Goal: Task Accomplishment & Management: Use online tool/utility

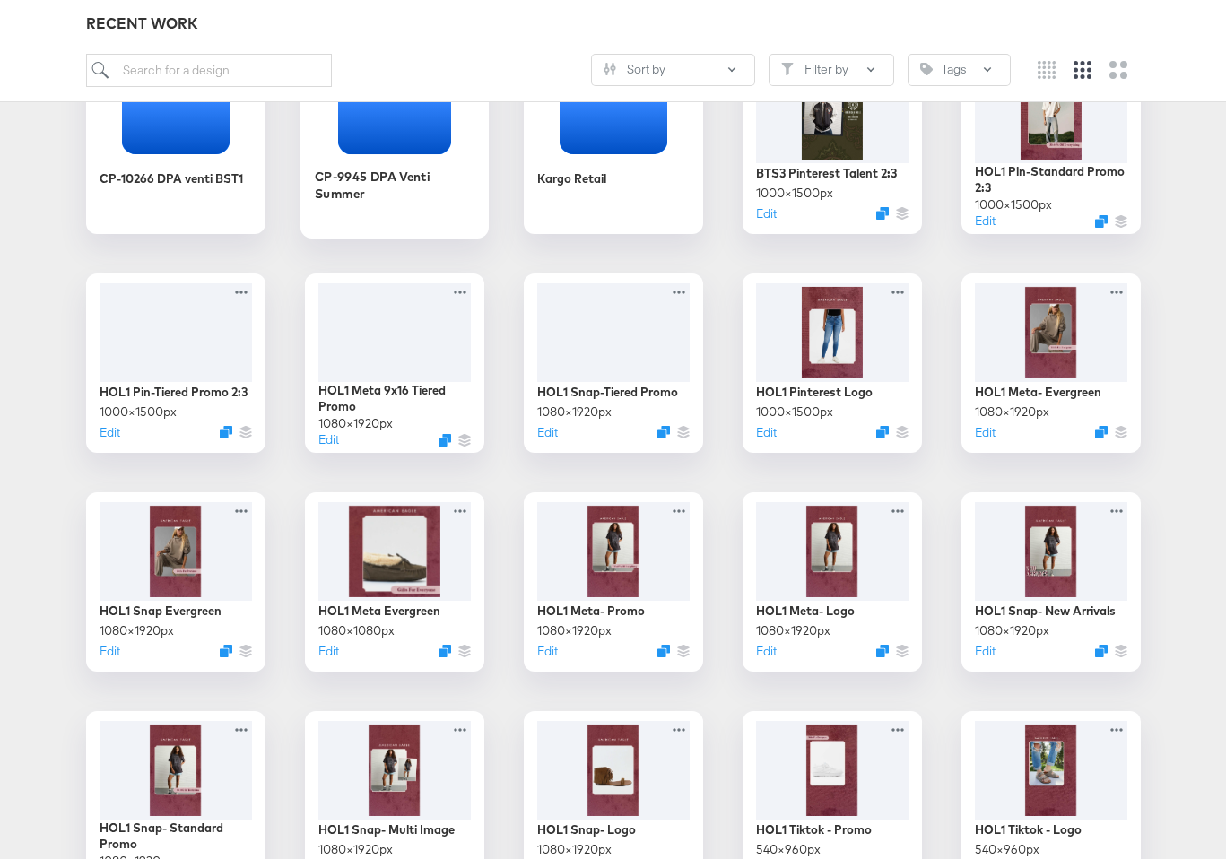
scroll to position [362, 0]
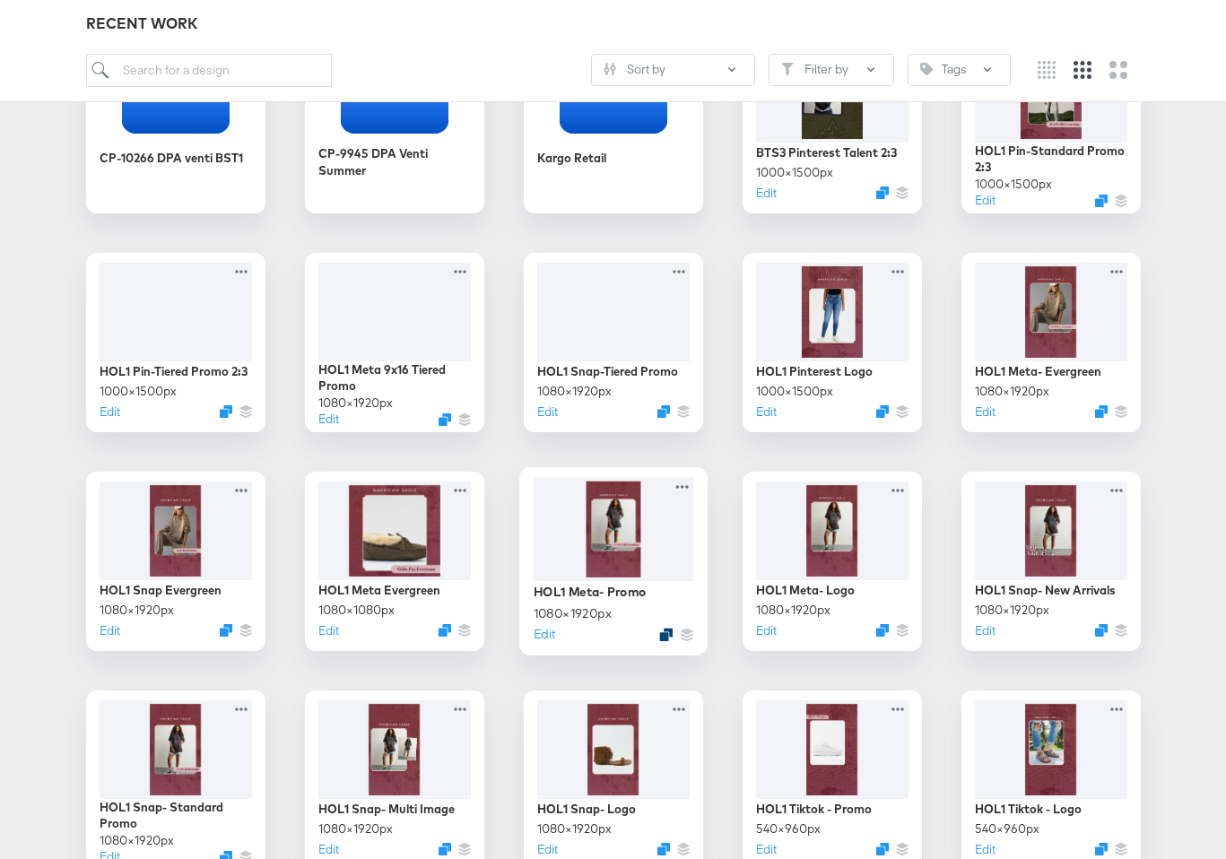
click at [663, 635] on icon "Duplicate" at bounding box center [665, 634] width 13 height 13
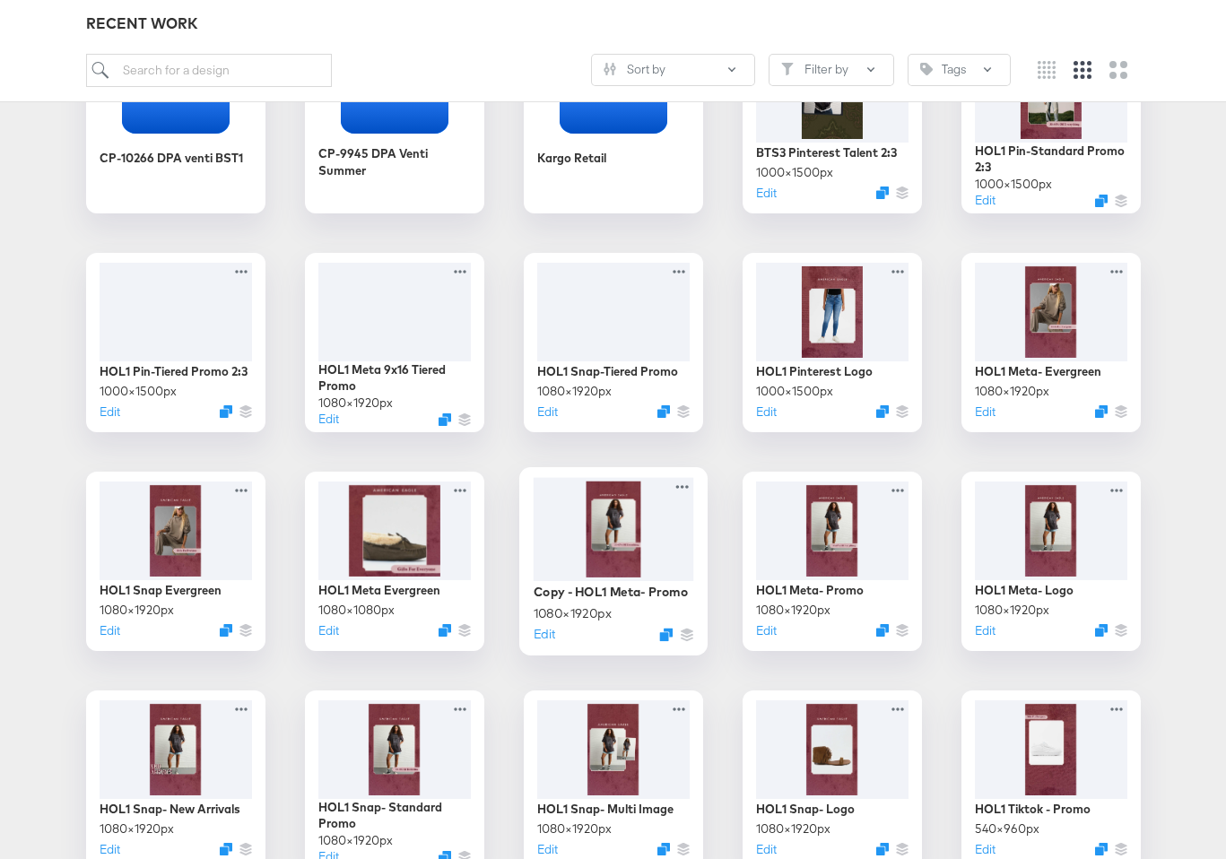
click at [614, 576] on div at bounding box center [613, 529] width 161 height 104
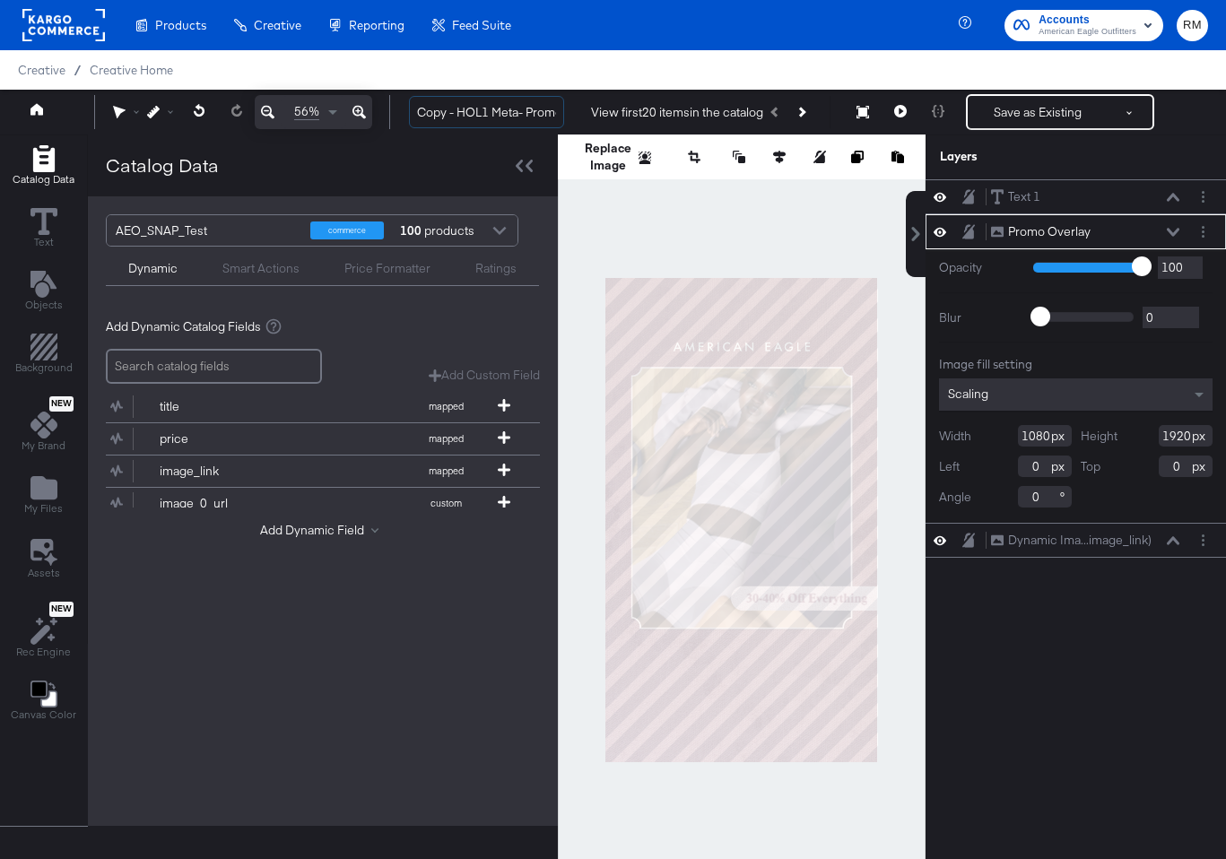
drag, startPoint x: 459, startPoint y: 109, endPoint x: 317, endPoint y: 94, distance: 143.4
click at [317, 94] on div "56% Copy - HOL1 Meta- Promo View first 20 items in the catalog Save as Existing…" at bounding box center [613, 112] width 1226 height 45
click at [481, 112] on input "HOL1 Meta- Promo" at bounding box center [486, 112] width 155 height 33
type input "HOL1 Meta 4x5 - Promo"
click at [1204, 218] on div "Promo Overlay Promo Overlay" at bounding box center [1076, 231] width 301 height 35
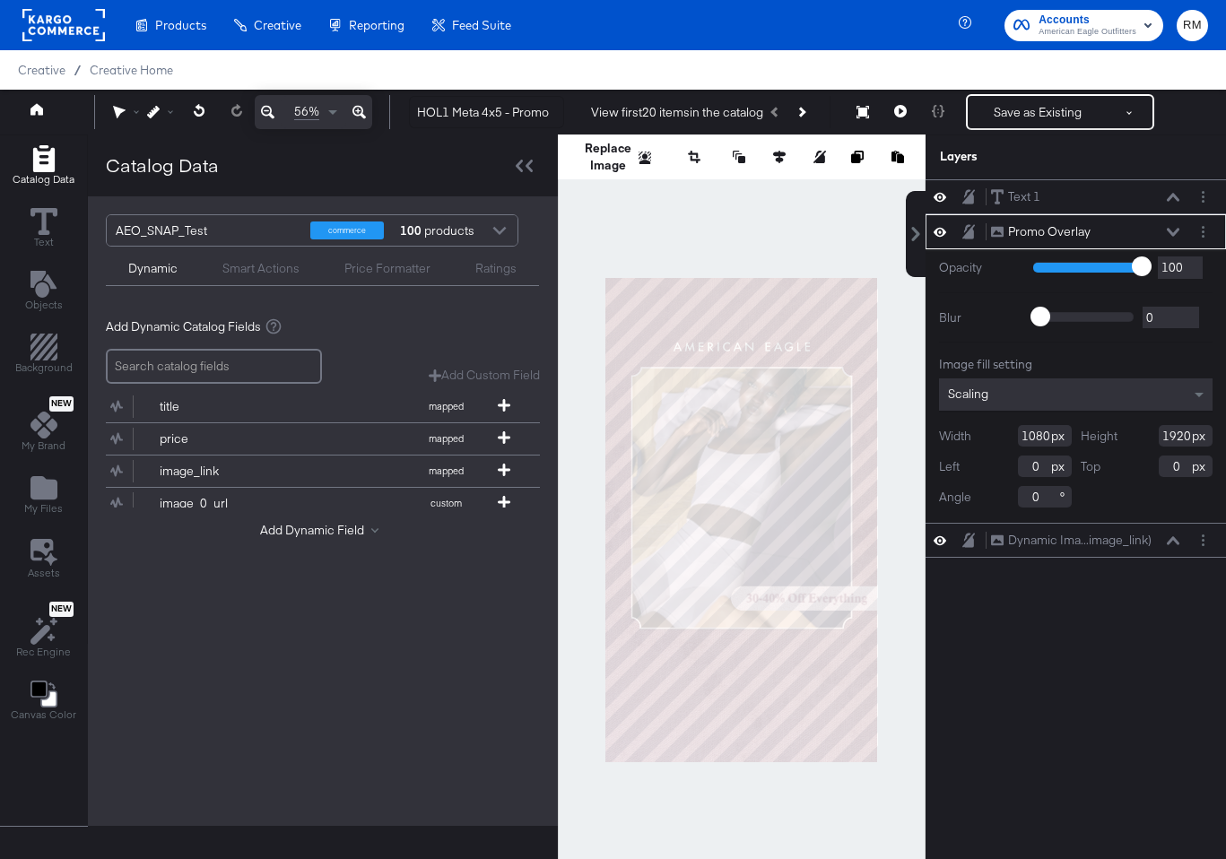
click at [1199, 244] on div "Promo Overlay Promo Overlay" at bounding box center [1076, 231] width 301 height 35
click at [1205, 228] on button "Layer Options" at bounding box center [1203, 231] width 19 height 19
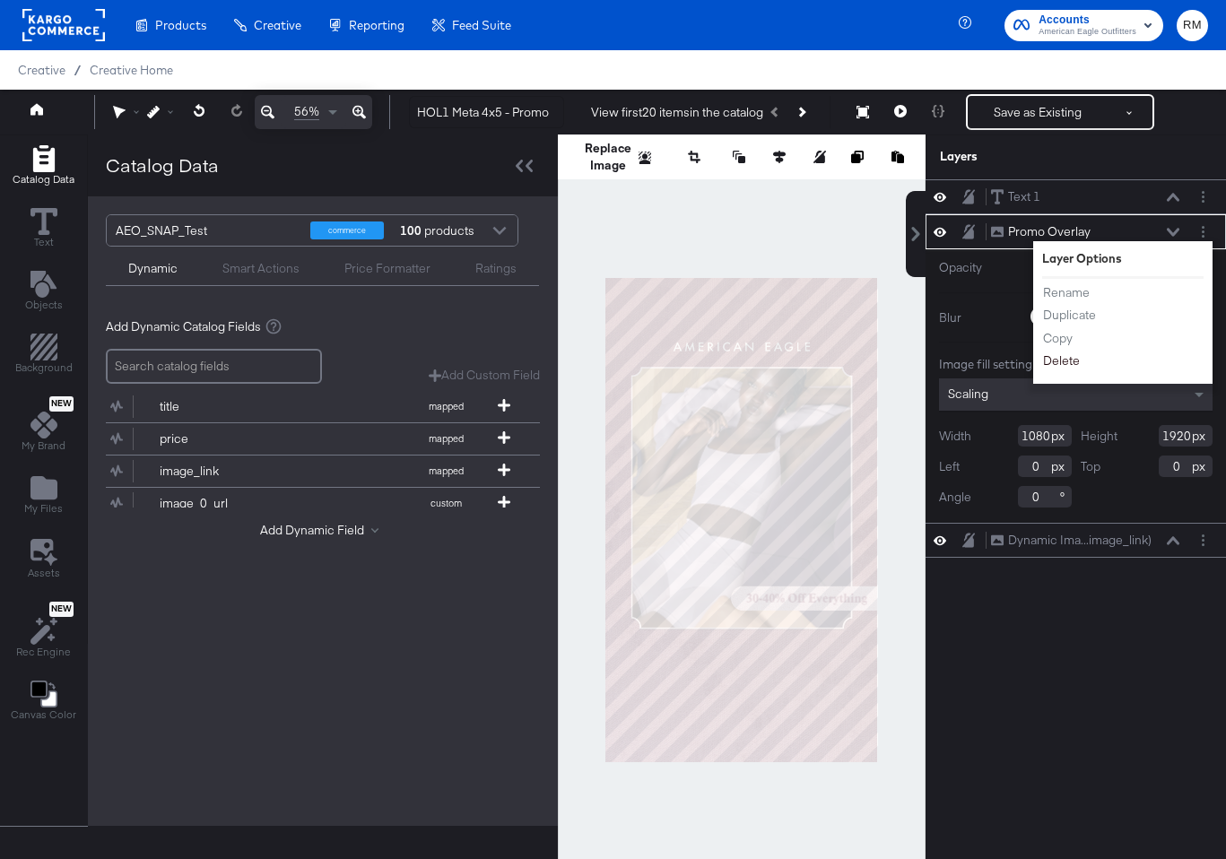
click at [1072, 352] on li "Delete" at bounding box center [1091, 361] width 99 height 19
click at [1057, 365] on button "Delete" at bounding box center [1061, 361] width 39 height 19
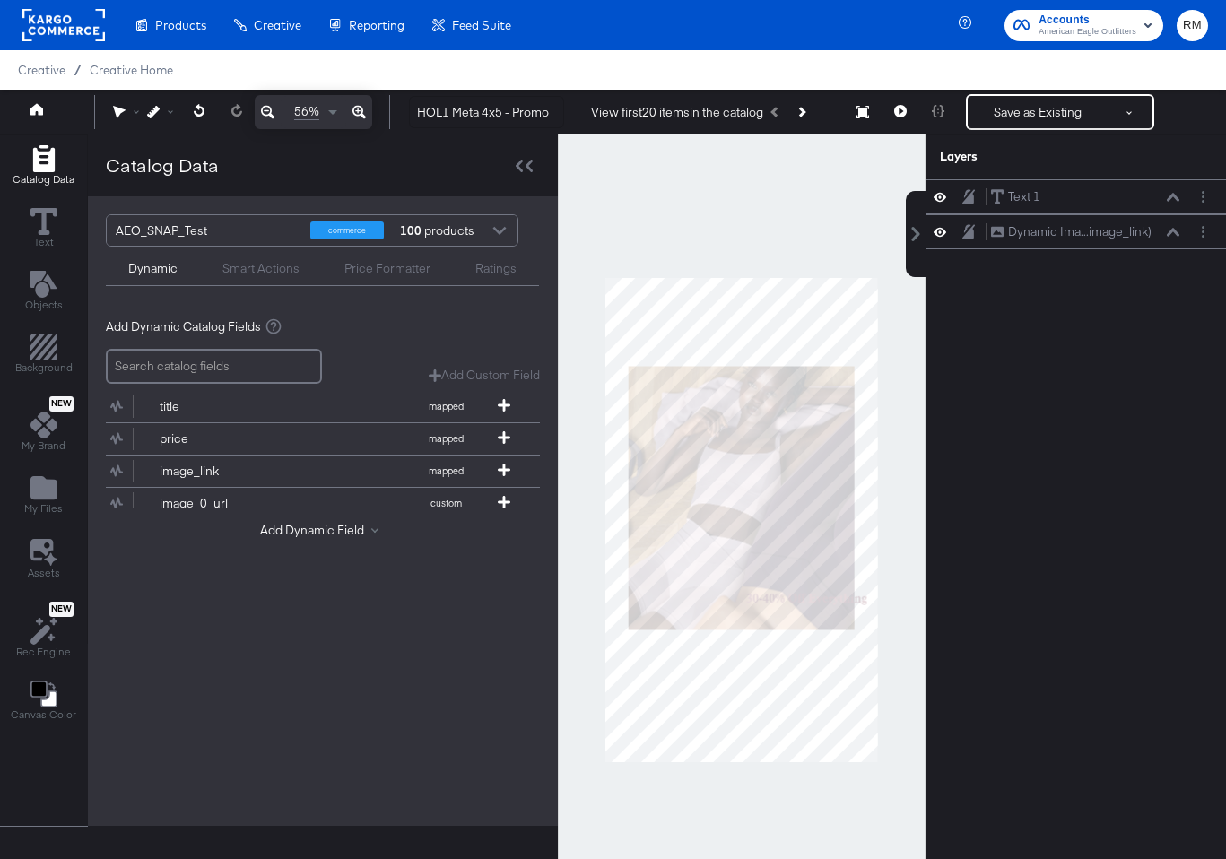
click at [29, 523] on div "Catalog Data Text Objects Background New My Brand My Files Assets New Rec Engin…" at bounding box center [43, 434] width 87 height 598
click at [39, 504] on span "My Files" at bounding box center [43, 508] width 39 height 14
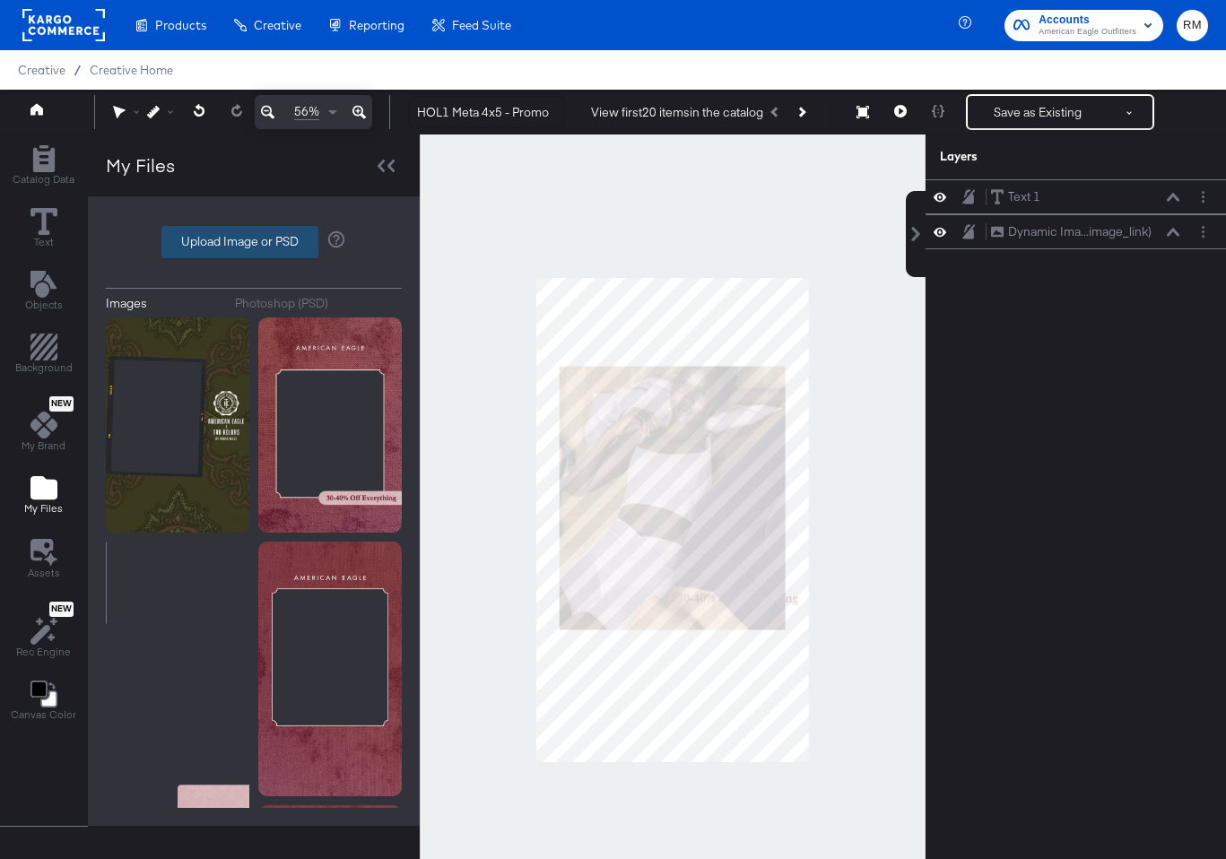
click at [238, 251] on label "Upload Image or PSD" at bounding box center [239, 242] width 155 height 30
click at [254, 242] on input "Upload Image or PSD" at bounding box center [254, 242] width 0 height 0
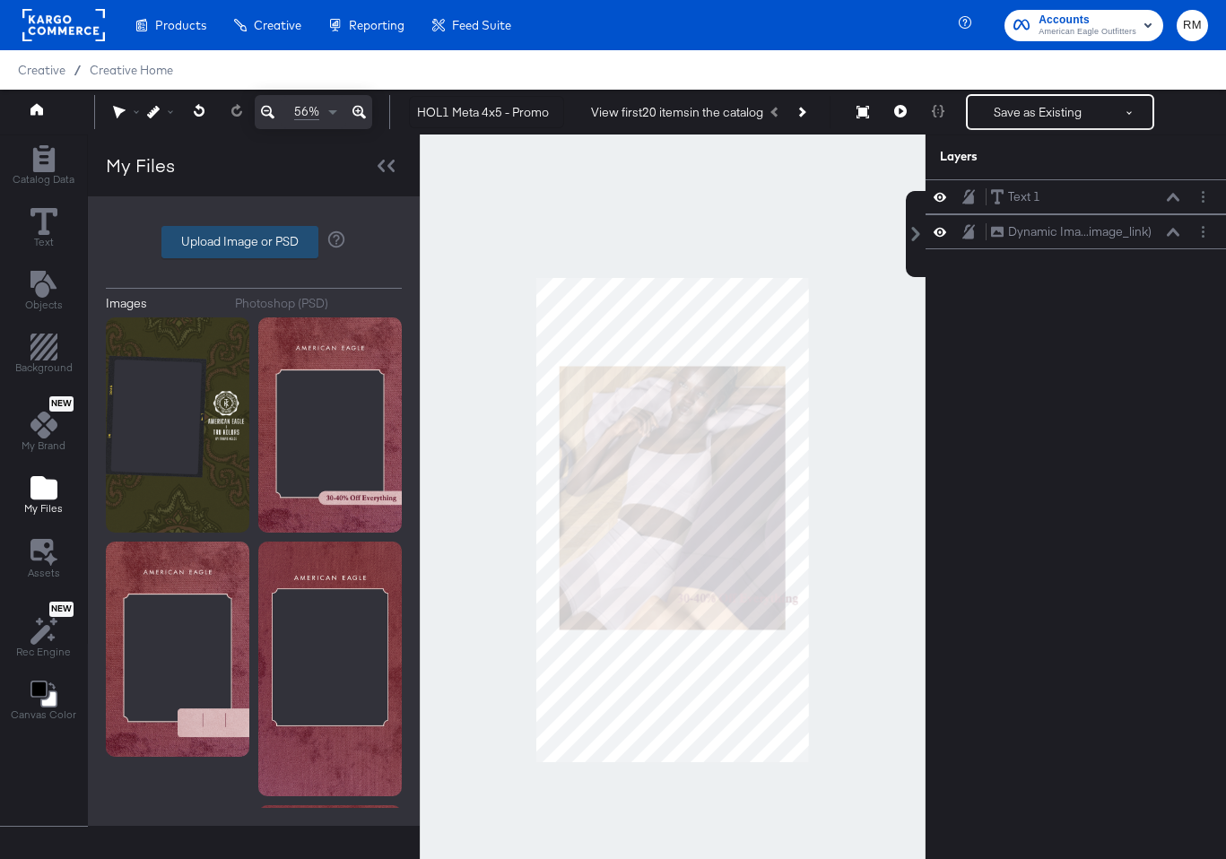
type input "C:\fakepath\hol1_4x5_promo.png"
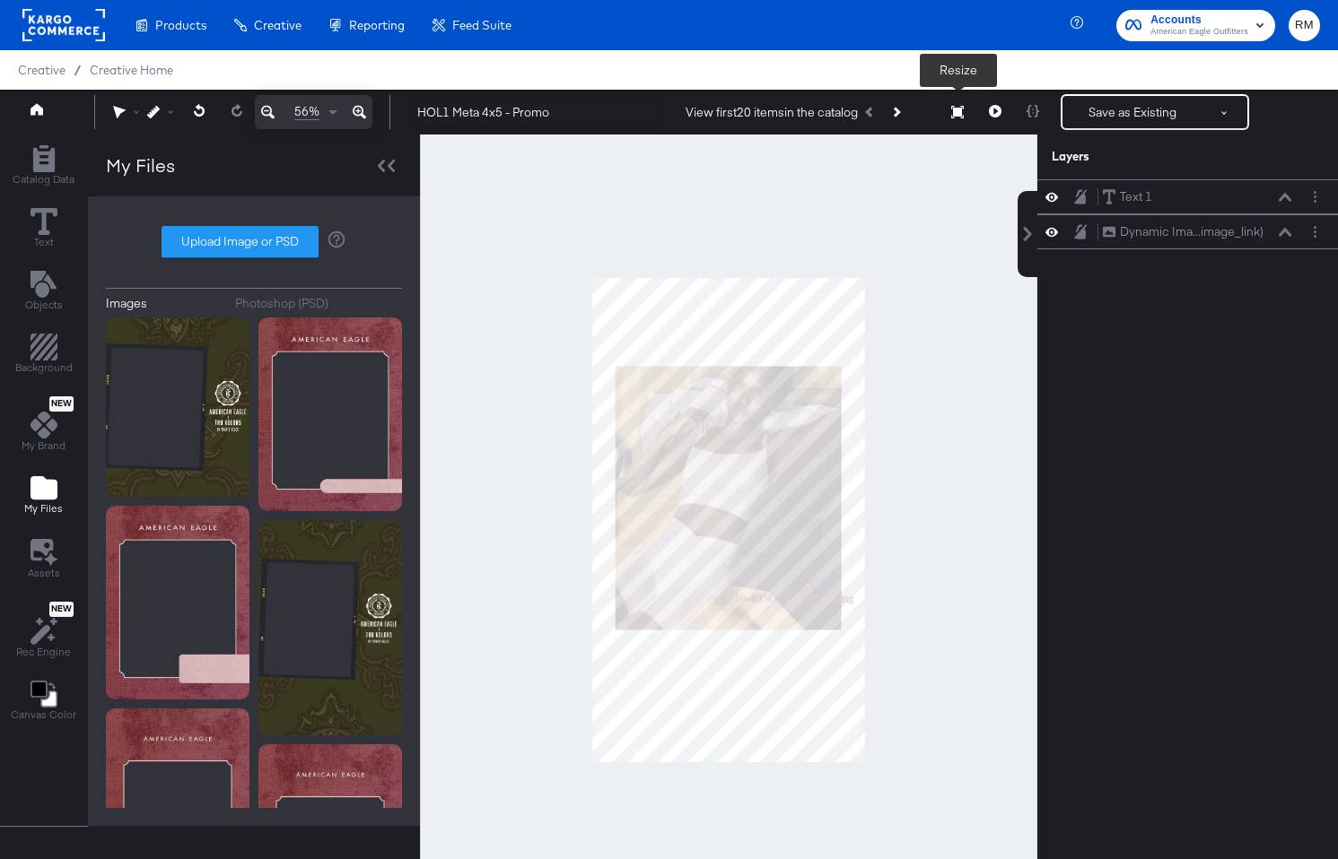
click at [972, 112] on button "Resize" at bounding box center [957, 113] width 38 height 32
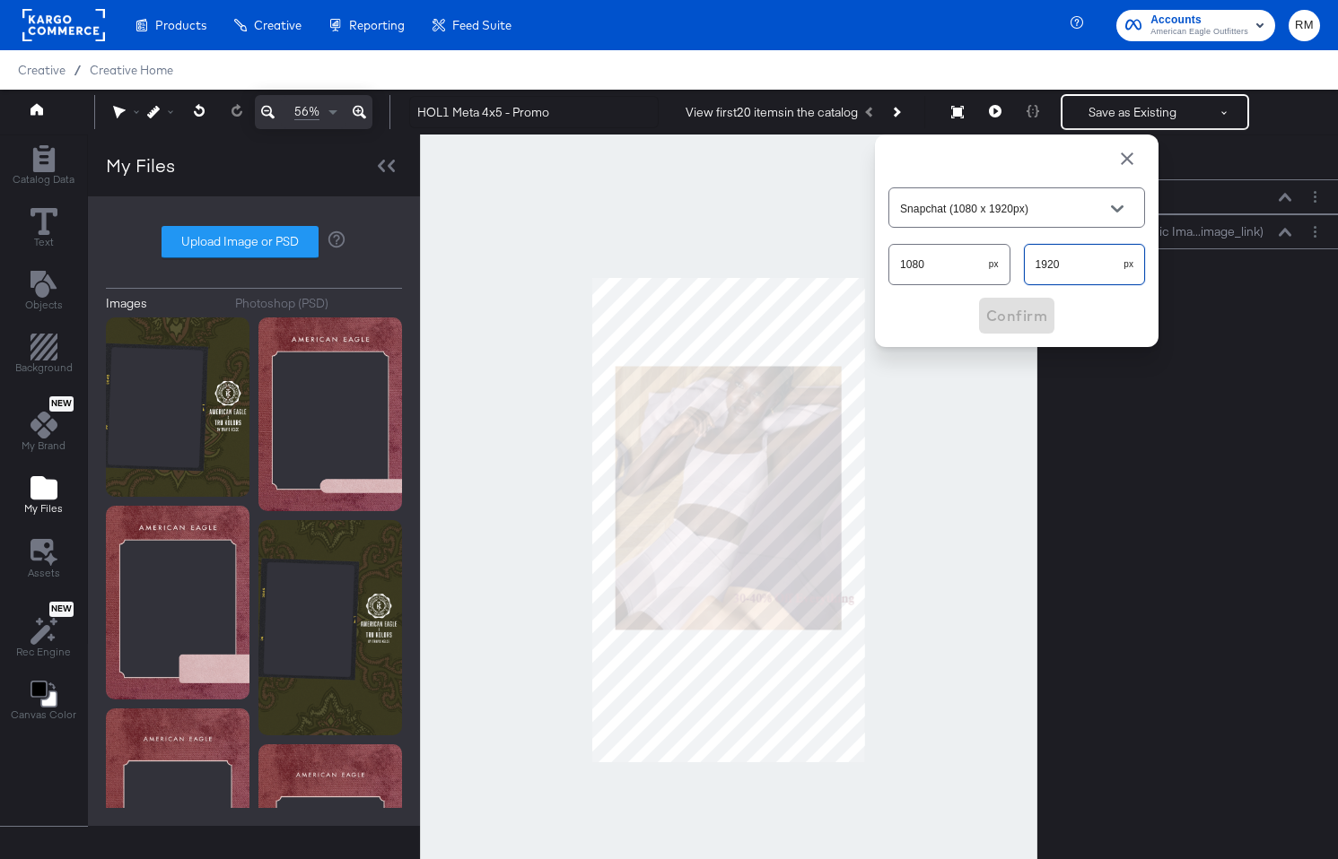
click at [1091, 265] on input "1920" at bounding box center [1074, 257] width 100 height 39
type input "Custom Size"
type input "1350"
click at [1026, 319] on span "Confirm" at bounding box center [1016, 315] width 61 height 25
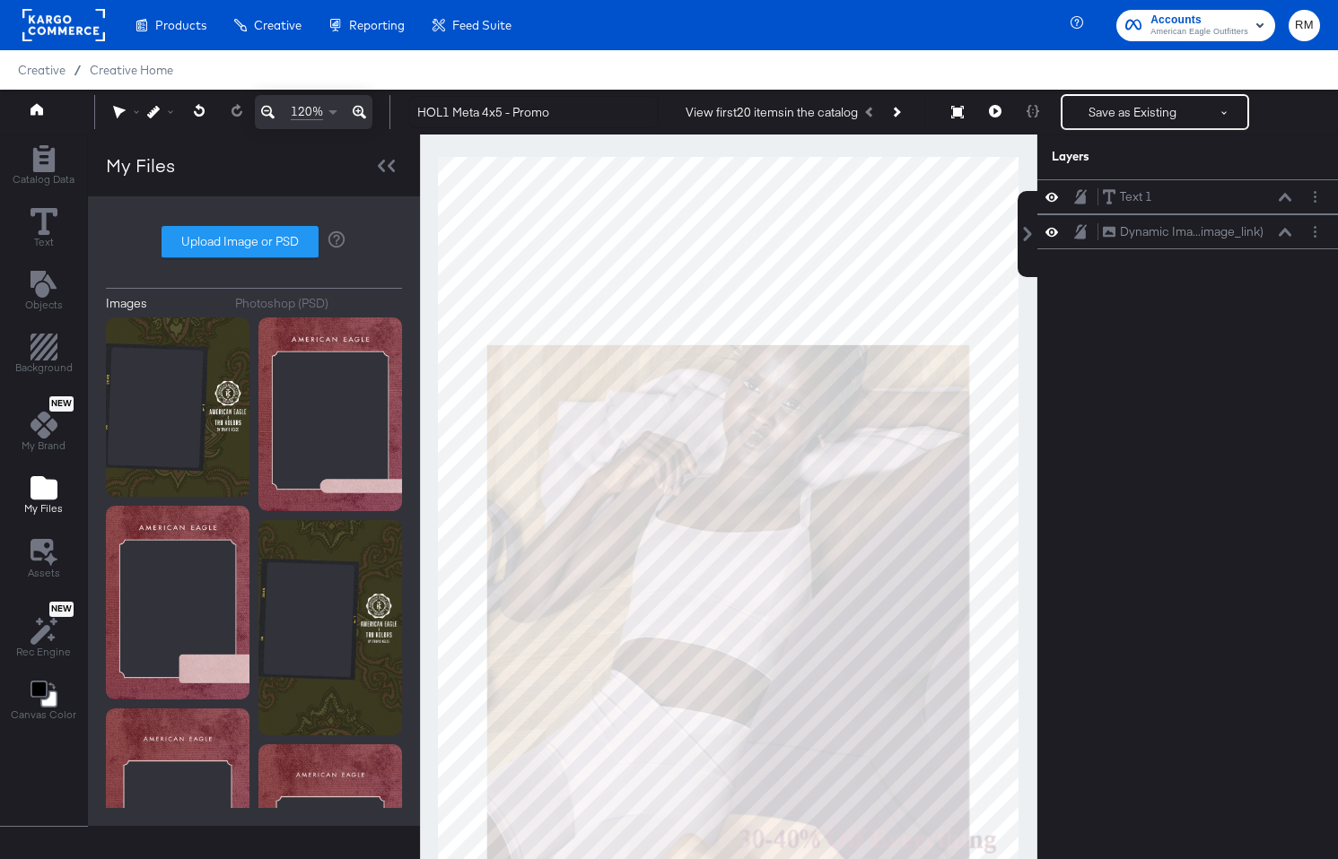
click at [271, 113] on icon at bounding box center [267, 112] width 13 height 22
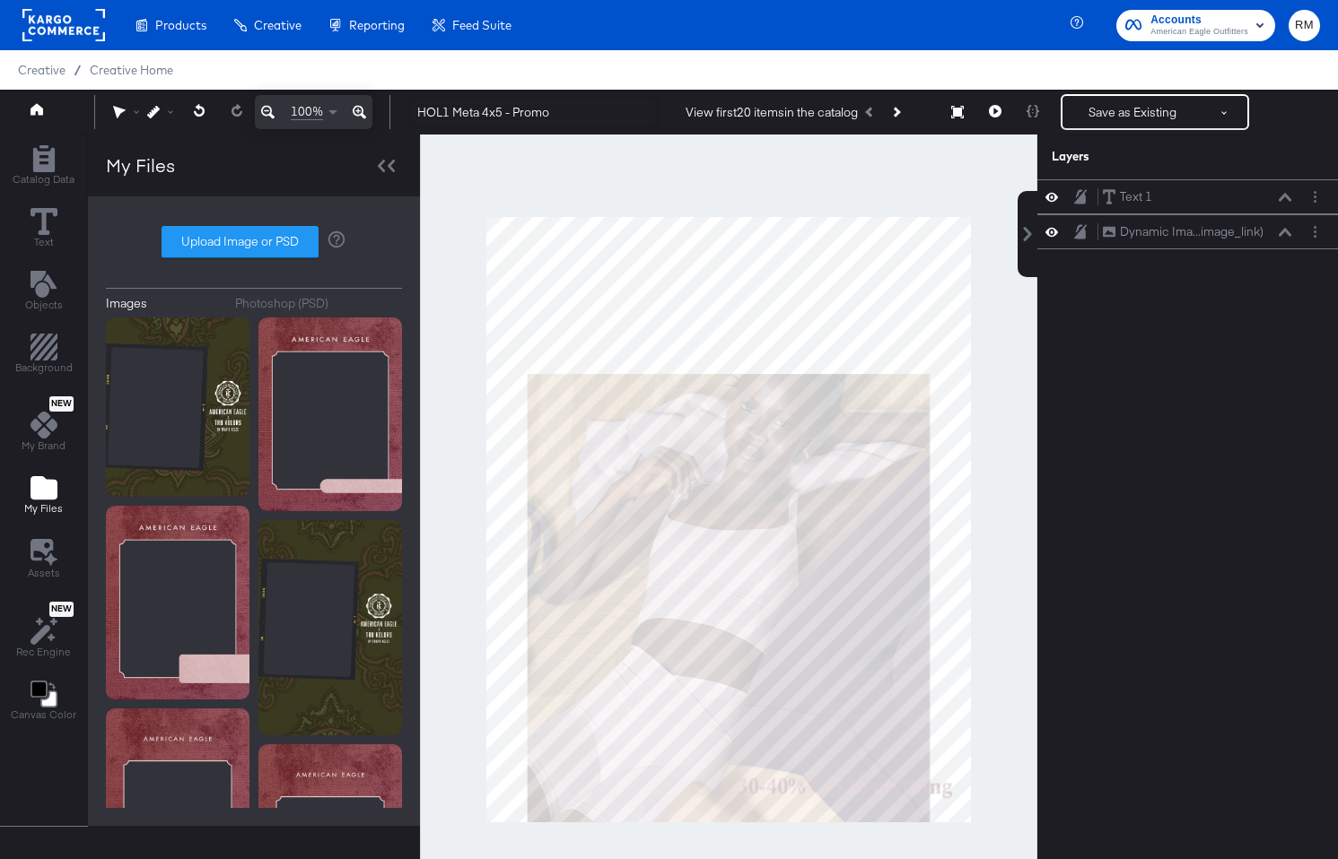
click at [271, 113] on icon at bounding box center [267, 112] width 13 height 22
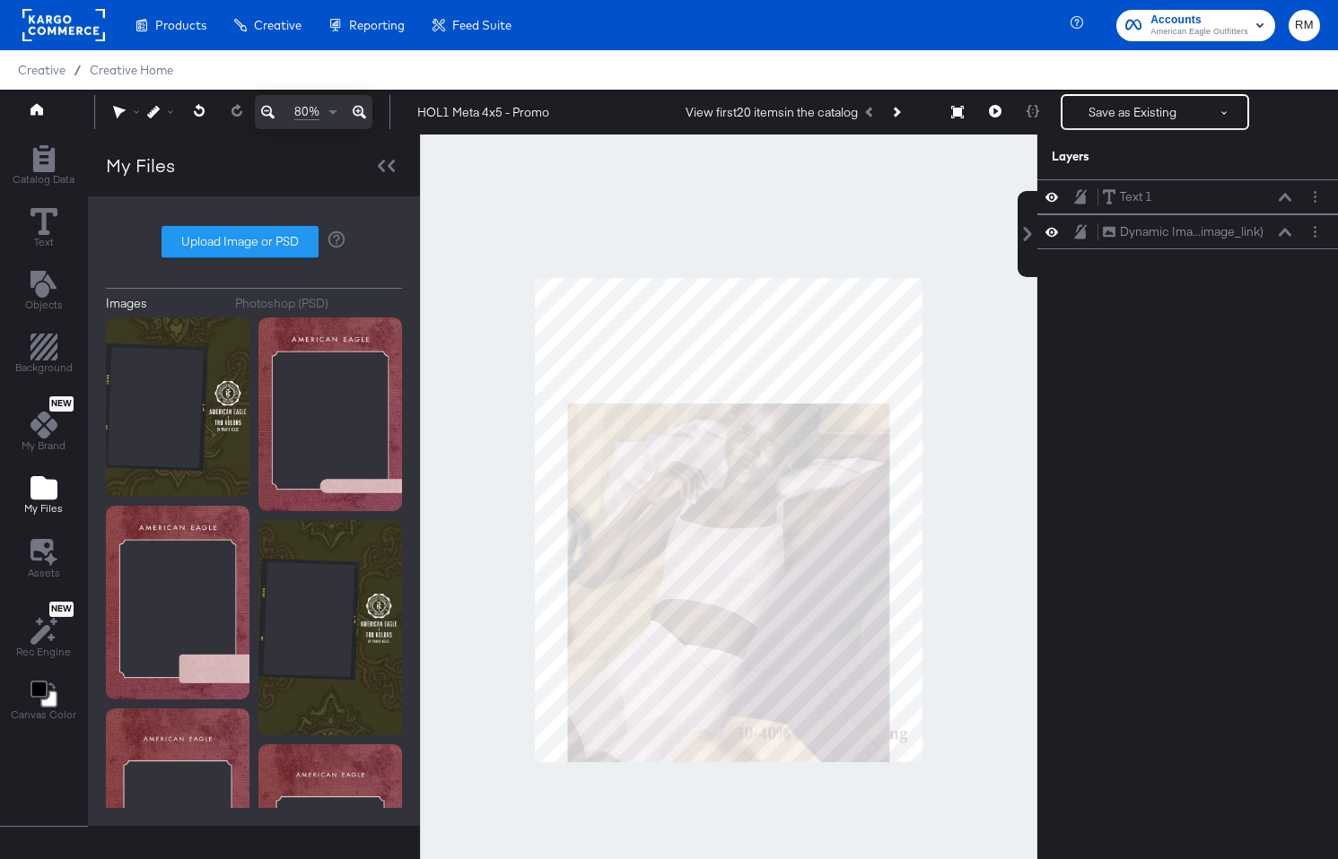
click at [271, 113] on icon at bounding box center [267, 112] width 13 height 22
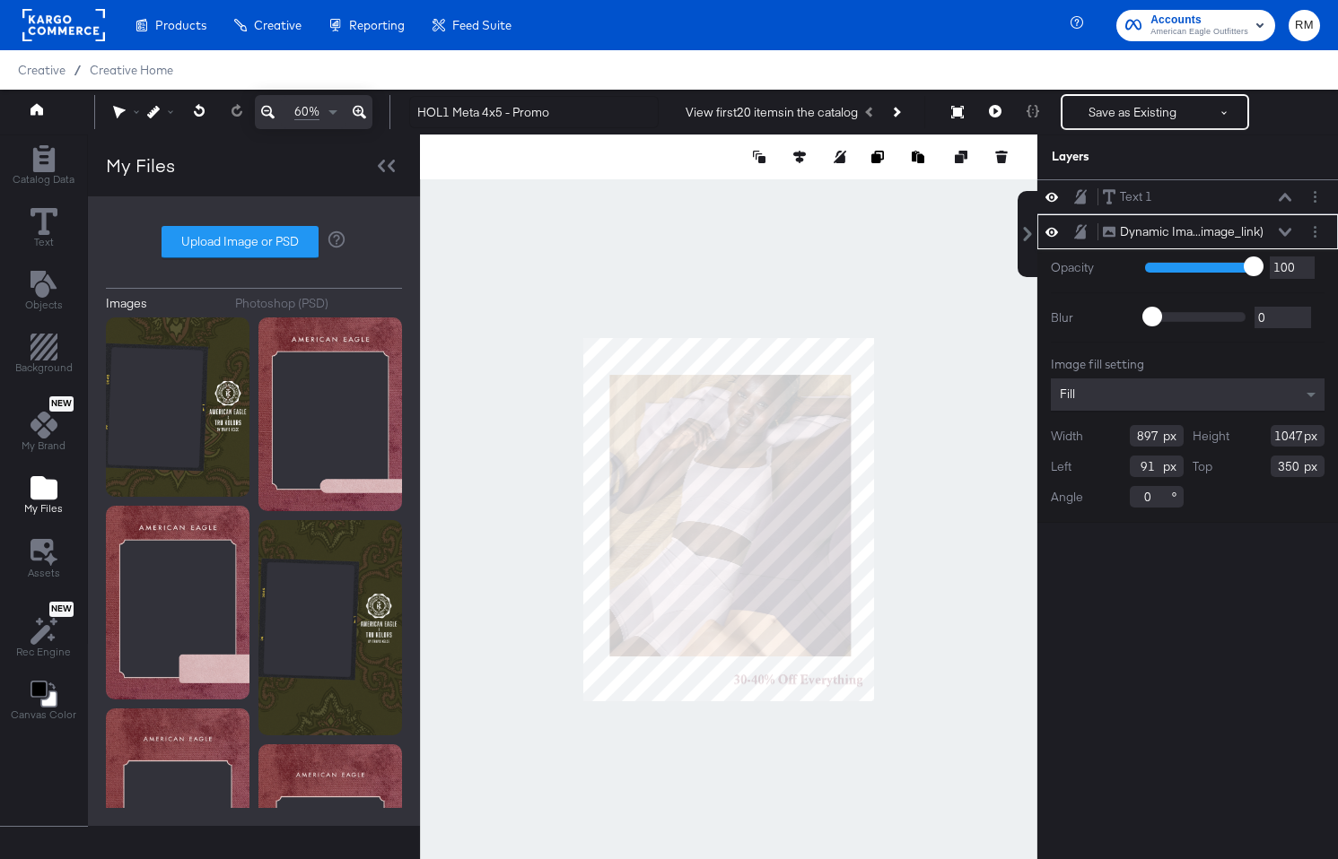
type input "85"
type input "140"
click at [801, 161] on icon at bounding box center [799, 157] width 13 height 13
click at [669, 189] on icon at bounding box center [666, 190] width 13 height 13
type input "91"
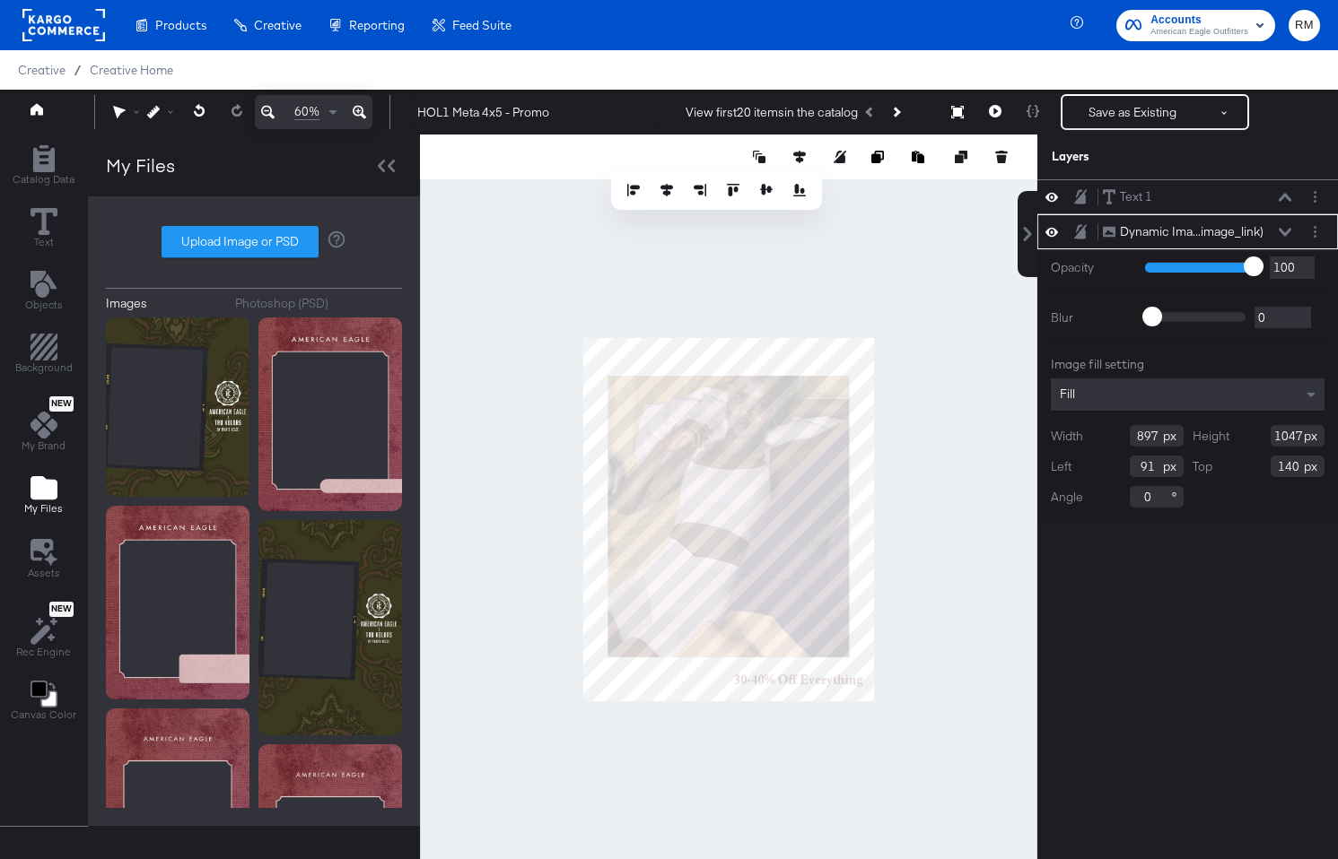
click at [364, 111] on icon at bounding box center [359, 112] width 13 height 22
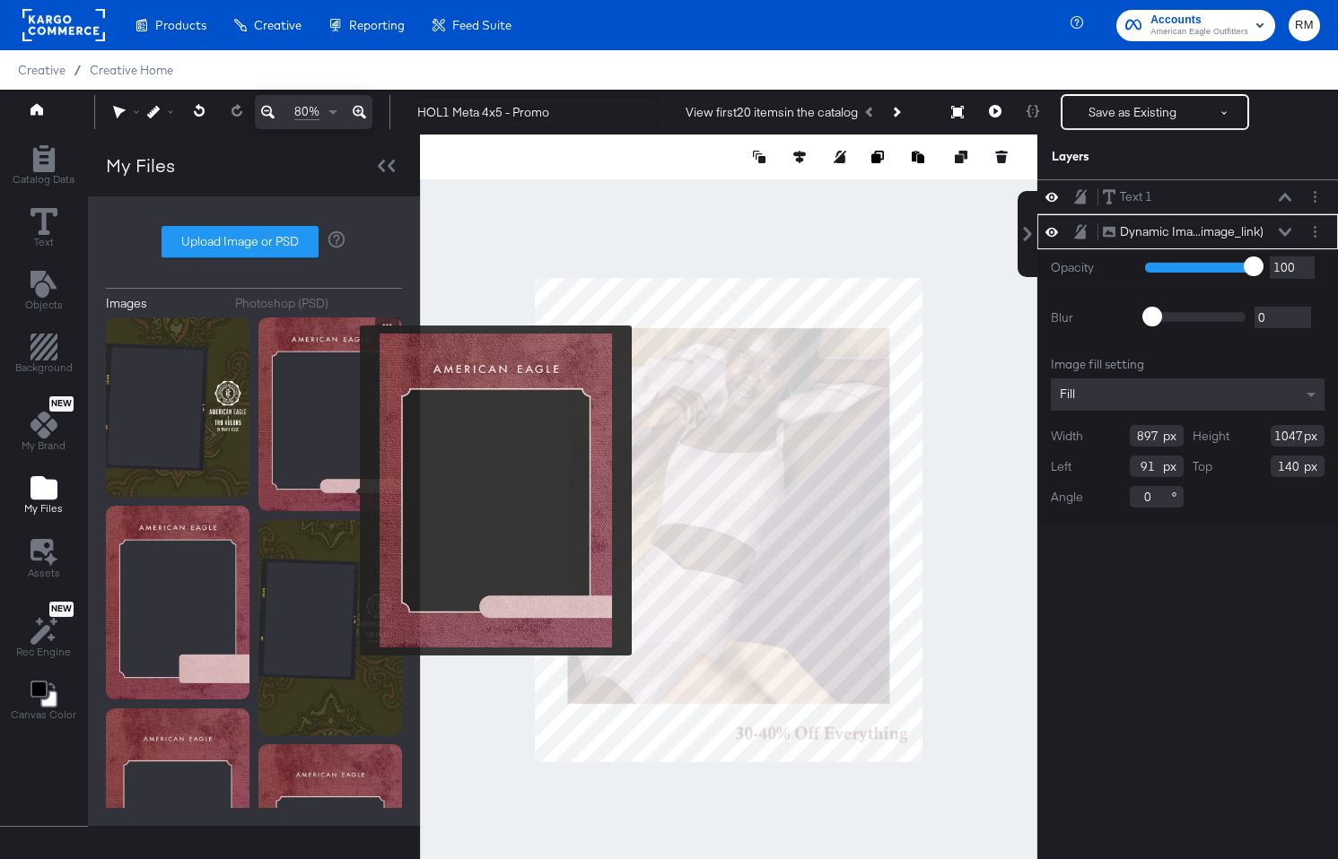
click at [348, 491] on img at bounding box center [330, 415] width 144 height 194
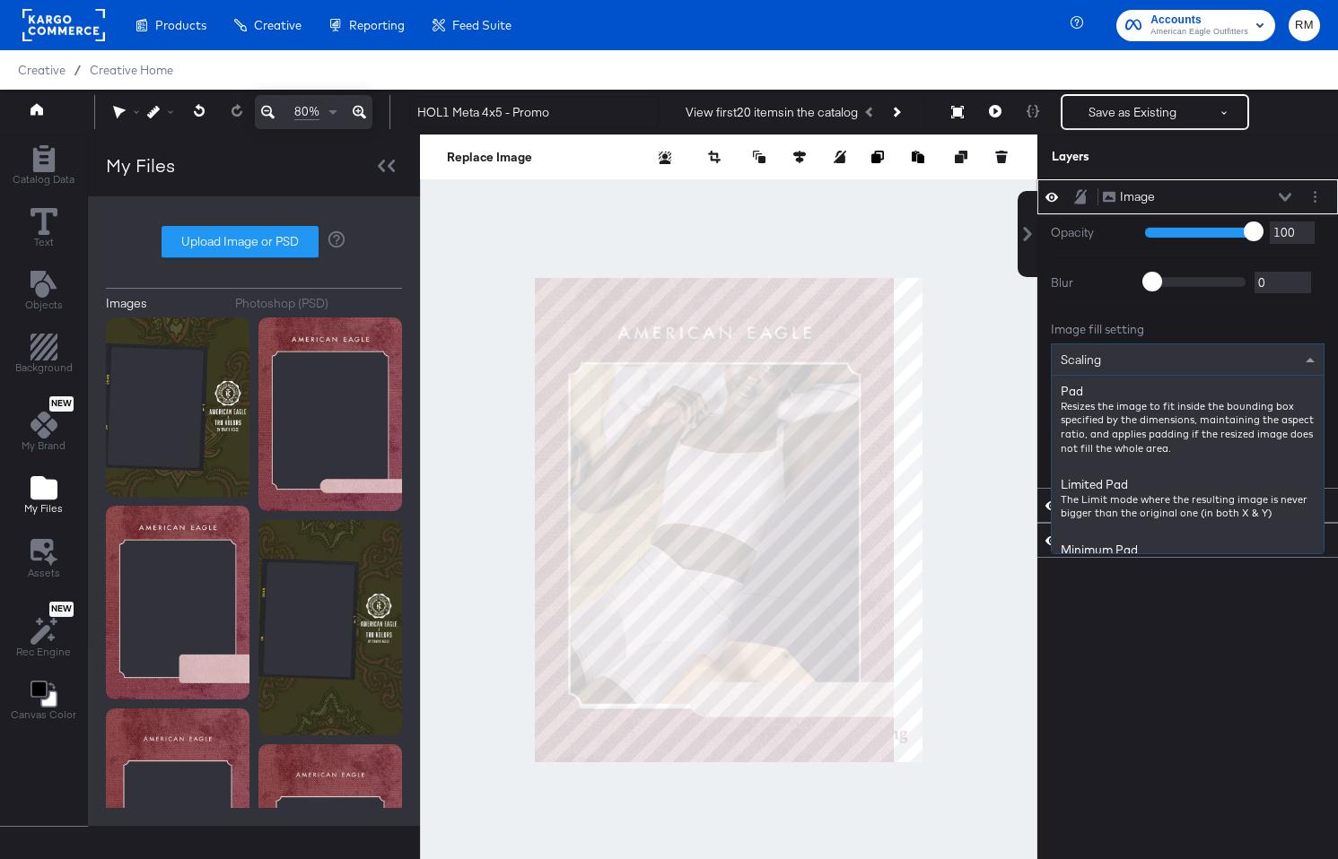
click at [1172, 359] on div "Scaling" at bounding box center [1187, 359] width 272 height 30
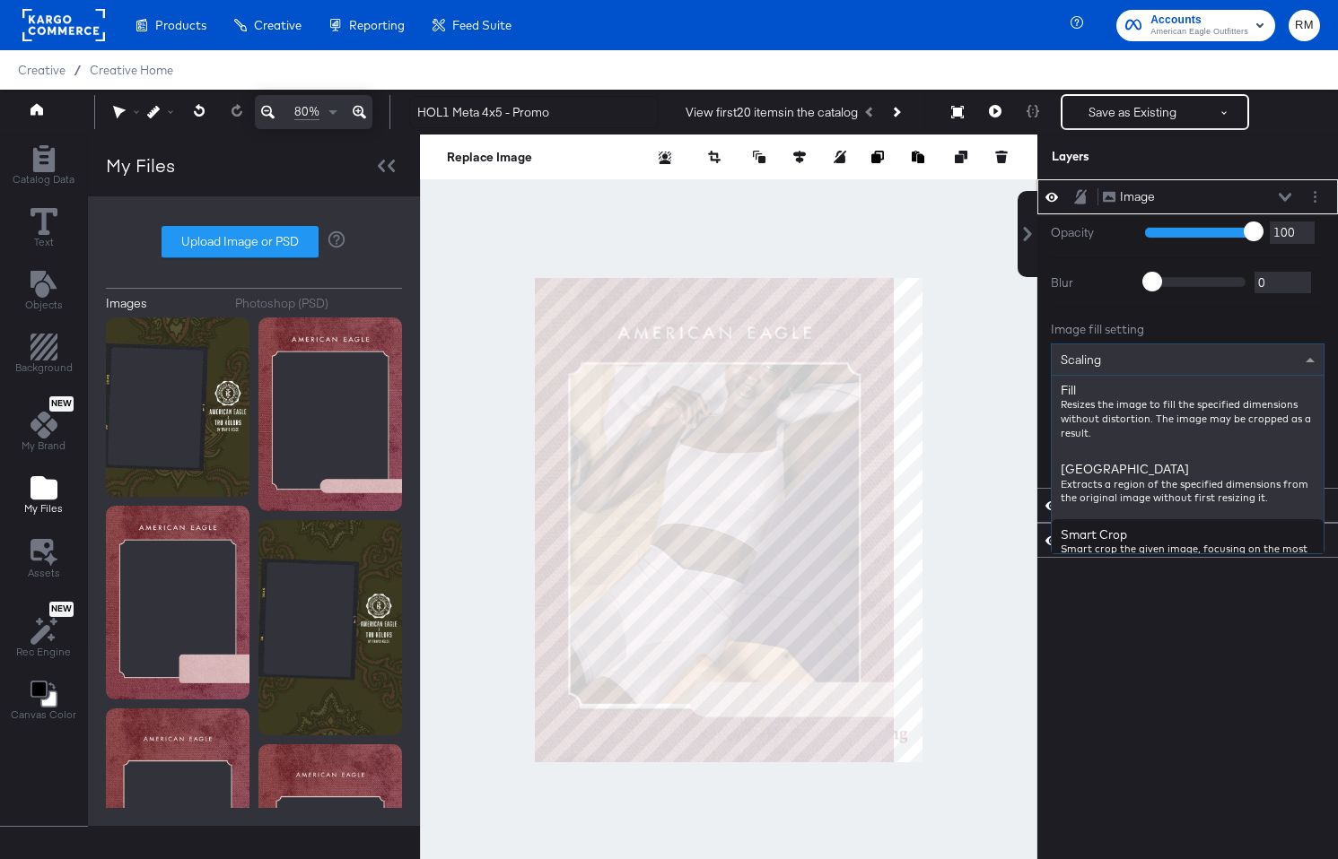
scroll to position [314, 0]
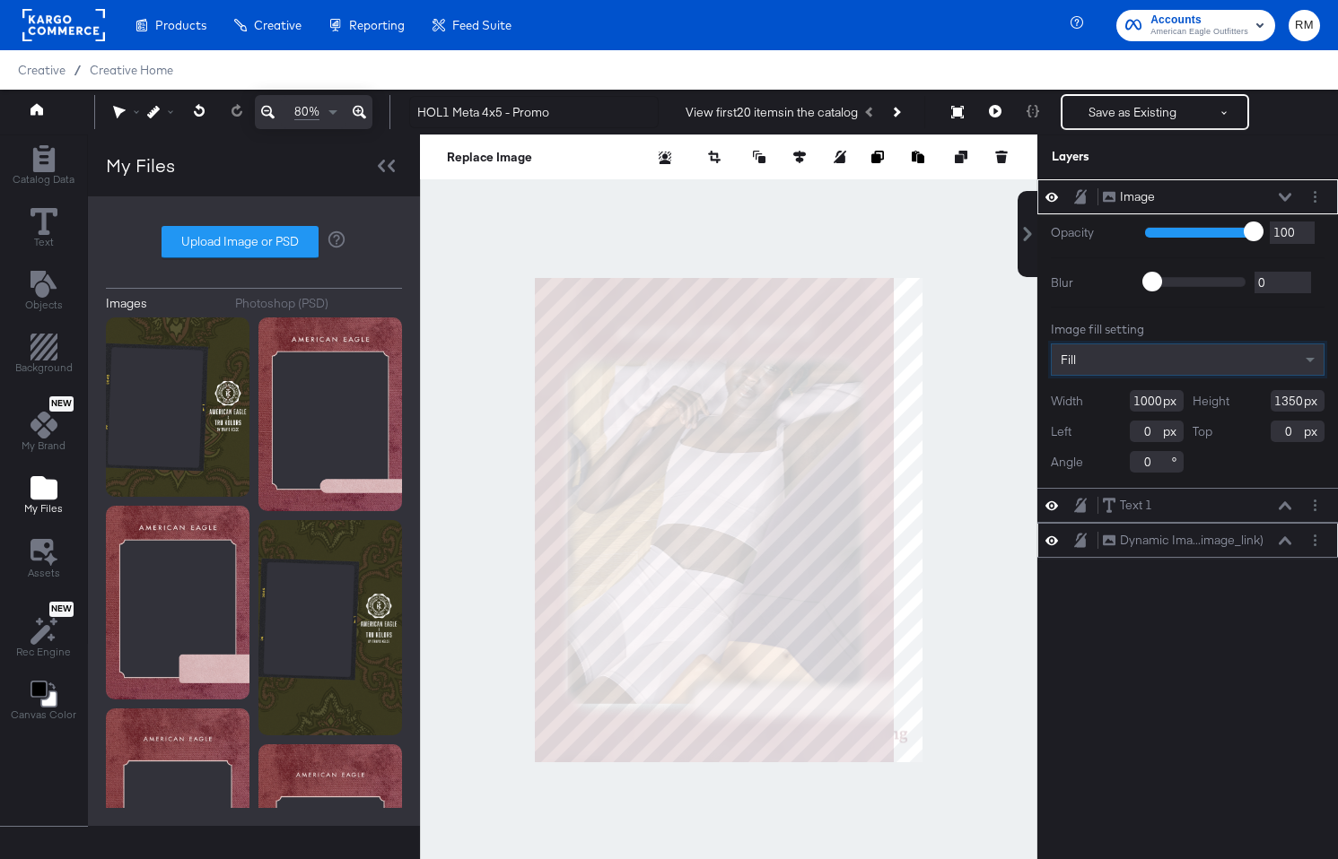
click at [1225, 546] on div "Dynamic Ima...image_link) Dynamic Image (image_link)" at bounding box center [1197, 540] width 190 height 19
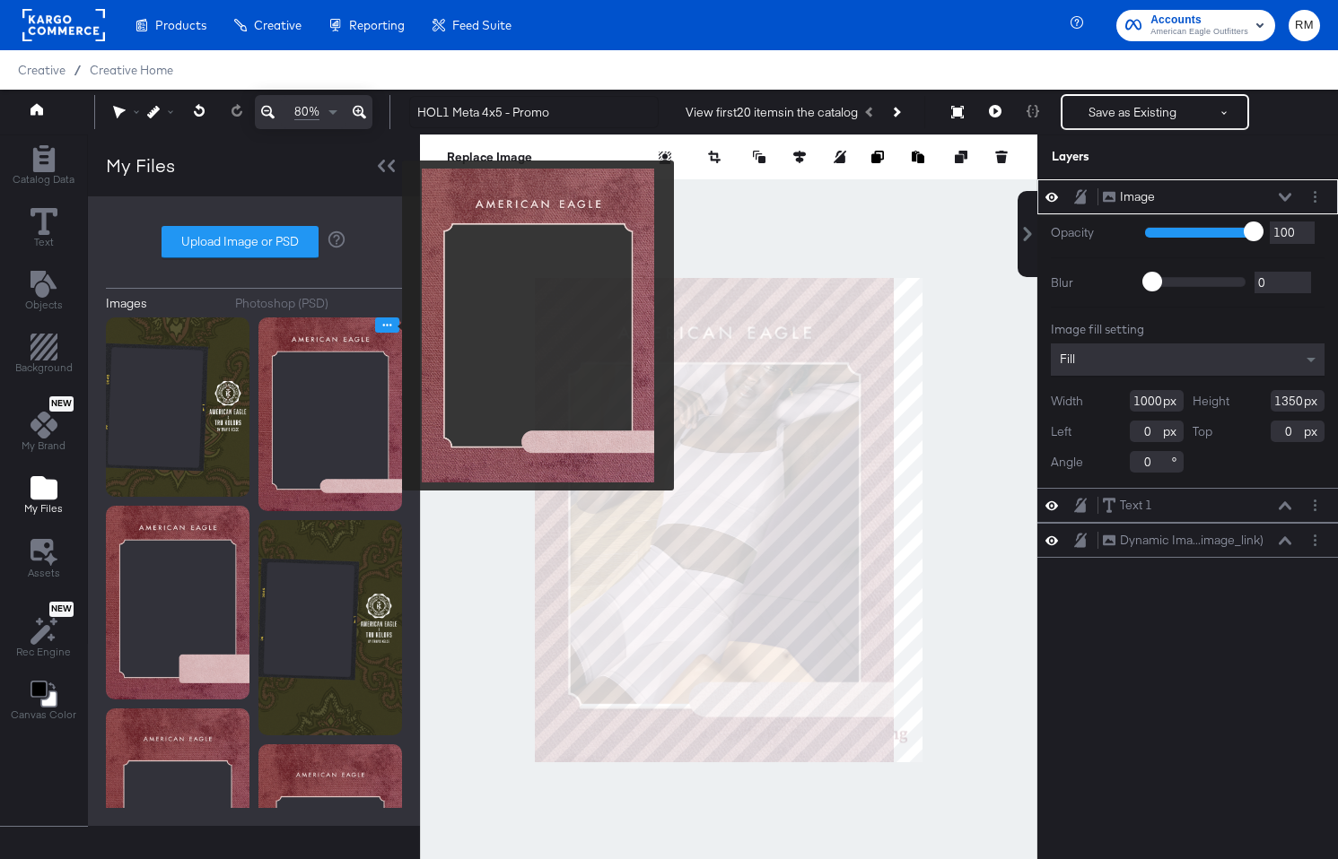
click at [390, 327] on icon "Image Options" at bounding box center [386, 324] width 13 height 13
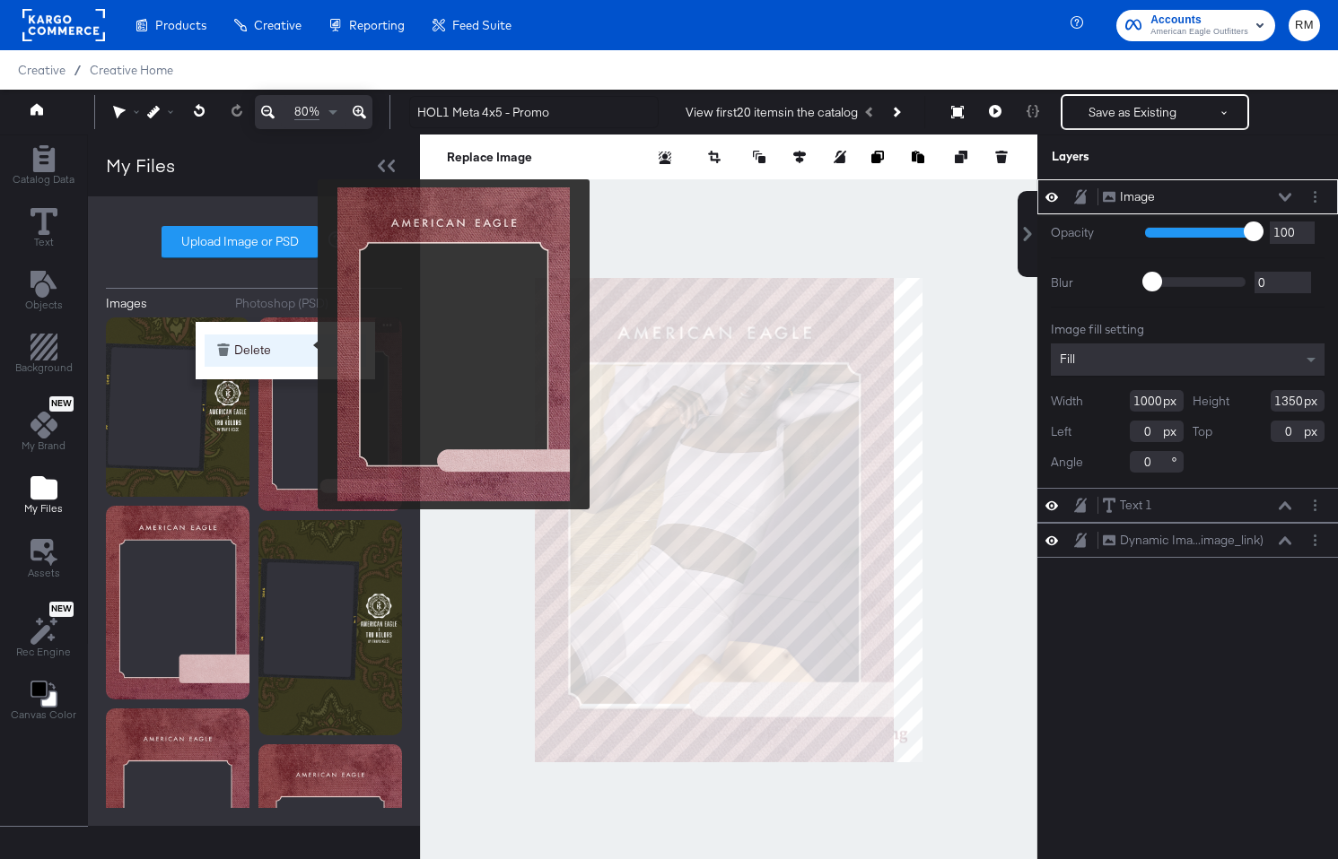
click at [306, 344] on button "Delete" at bounding box center [285, 351] width 161 height 32
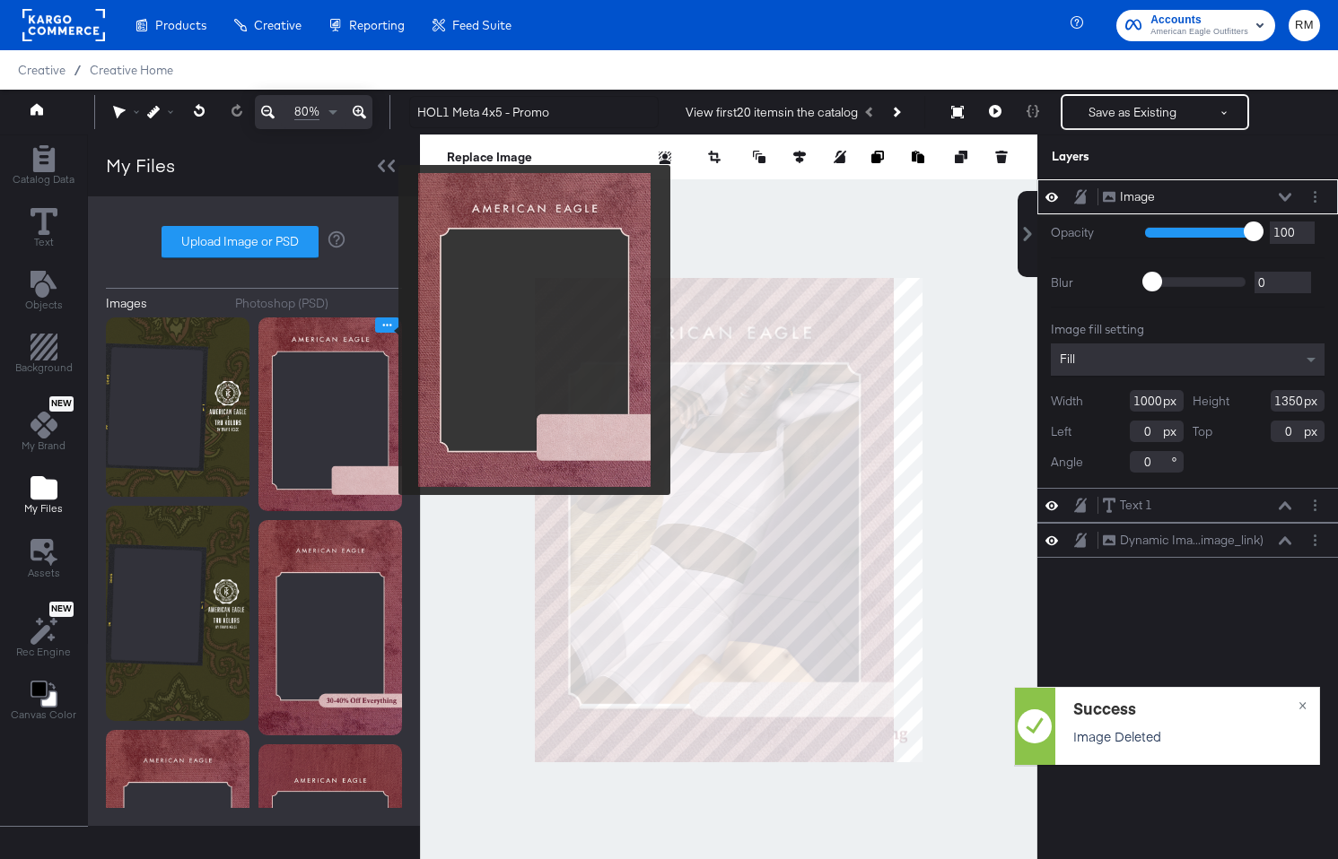
click at [387, 330] on icon "Image Options" at bounding box center [386, 324] width 13 height 13
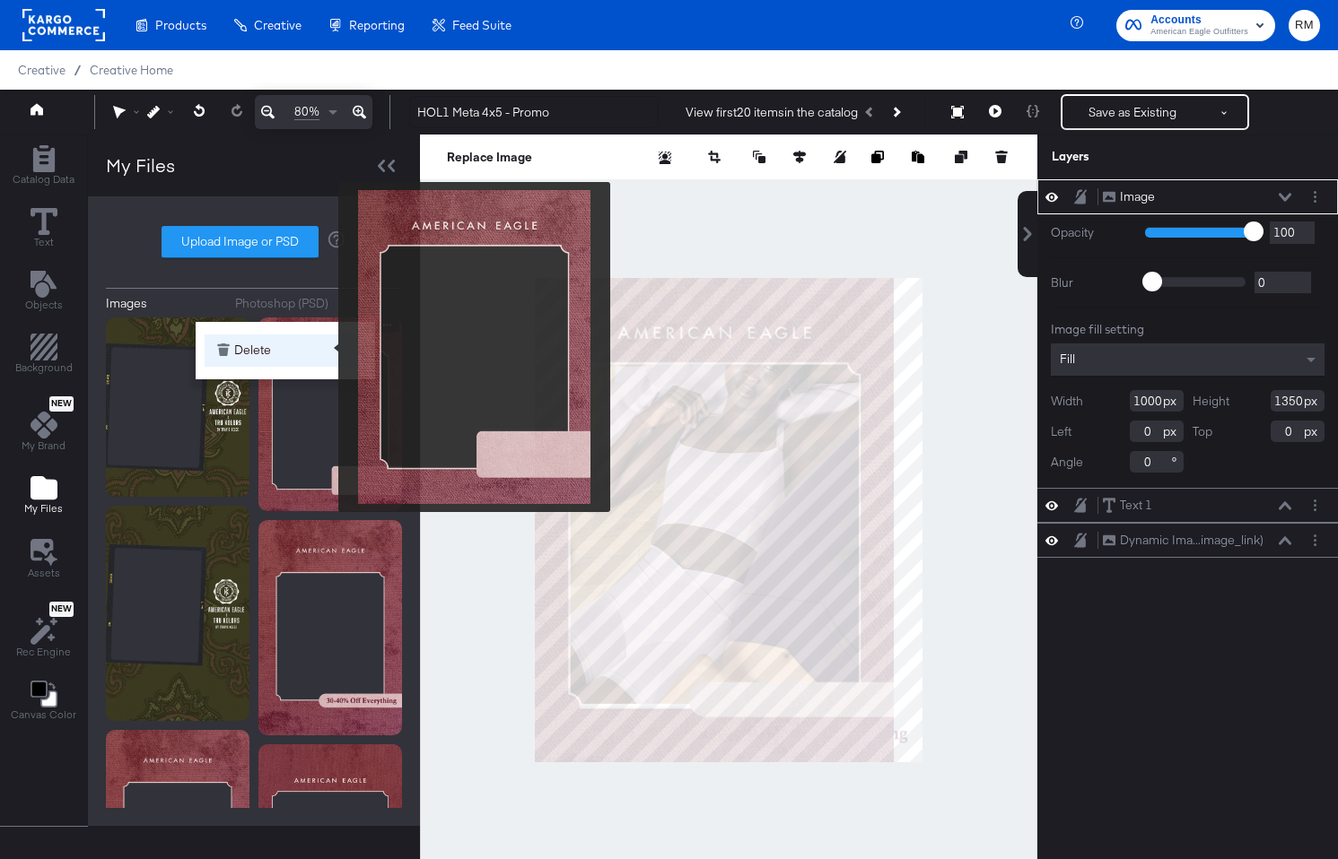
click at [327, 347] on button "Delete" at bounding box center [285, 351] width 161 height 32
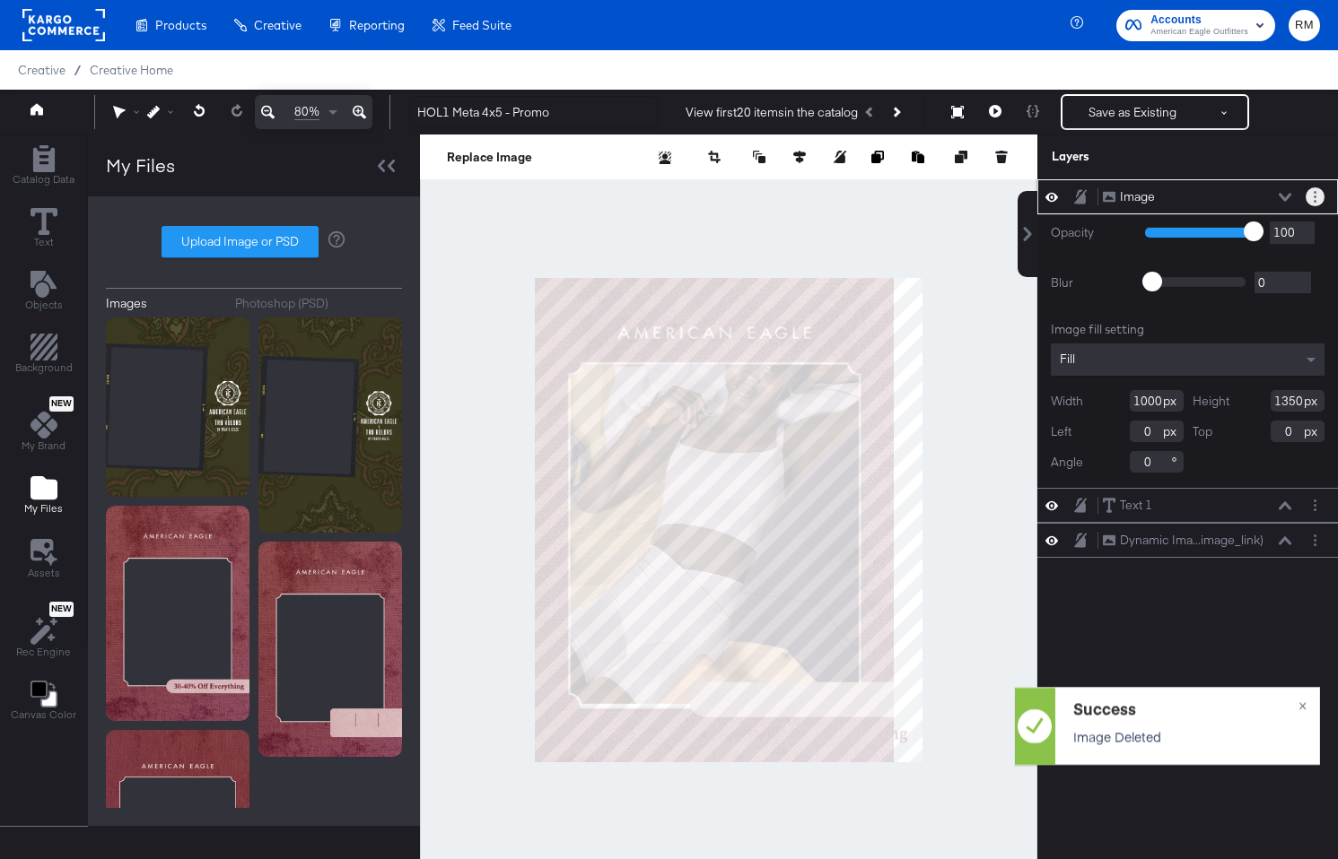
click at [1225, 198] on button "Layer Options" at bounding box center [1314, 196] width 19 height 19
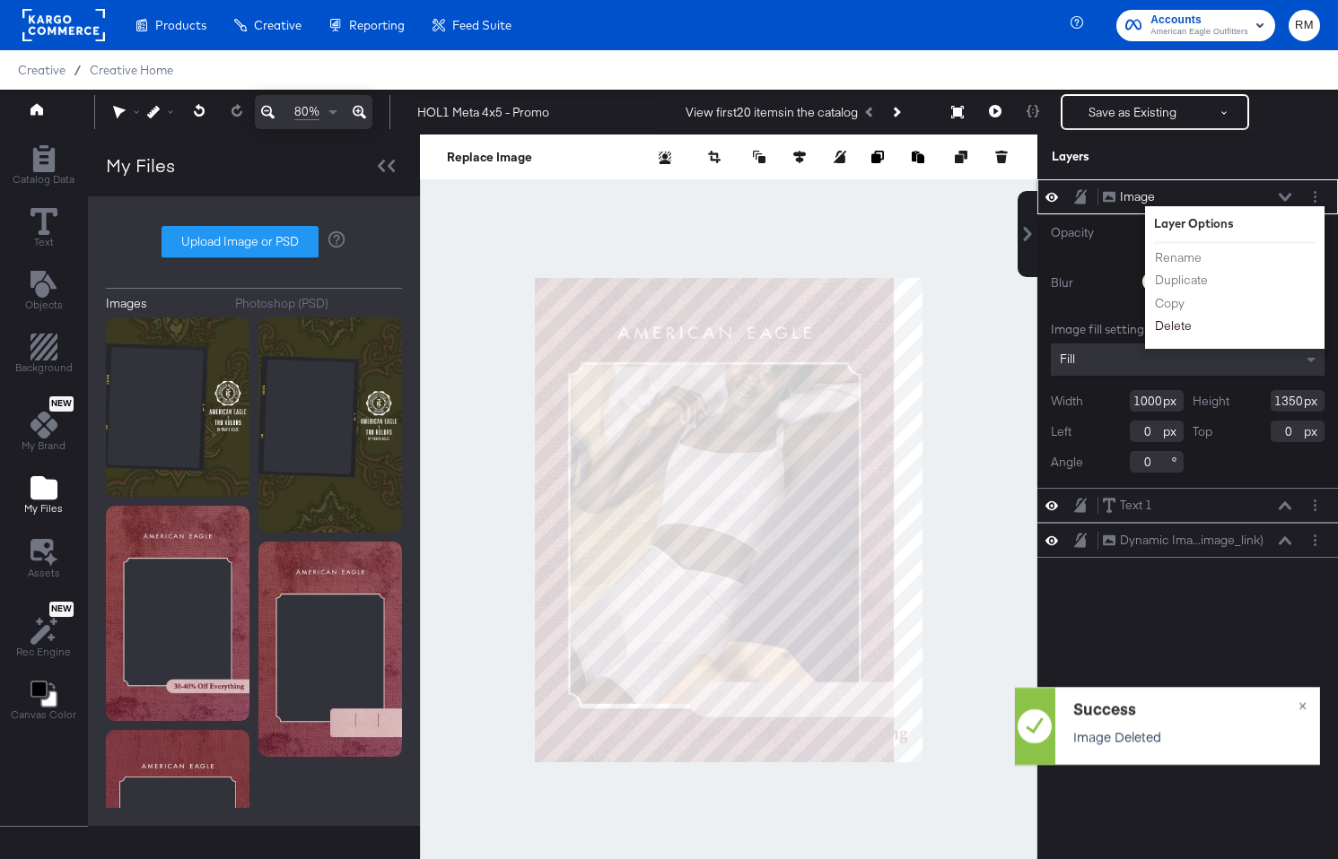
click at [1183, 331] on button "Delete" at bounding box center [1173, 326] width 39 height 19
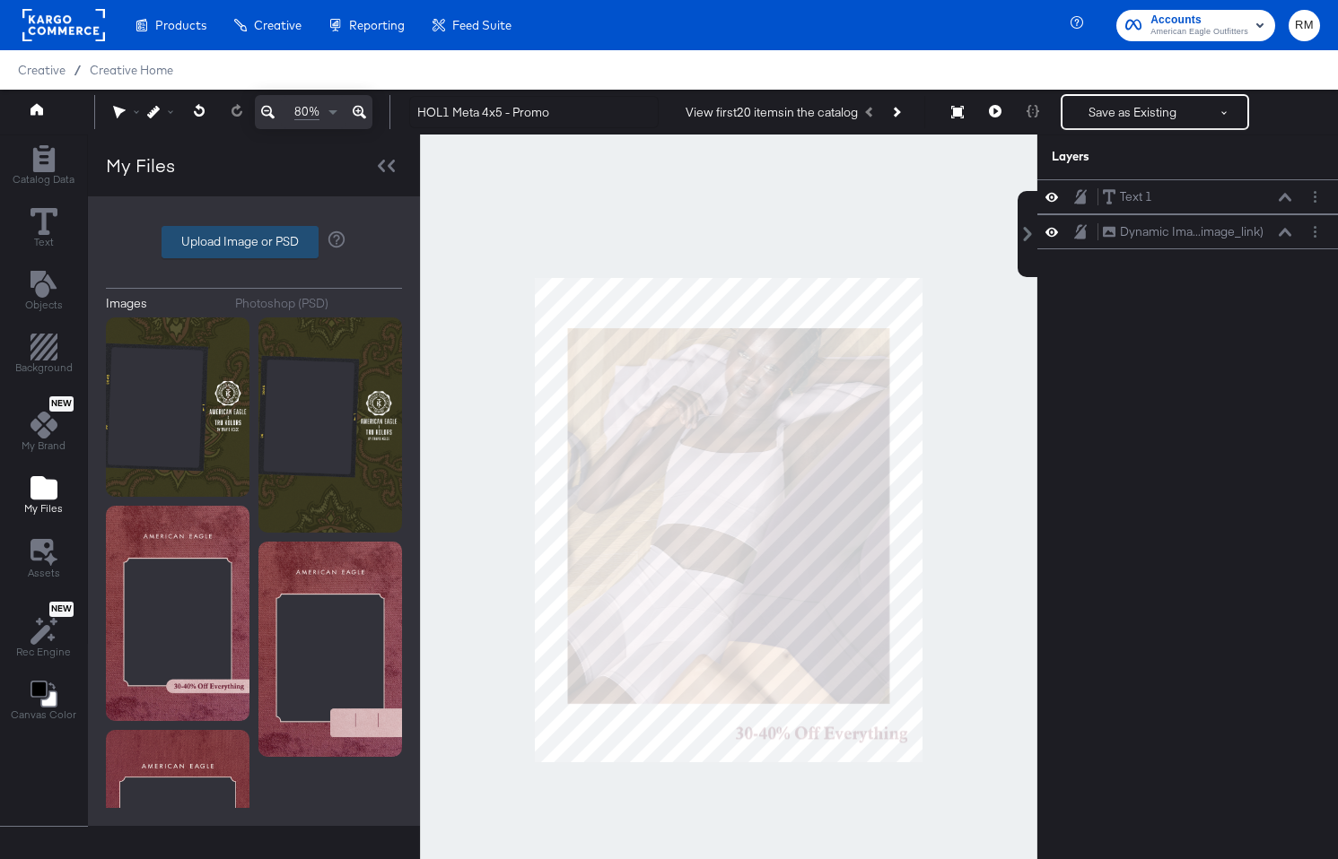
click at [301, 242] on label "Upload Image or PSD" at bounding box center [239, 242] width 155 height 30
click at [254, 242] on input "Upload Image or PSD" at bounding box center [254, 242] width 0 height 0
type input "C:\fakepath\hol1_4x5_promo.png"
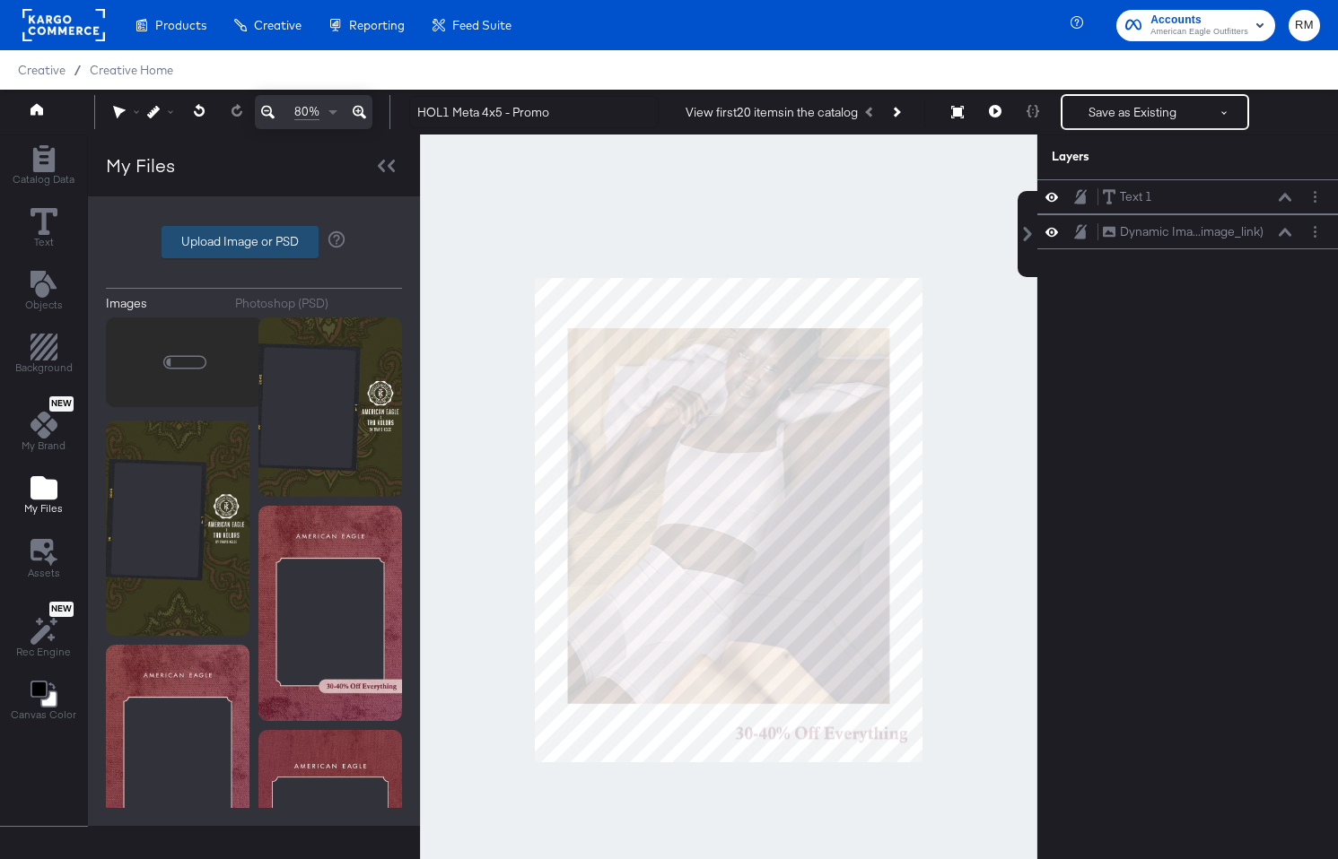
click at [276, 237] on label "Upload Image or PSD" at bounding box center [239, 242] width 155 height 30
click at [254, 242] on input "Upload Image or PSD" at bounding box center [254, 242] width 0 height 0
type input "C:\fakepath\hol1_4x5_tiered.png"
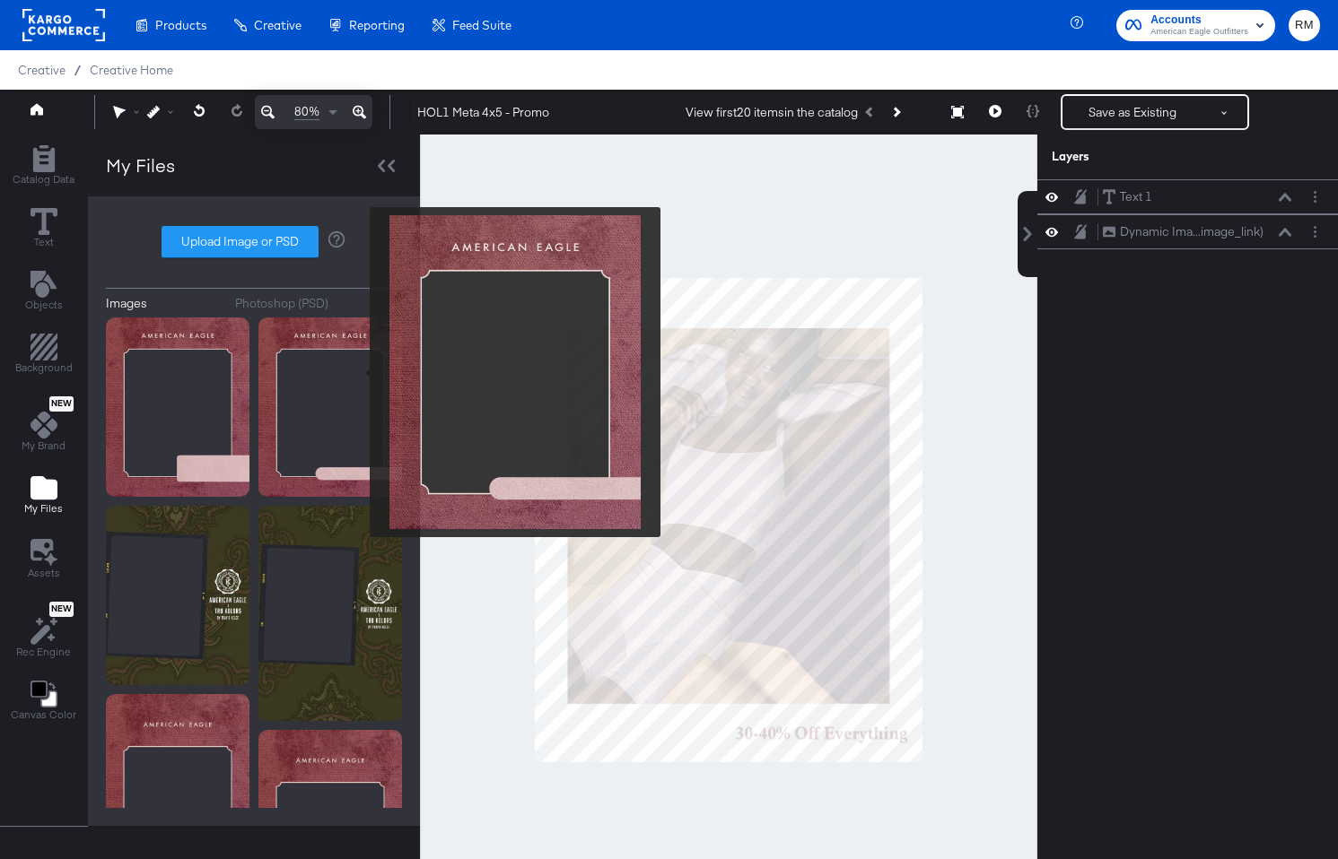
click at [362, 376] on img at bounding box center [330, 407] width 144 height 179
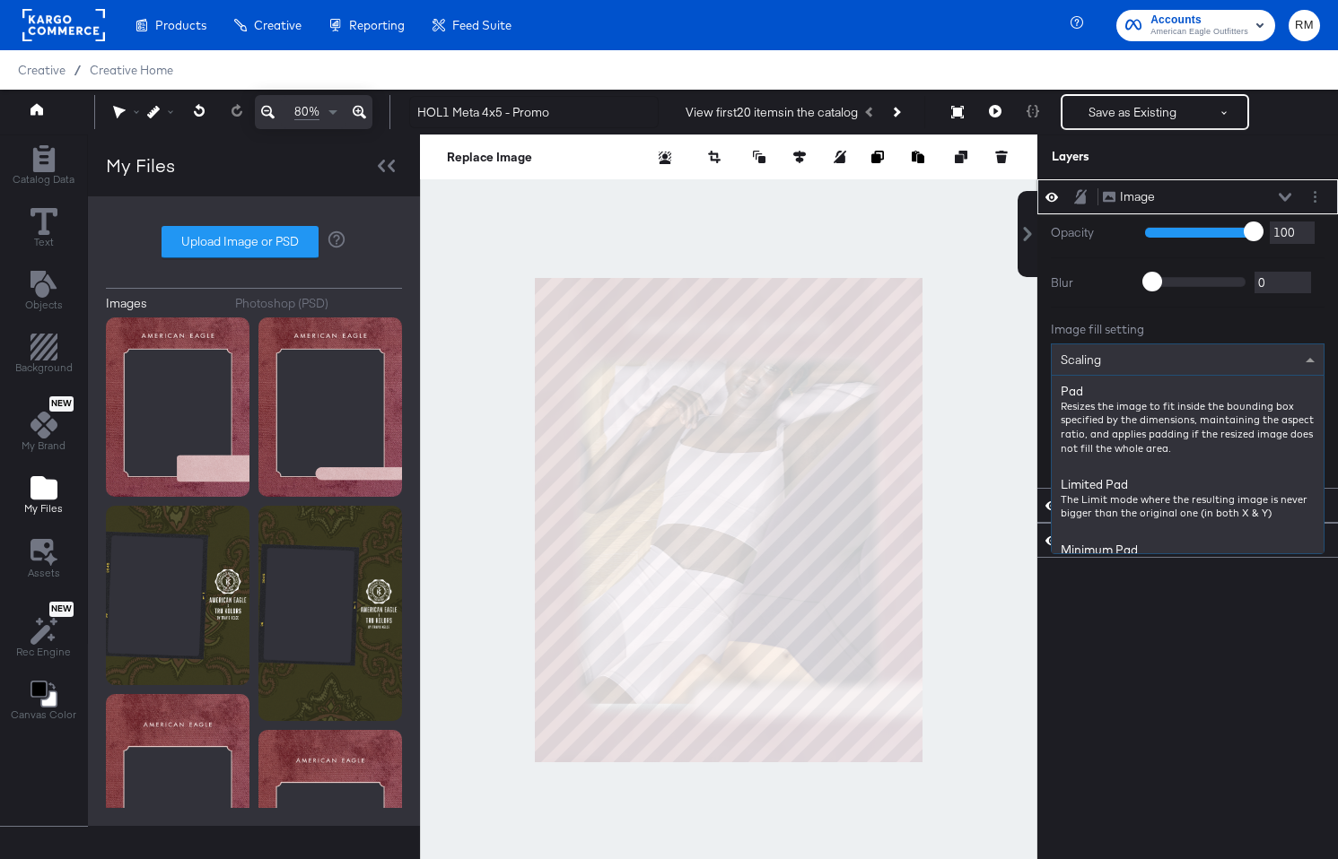
click at [1156, 368] on div "Scaling" at bounding box center [1187, 359] width 272 height 30
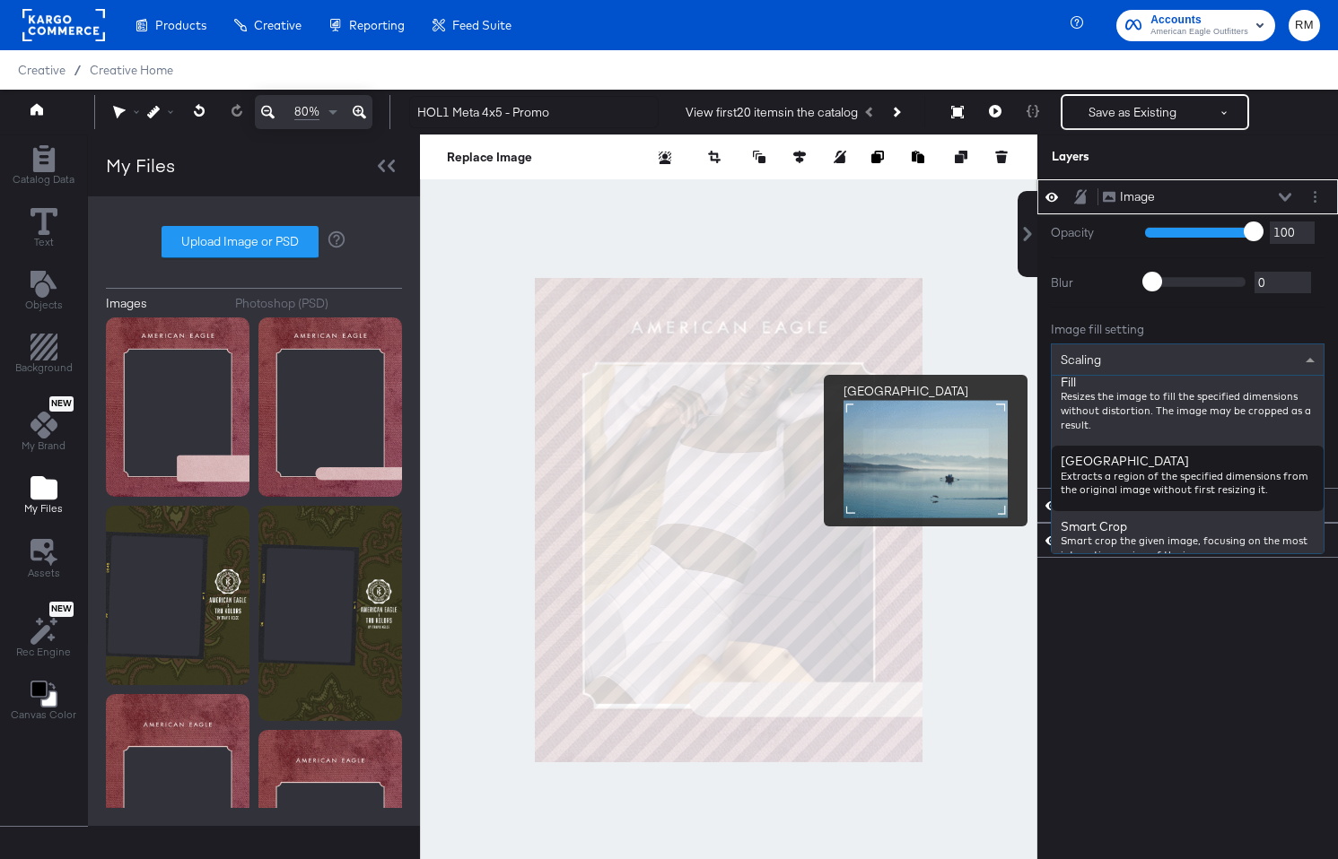
scroll to position [280, 0]
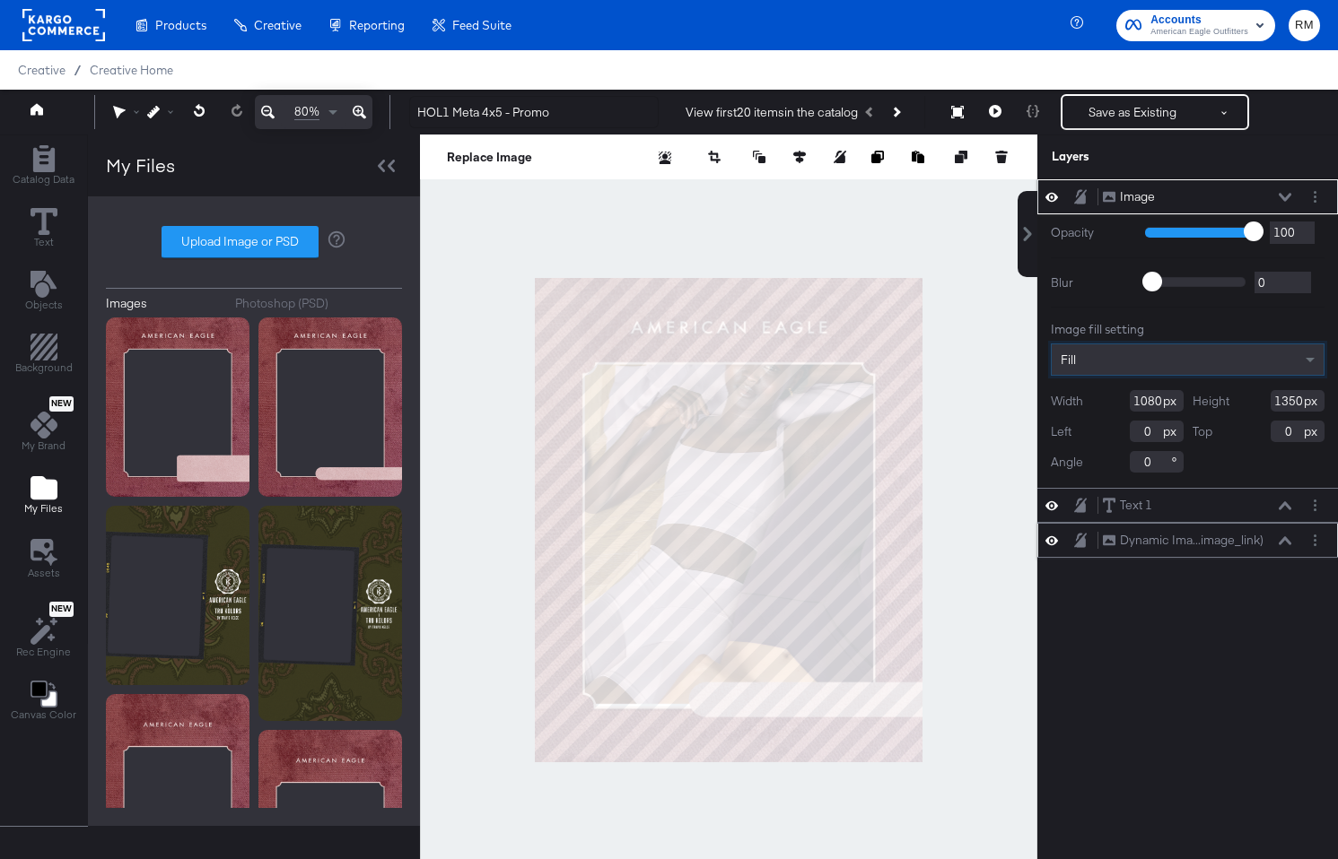
click at [1225, 538] on icon at bounding box center [1284, 540] width 13 height 8
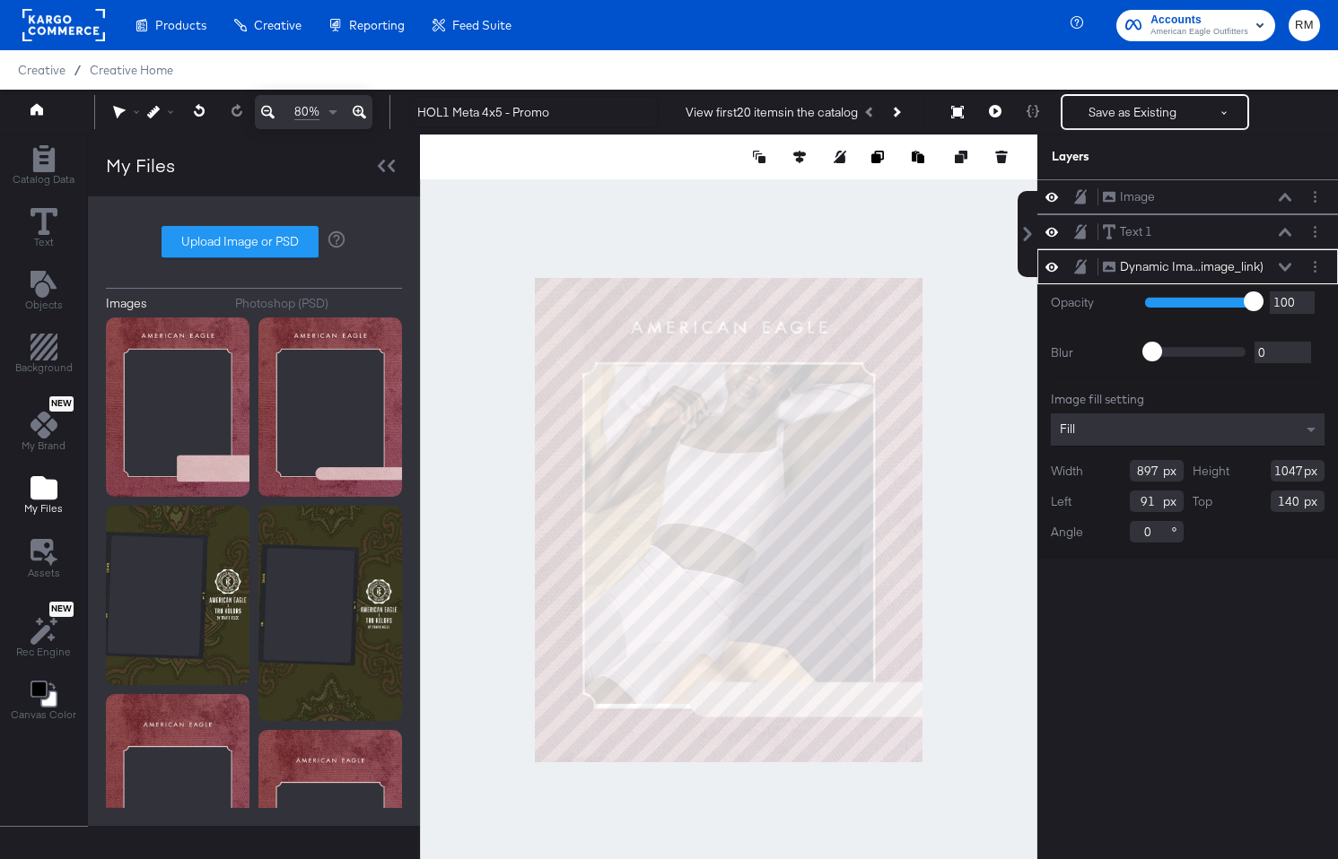
type input "954"
type input "234"
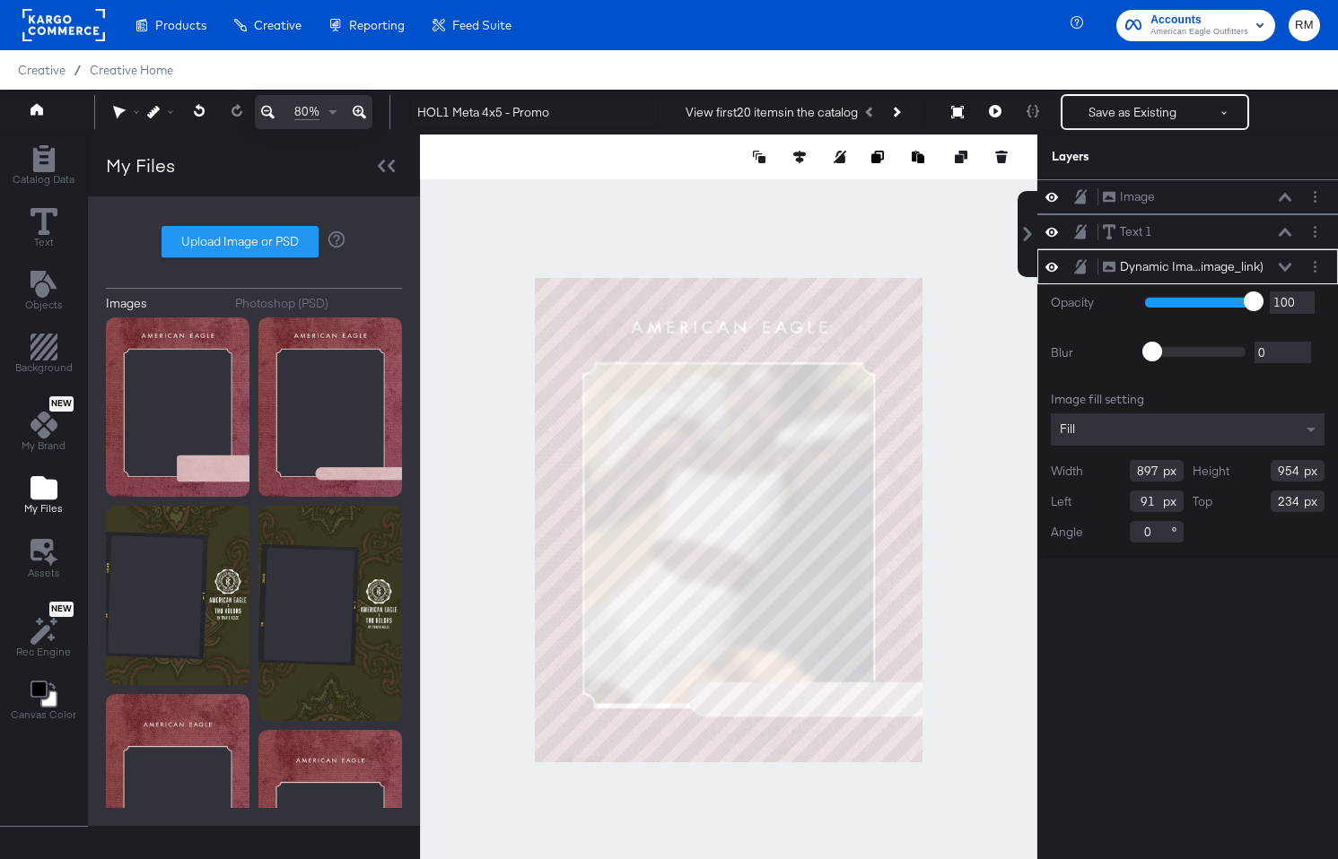
type input "845"
type input "143"
type input "865"
type input "123"
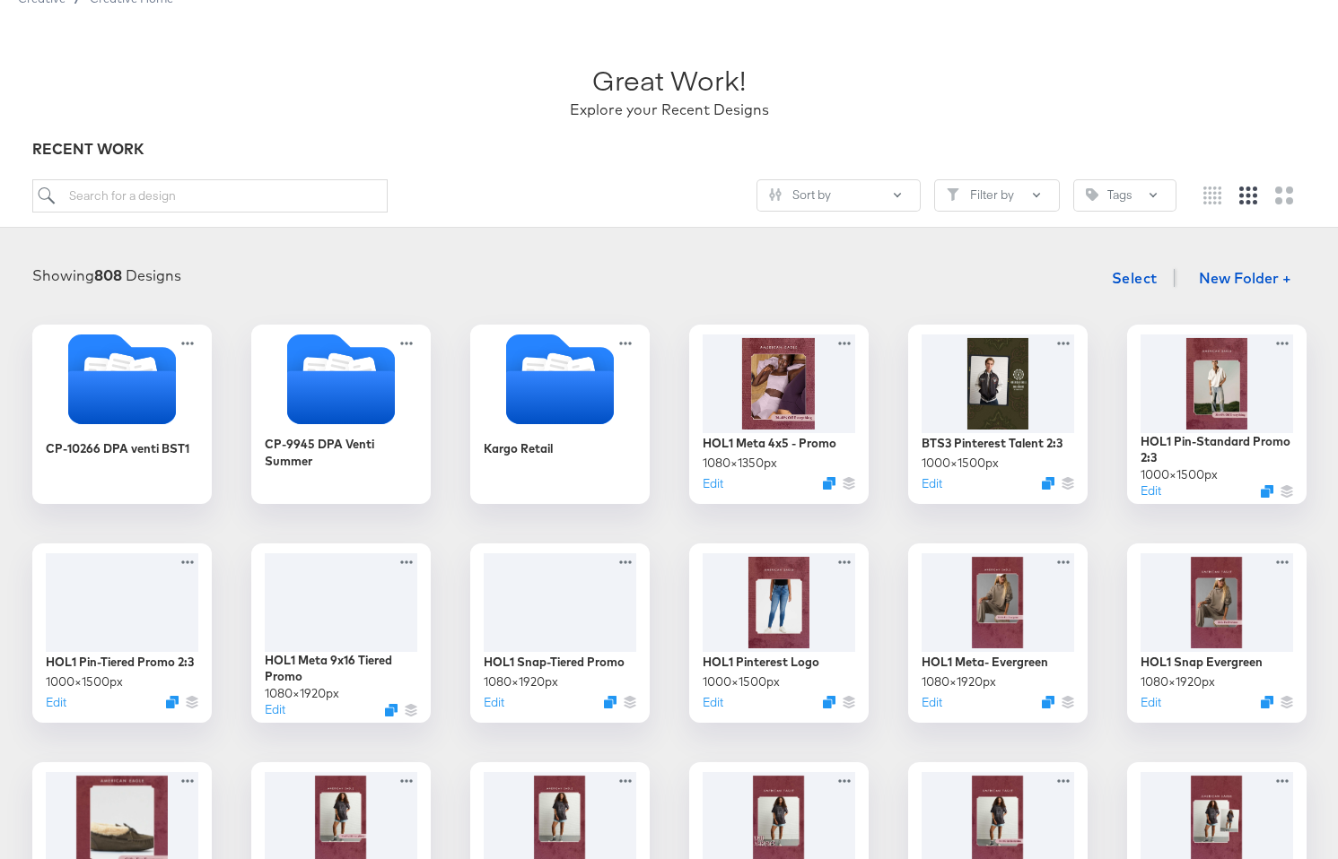
scroll to position [124, 0]
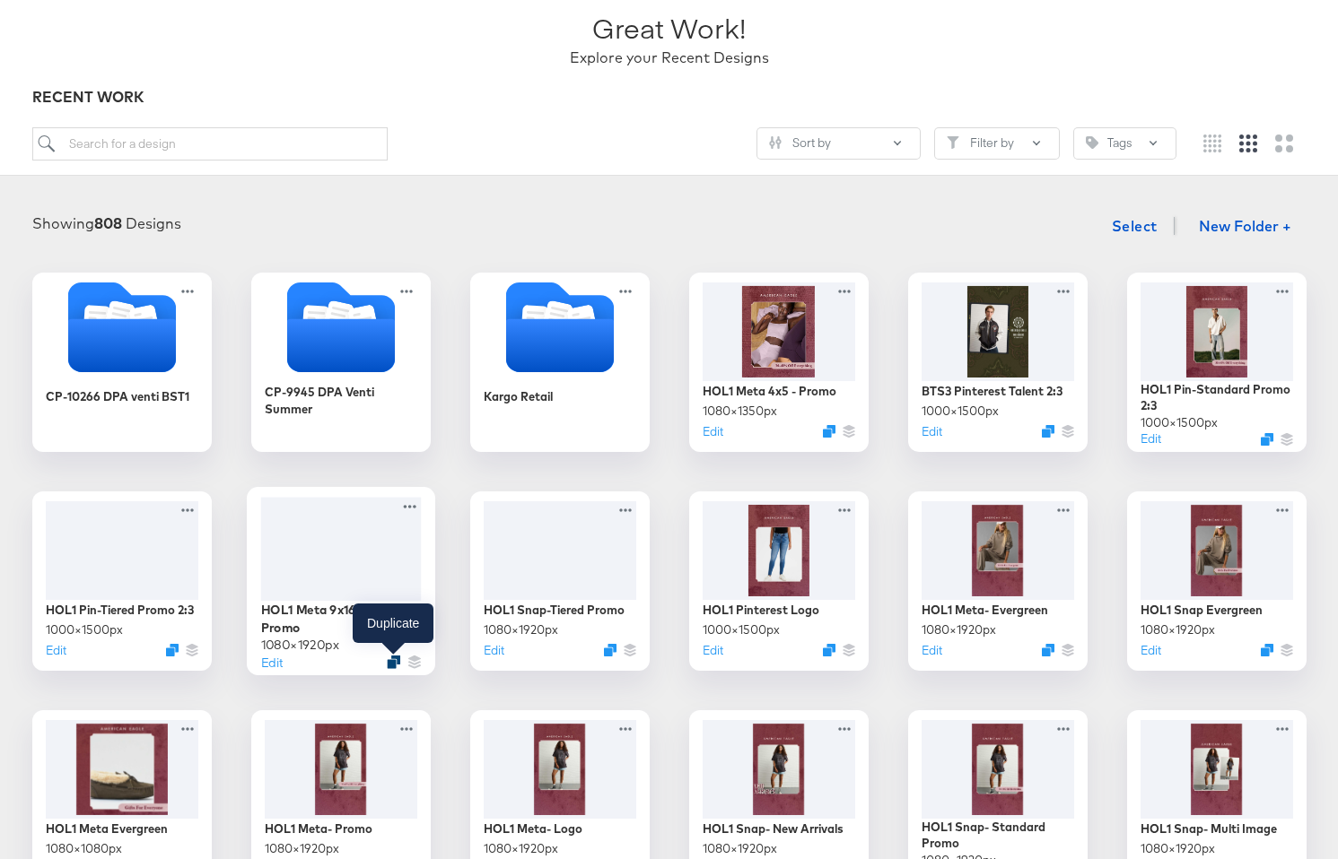
click at [391, 658] on icon "Duplicate" at bounding box center [393, 662] width 13 height 13
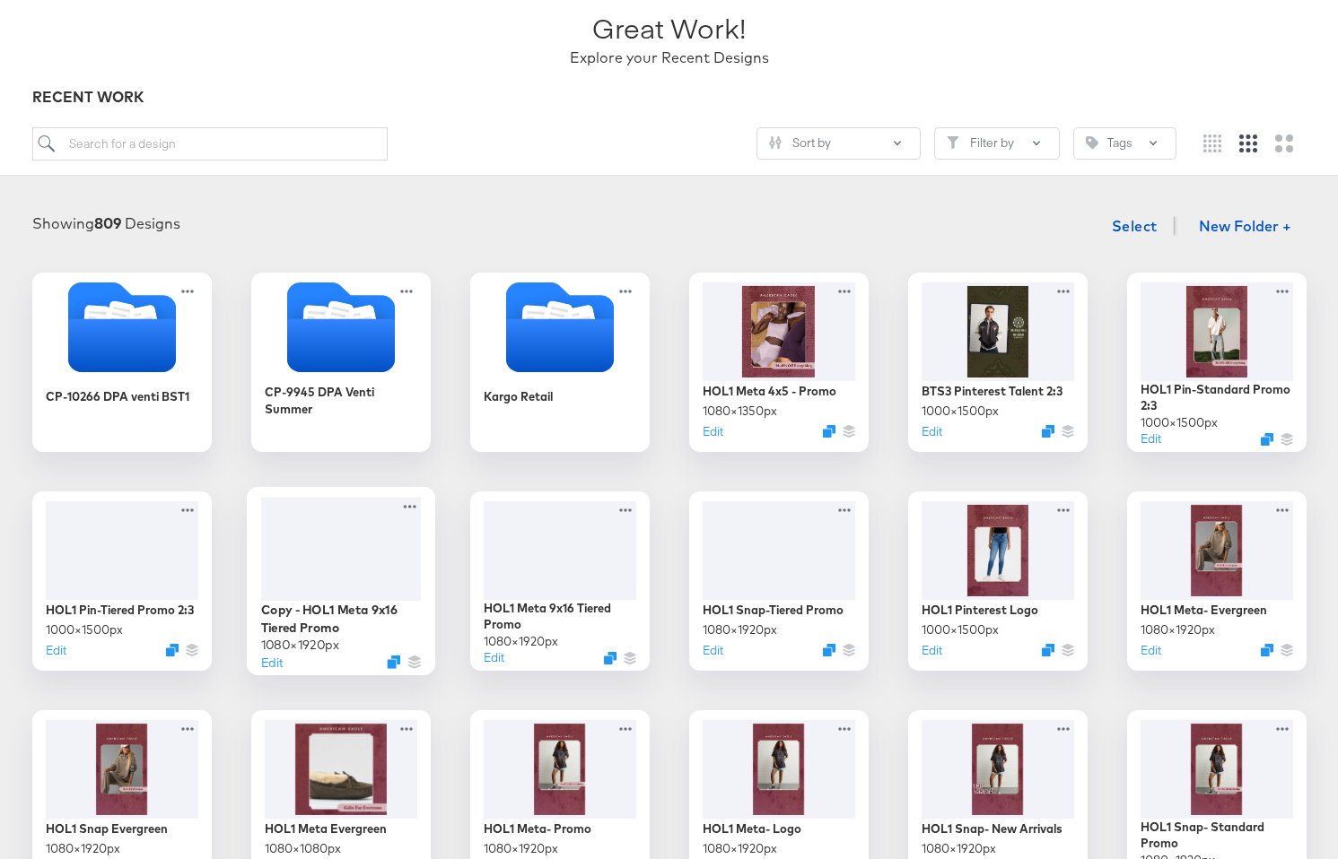
click at [394, 574] on div at bounding box center [340, 549] width 161 height 104
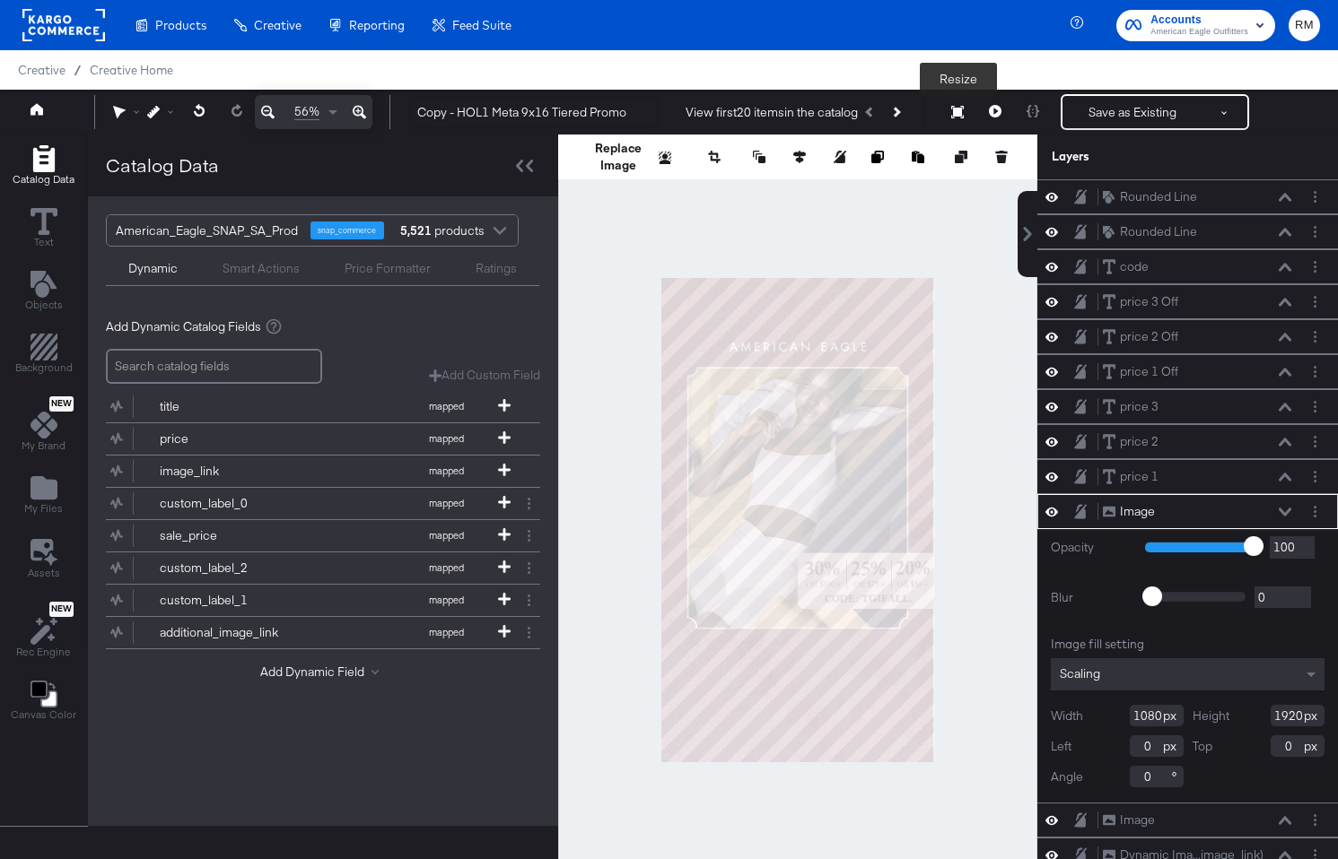
click at [971, 114] on button "Resize" at bounding box center [957, 113] width 38 height 32
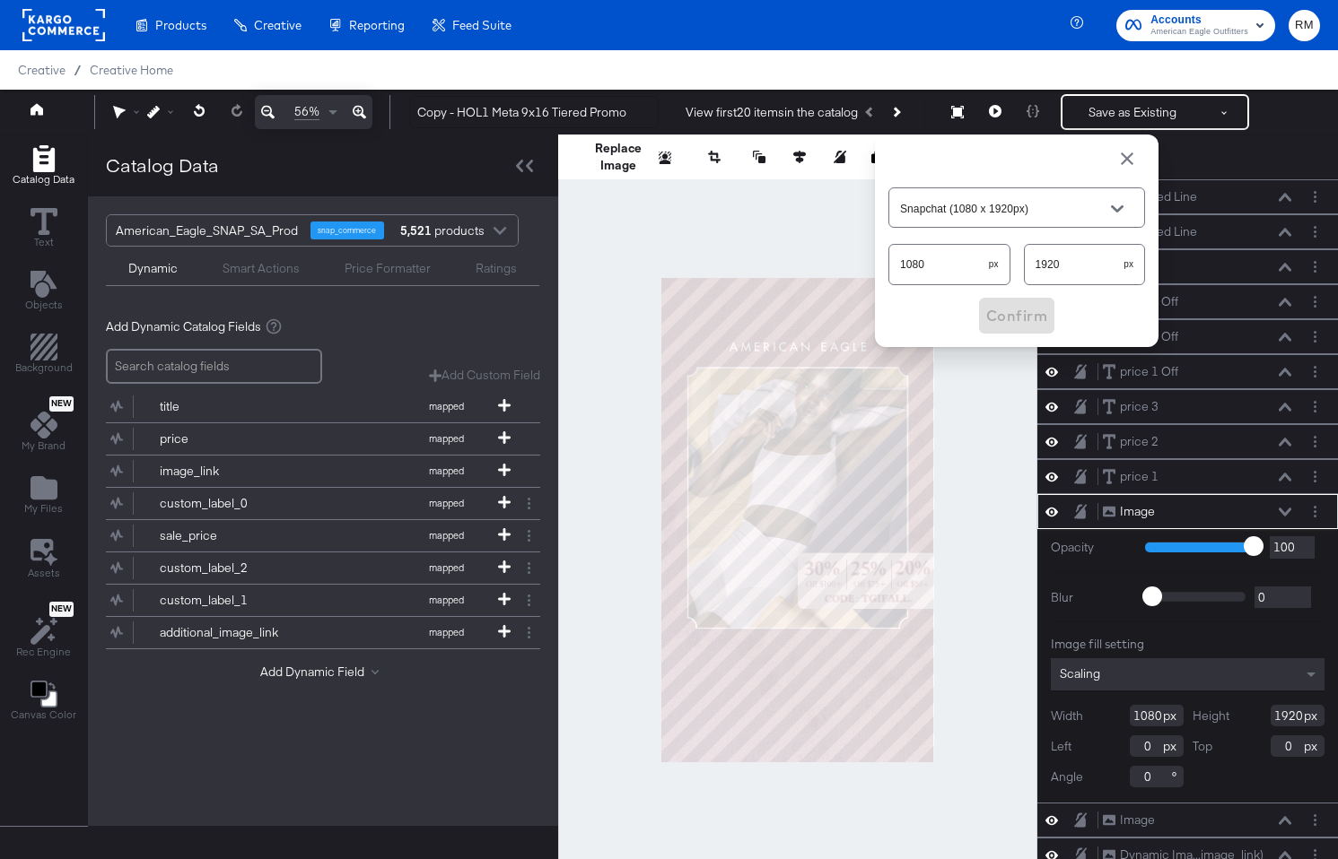
click at [1081, 212] on input "Snapchat (1080 x 1920px)" at bounding box center [1002, 208] width 213 height 21
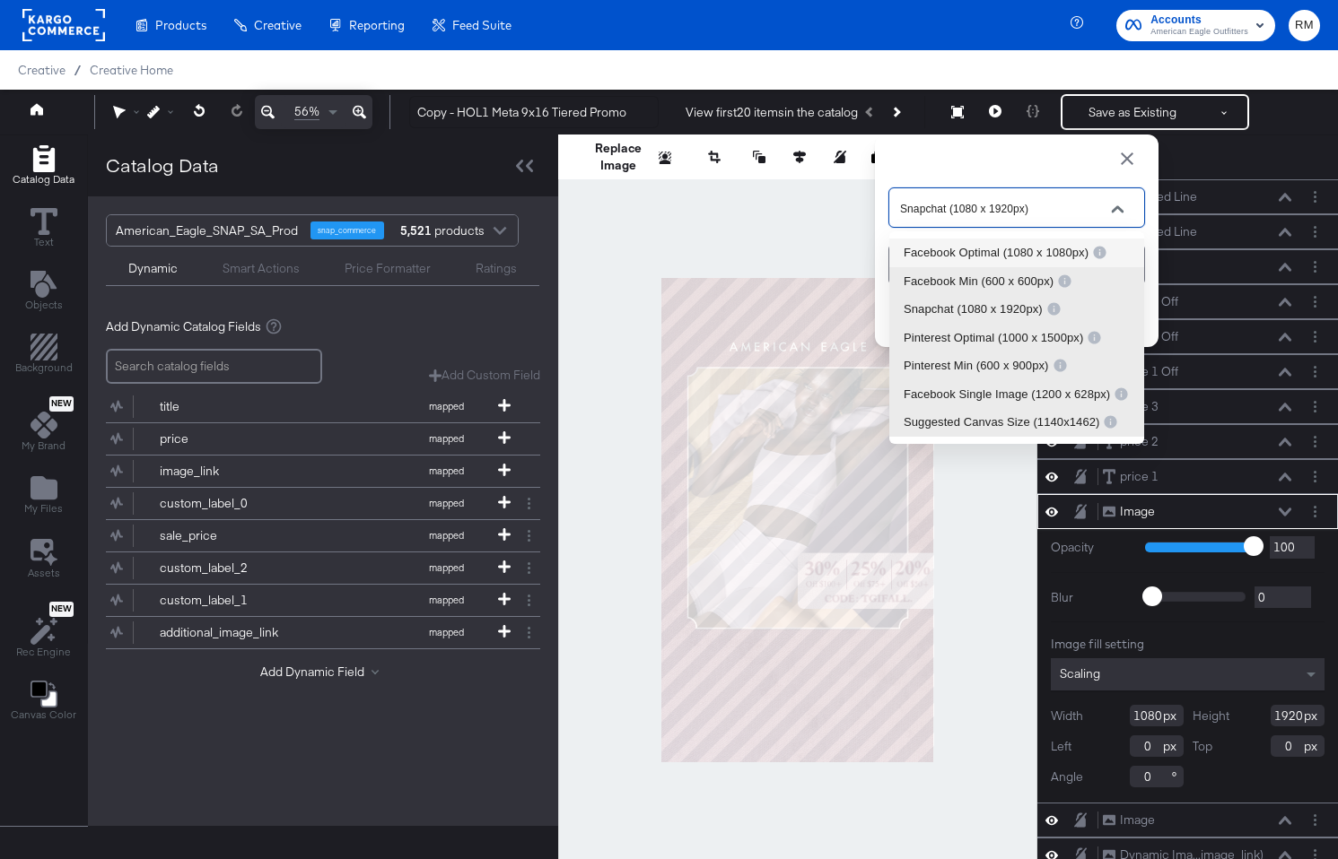
click at [1113, 203] on div "Close" at bounding box center [1117, 209] width 13 height 13
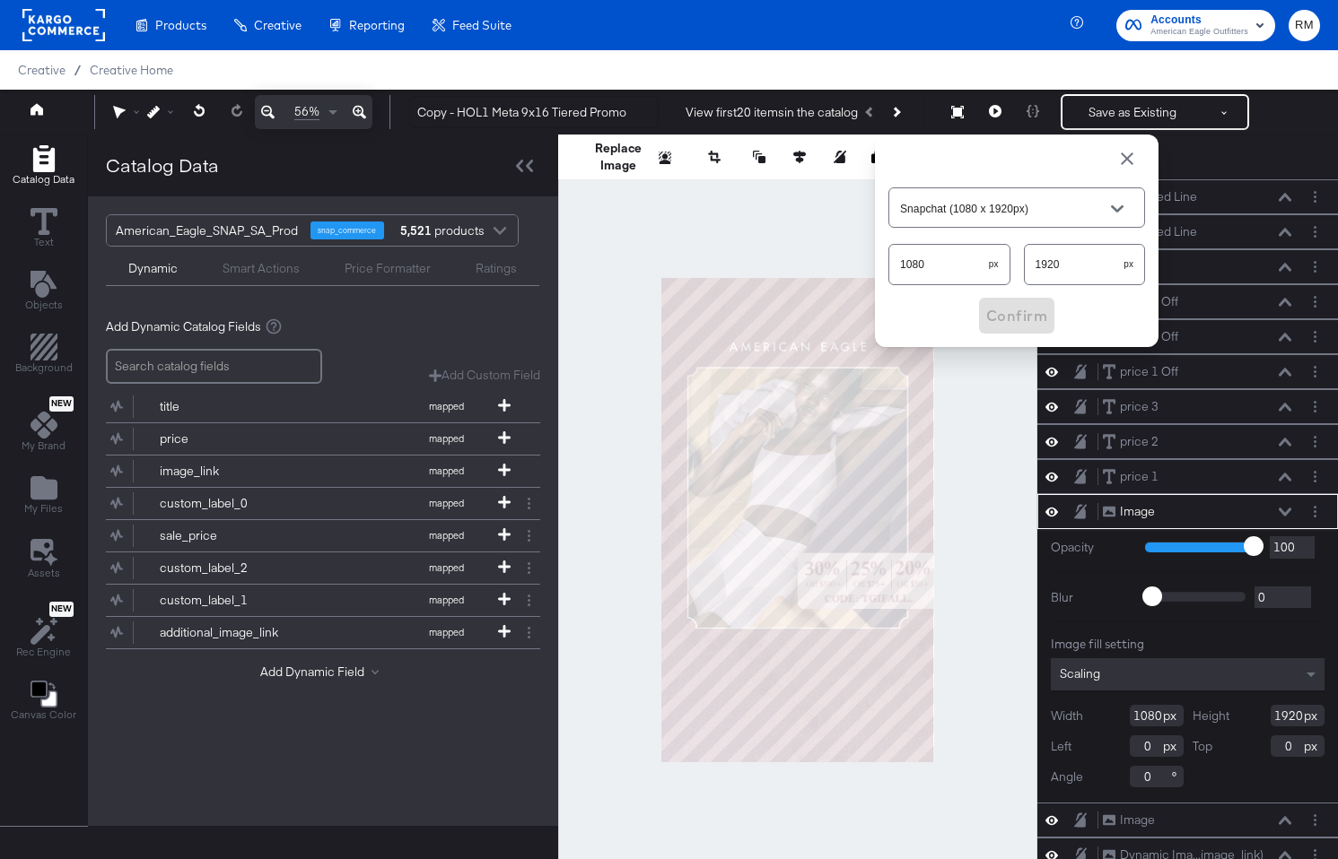
click at [1128, 160] on span "button" at bounding box center [1127, 159] width 22 height 22
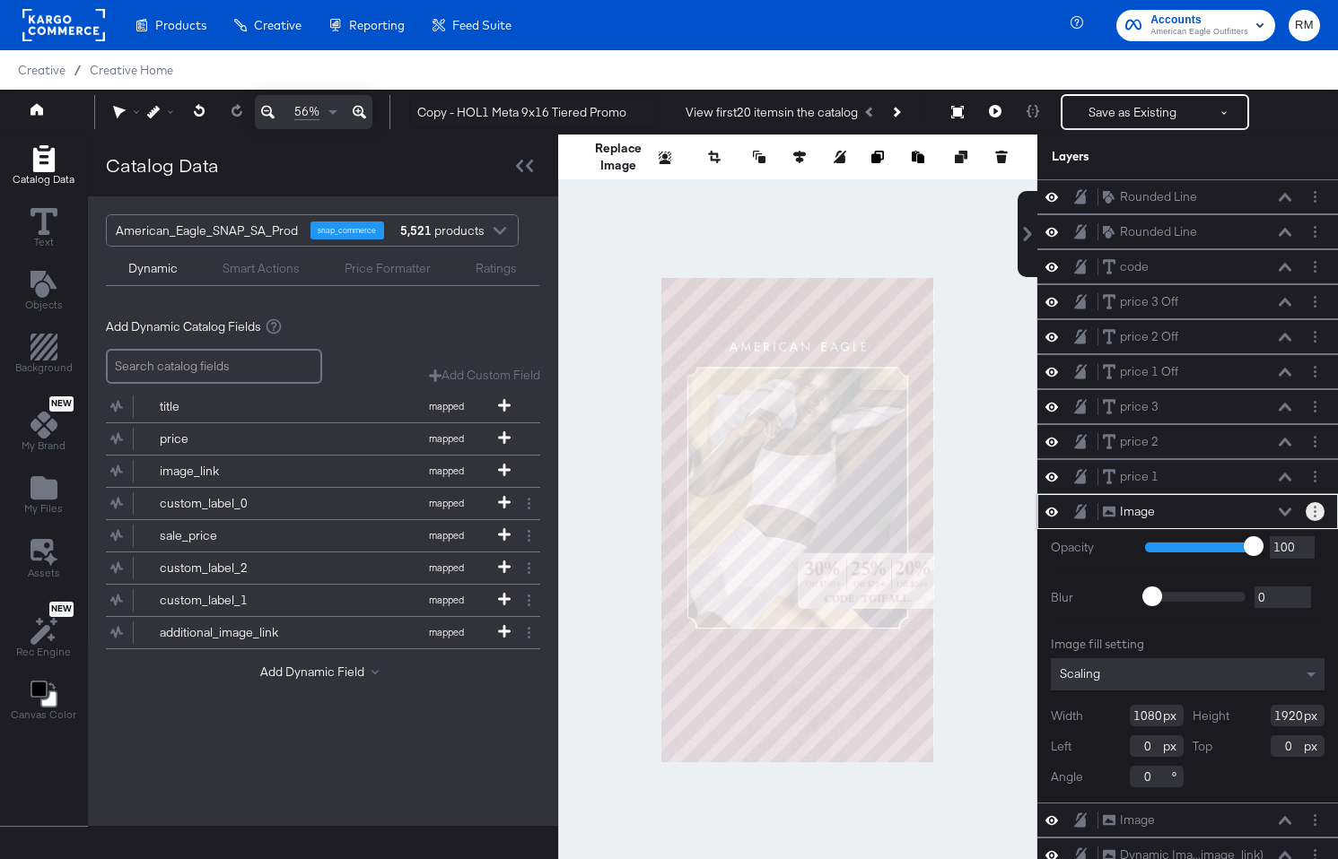
click at [1316, 507] on button "Layer Options" at bounding box center [1314, 511] width 19 height 19
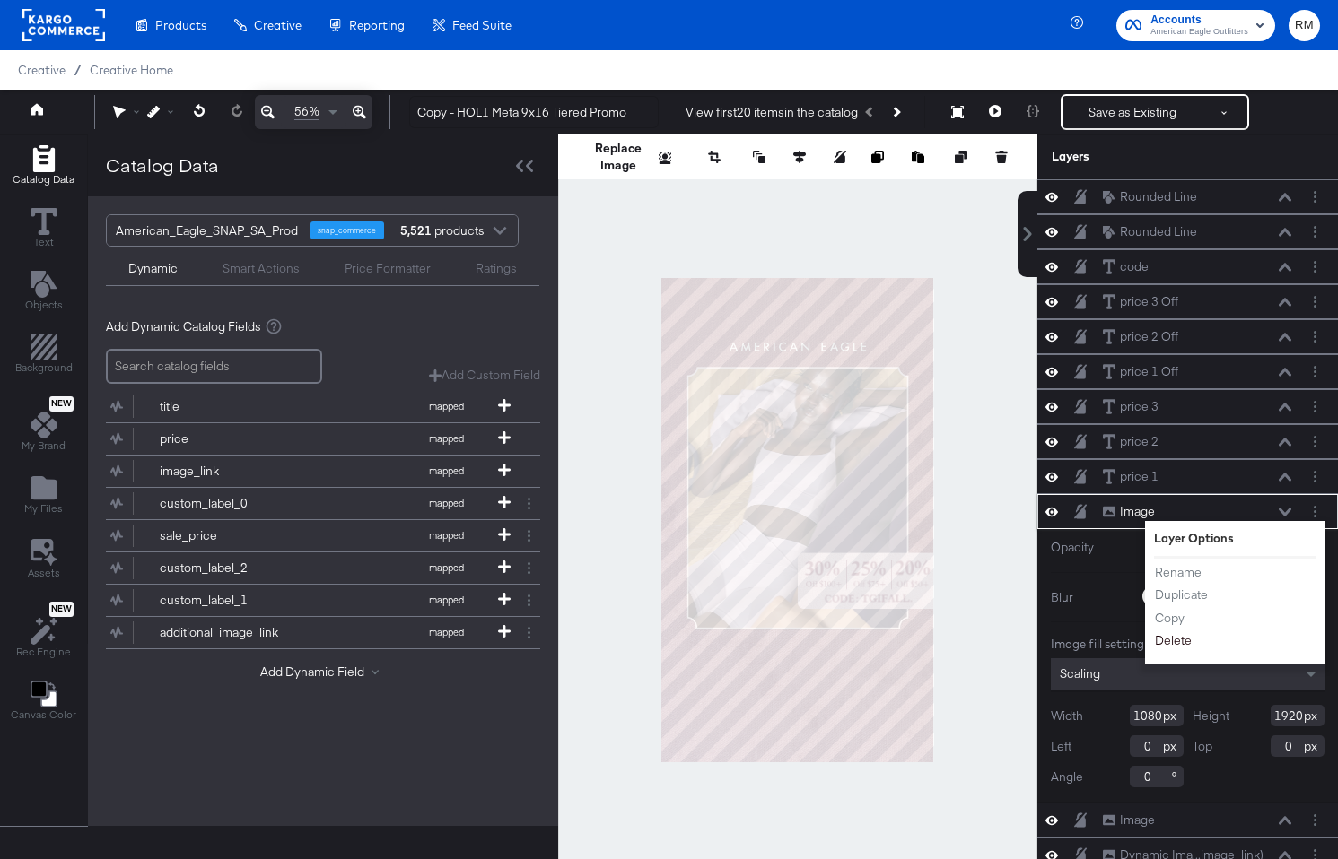
click at [1174, 648] on button "Delete" at bounding box center [1173, 641] width 39 height 19
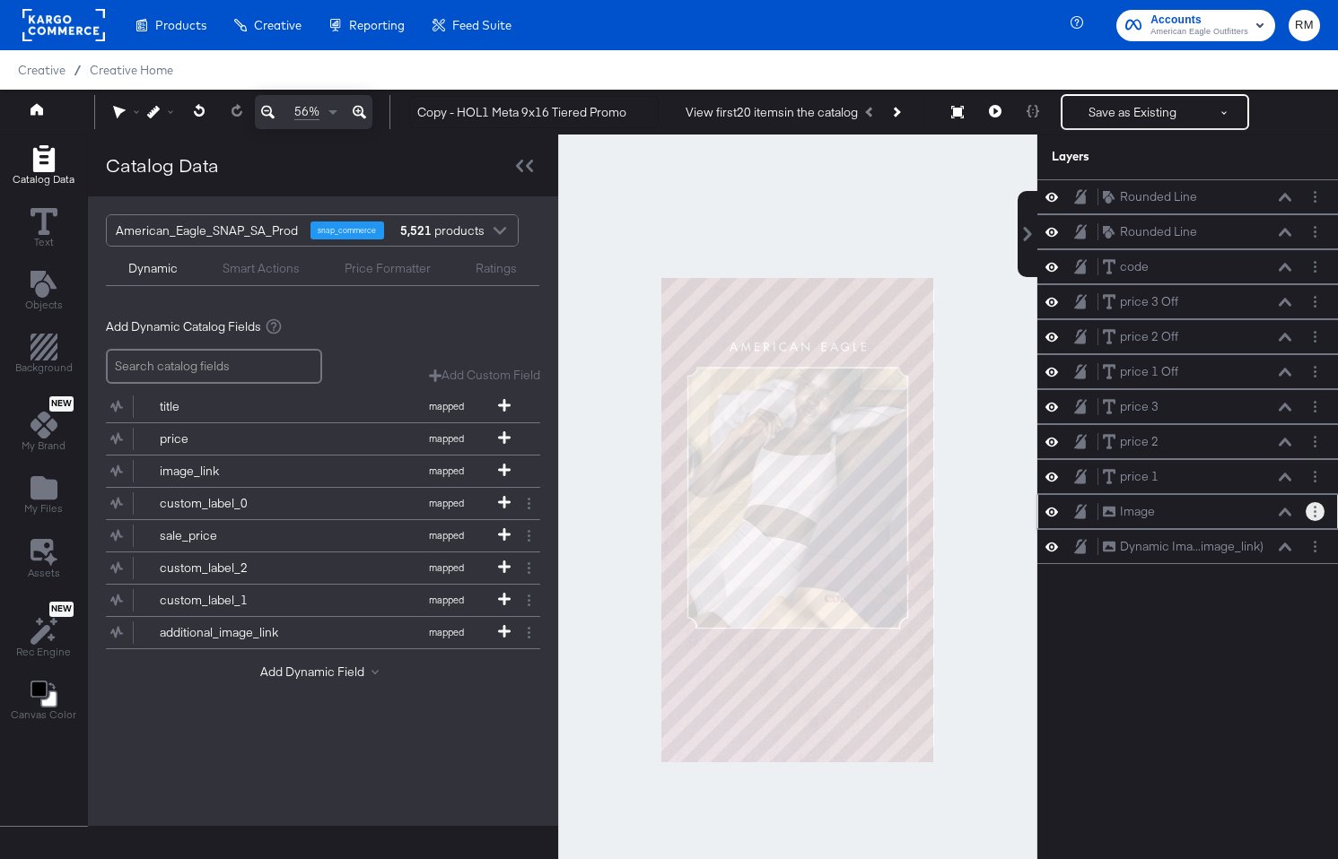
click at [1310, 510] on button "Layer Options" at bounding box center [1314, 511] width 19 height 19
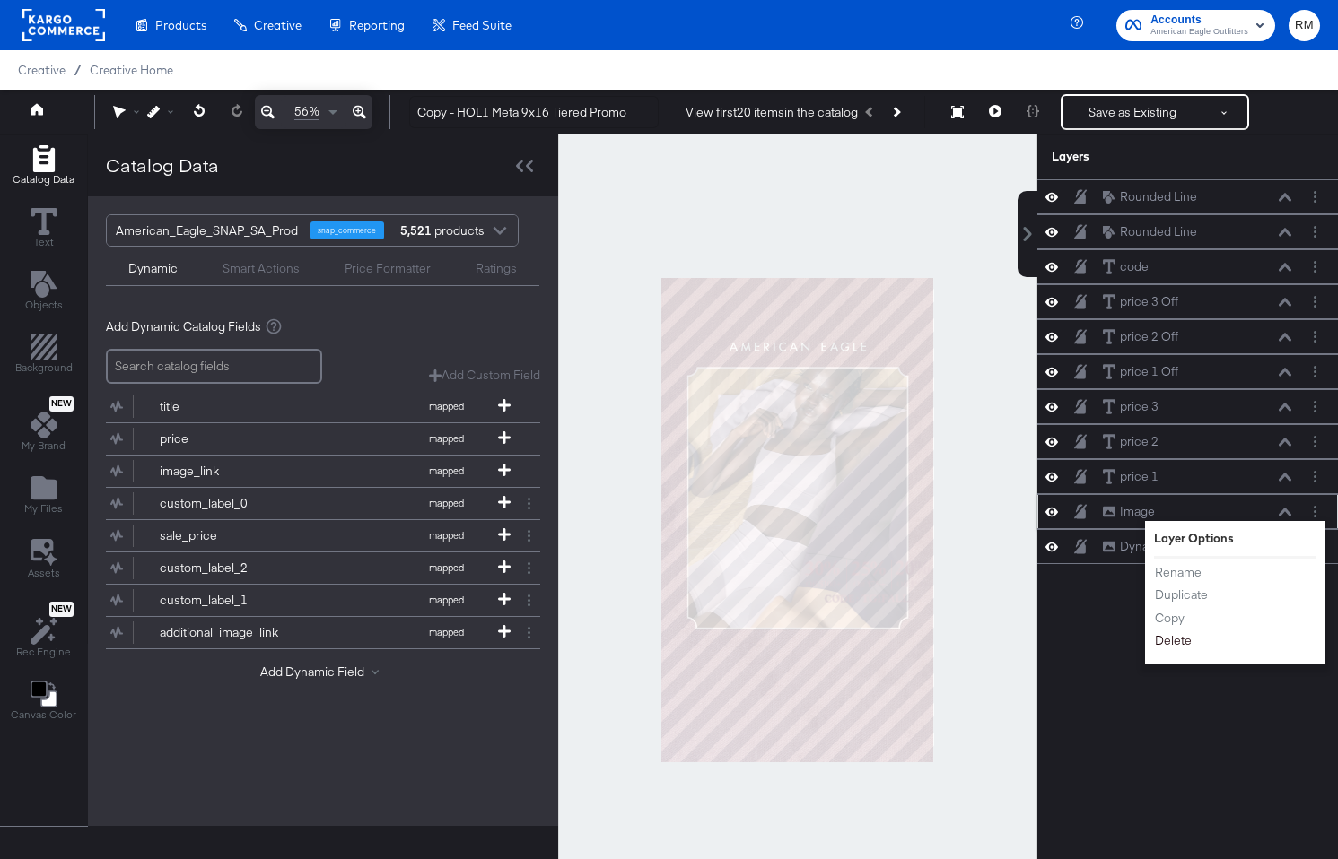
click at [1179, 649] on button "Delete" at bounding box center [1173, 641] width 39 height 19
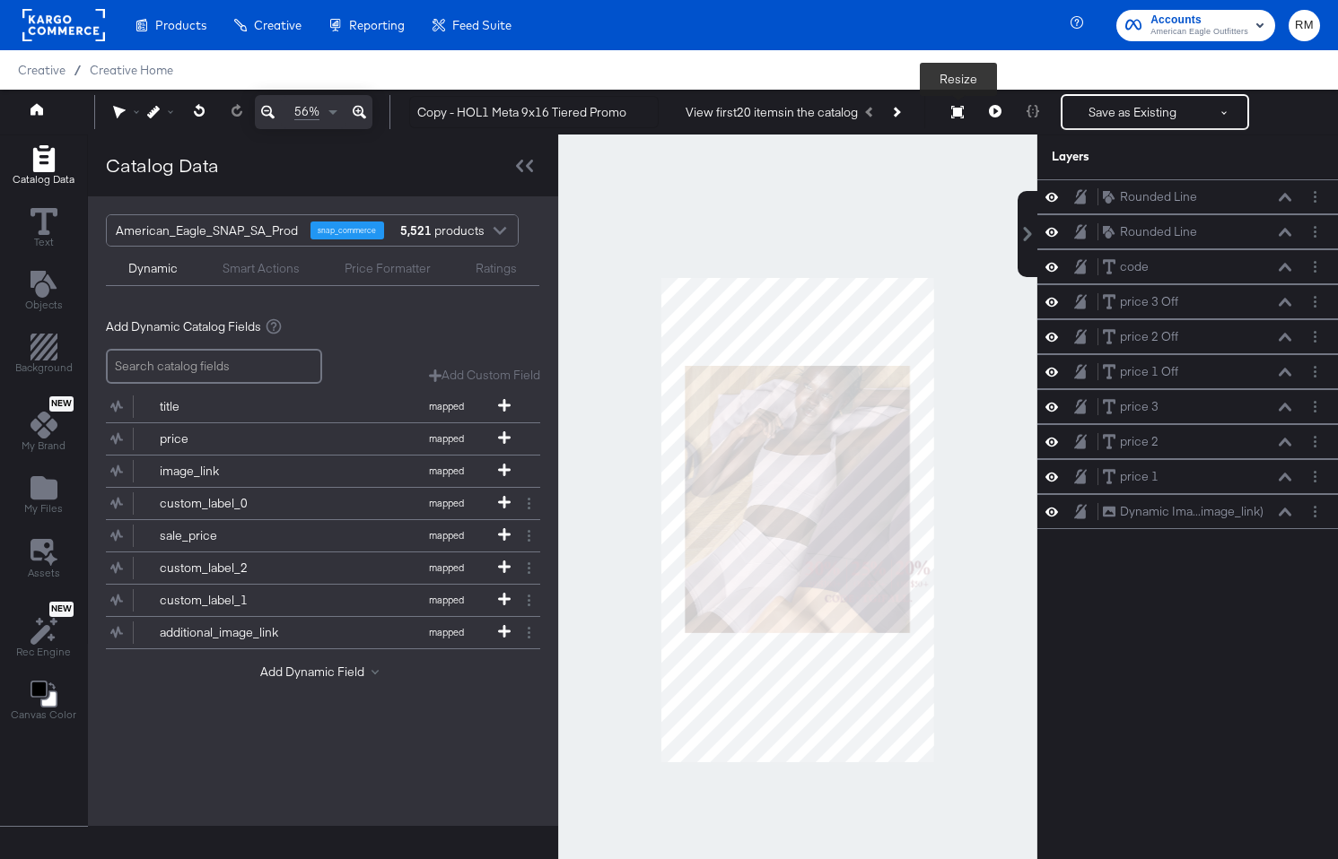
click at [954, 115] on icon at bounding box center [957, 112] width 13 height 13
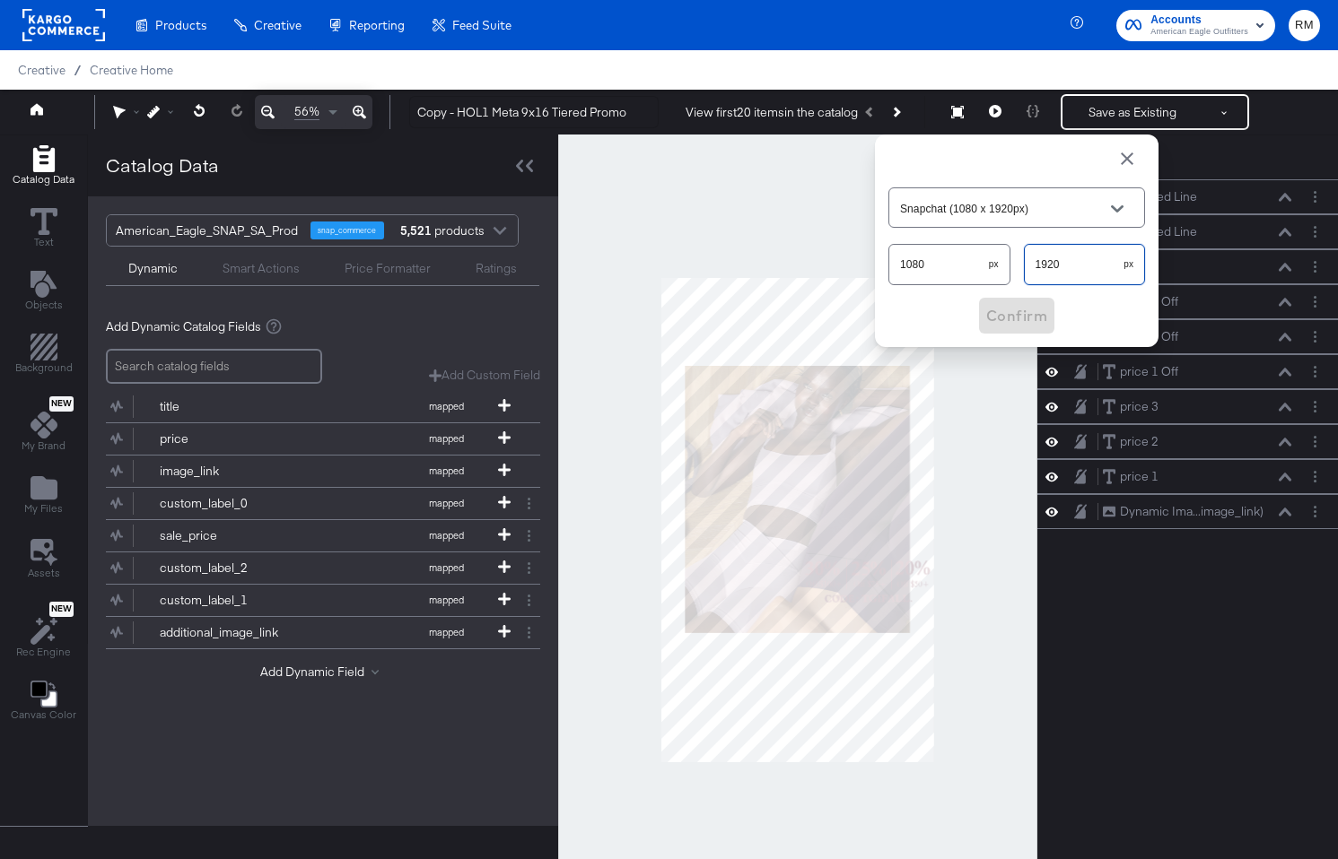
click at [1072, 275] on input "1920" at bounding box center [1074, 257] width 100 height 39
type input "Custom Size"
type input "1350"
click at [1012, 301] on button "Confirm" at bounding box center [1016, 316] width 75 height 36
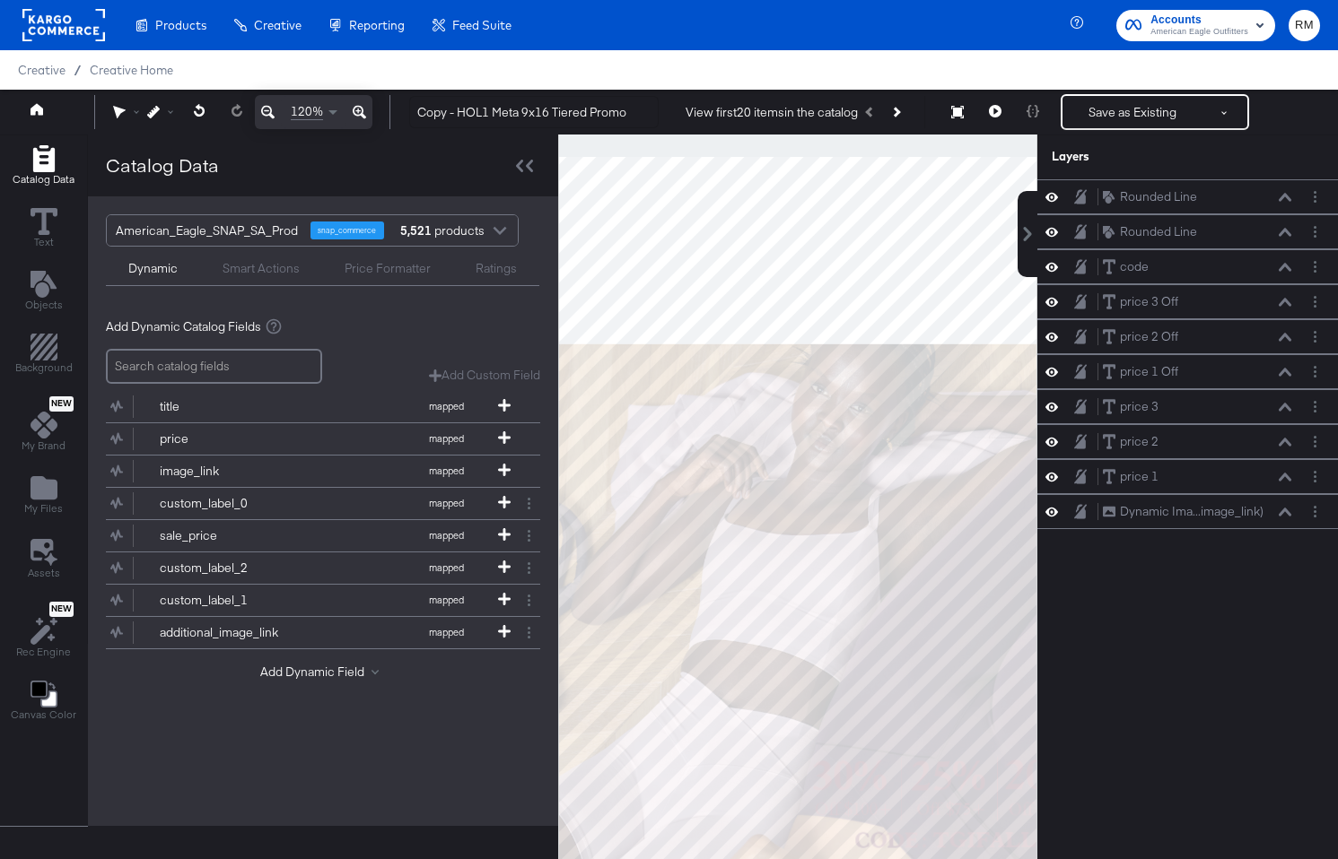
click at [272, 115] on icon at bounding box center [267, 112] width 13 height 13
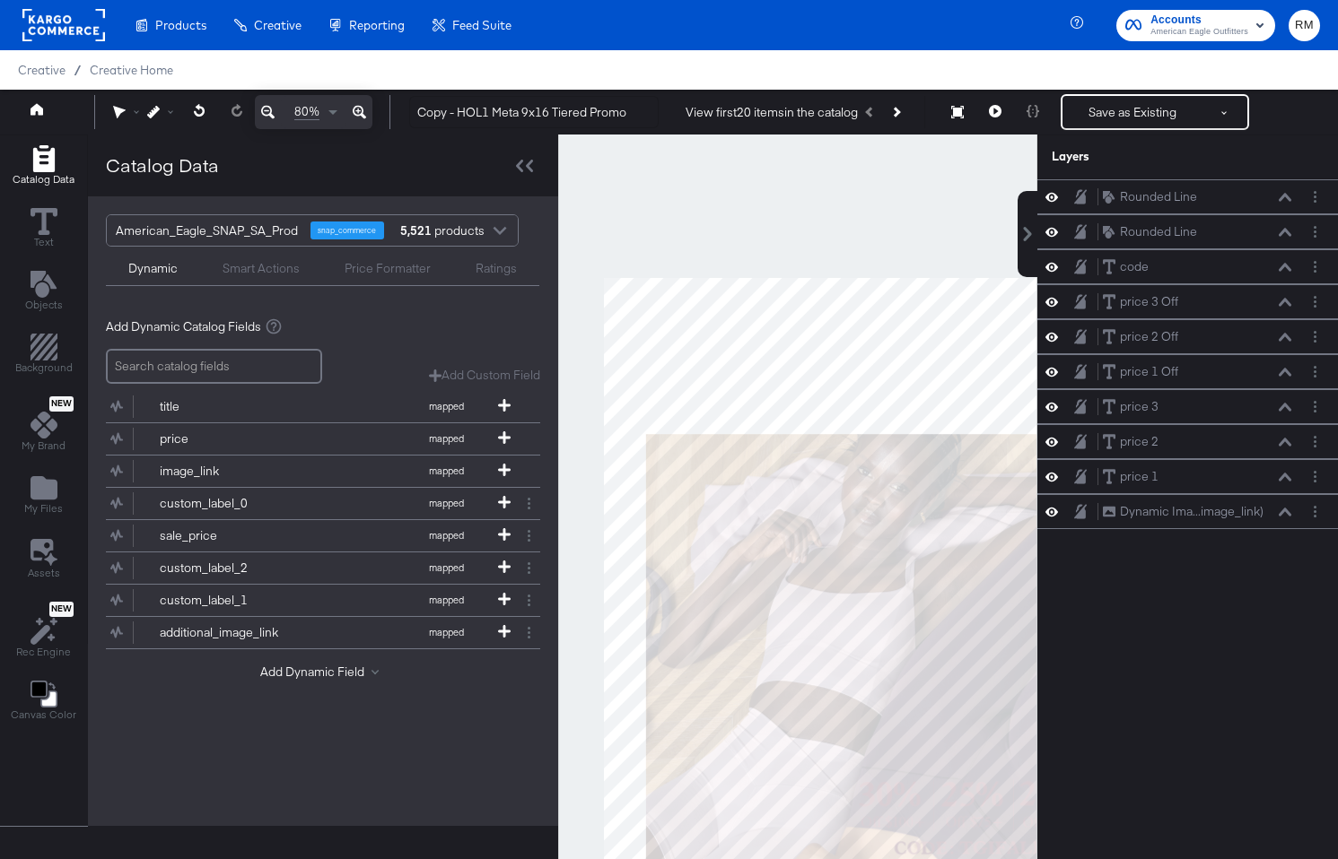
click at [272, 115] on icon at bounding box center [267, 112] width 13 height 13
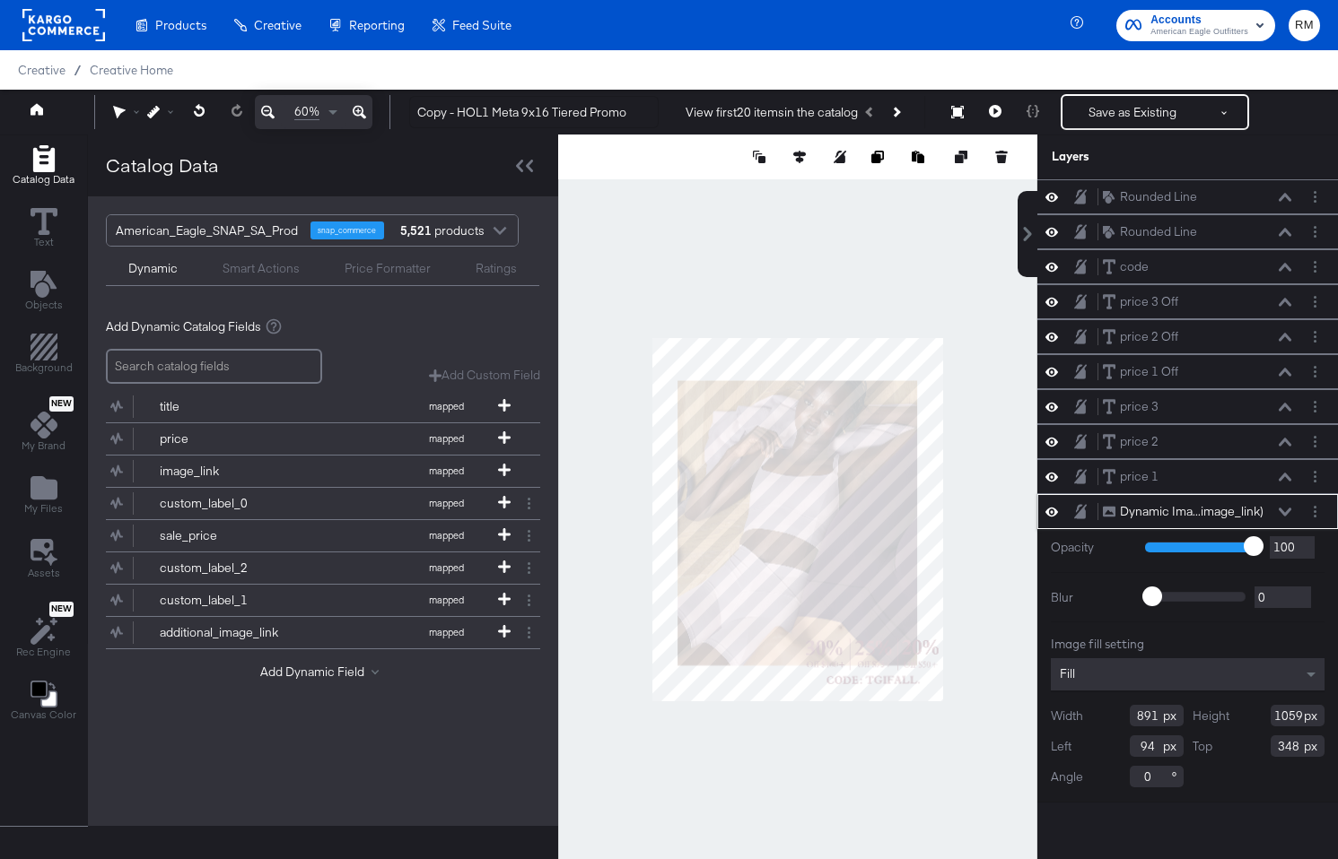
type input "158"
click at [797, 152] on icon at bounding box center [799, 157] width 13 height 13
click at [666, 193] on icon at bounding box center [666, 190] width 13 height 13
click at [65, 484] on button "My Files" at bounding box center [43, 496] width 60 height 51
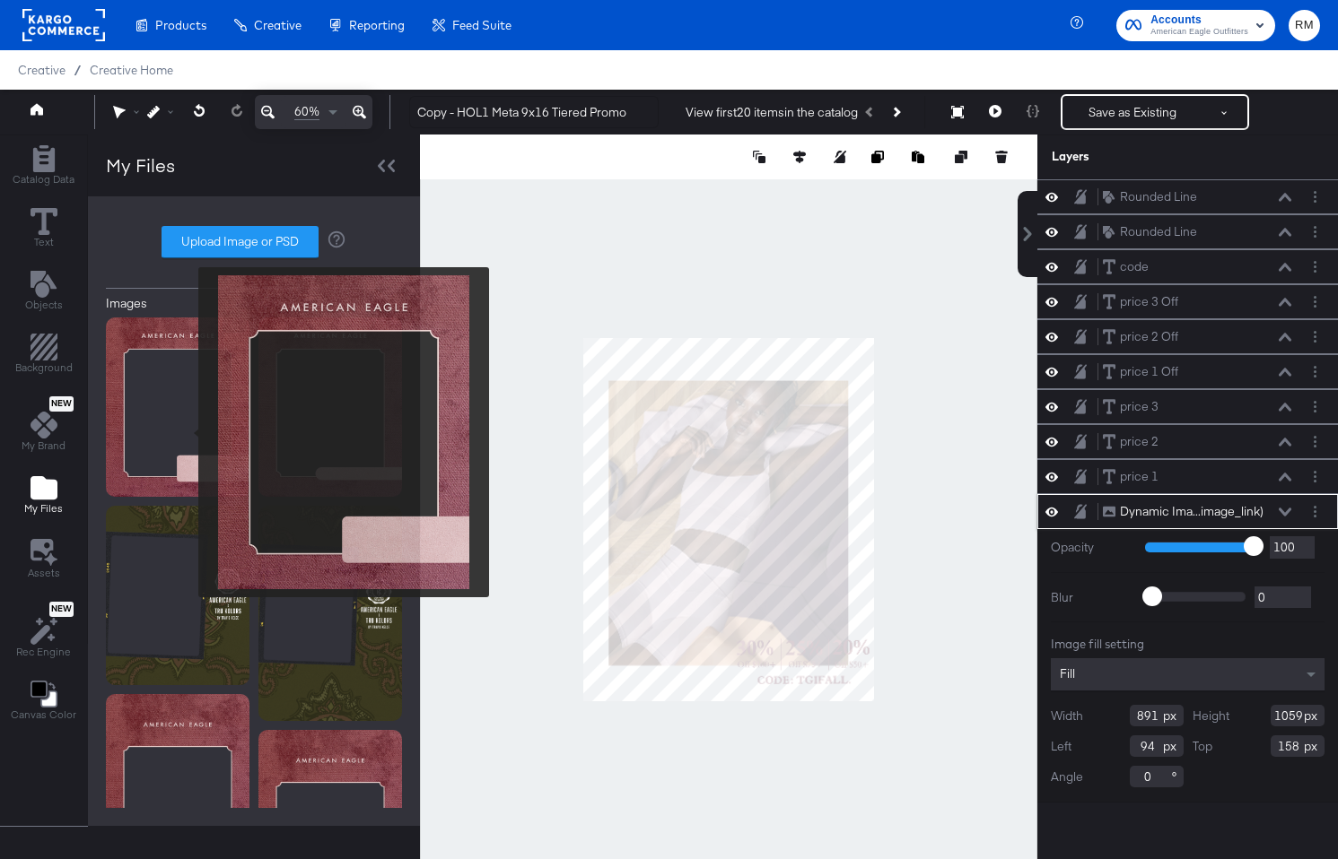
click at [186, 433] on img at bounding box center [178, 407] width 144 height 179
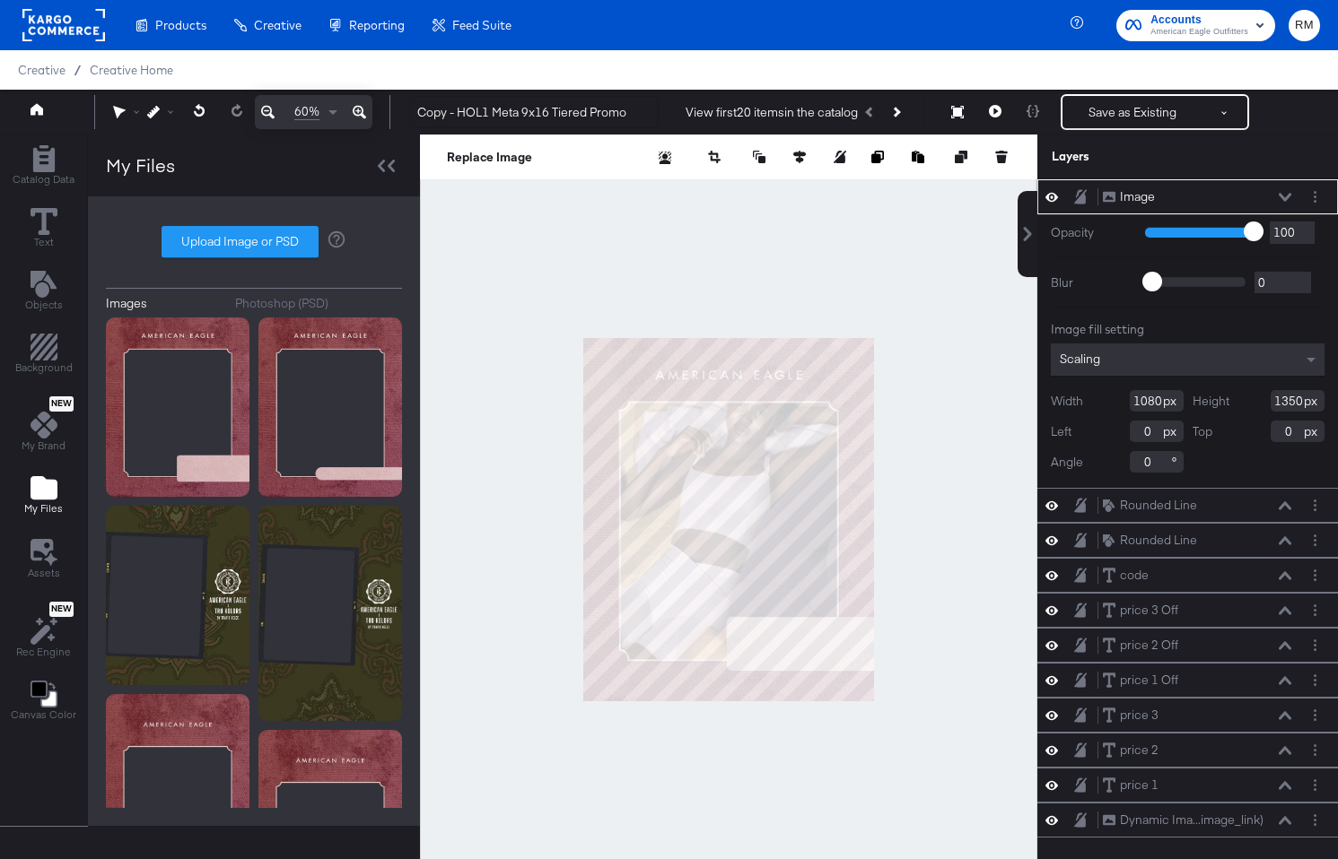
click at [1172, 356] on div "Scaling" at bounding box center [1187, 360] width 274 height 32
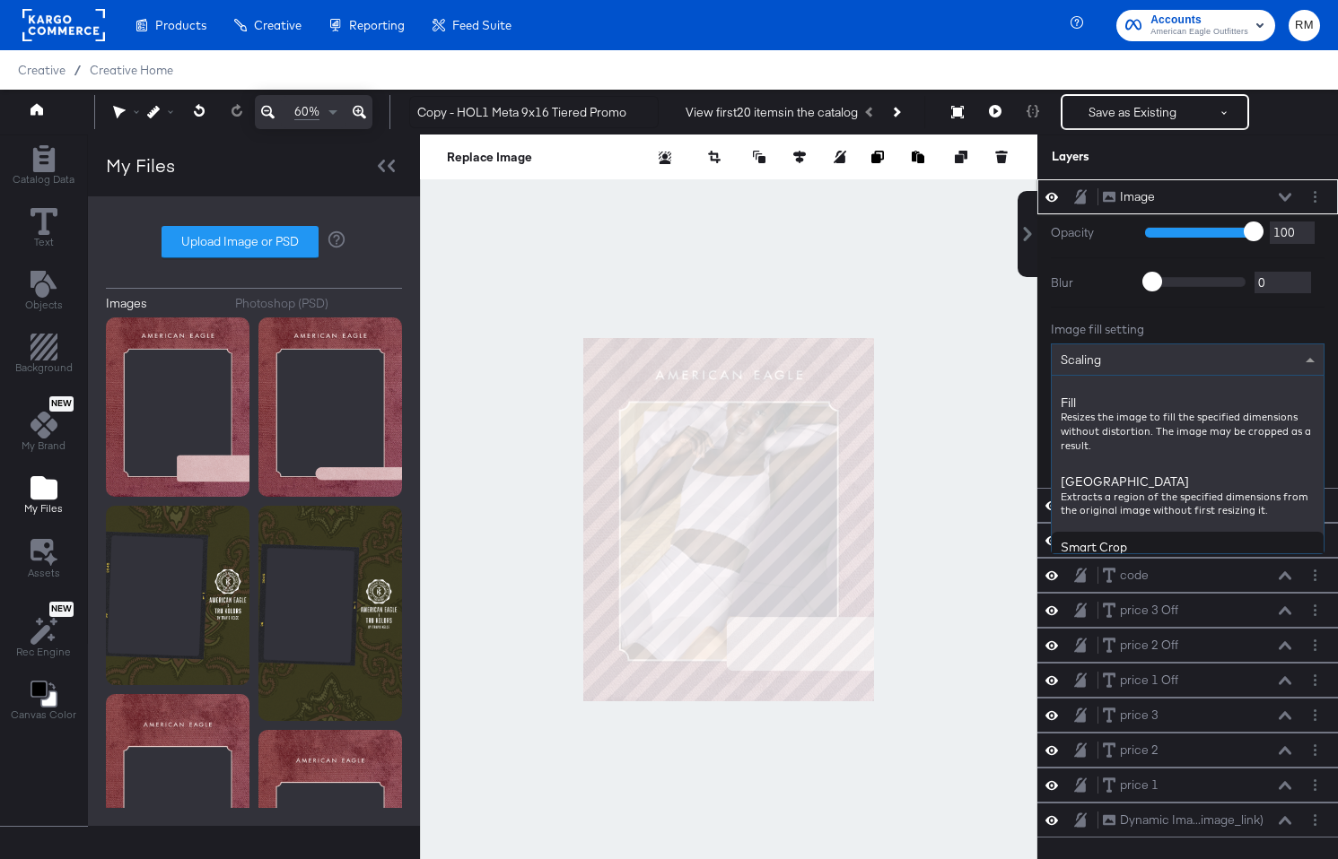
scroll to position [300, 0]
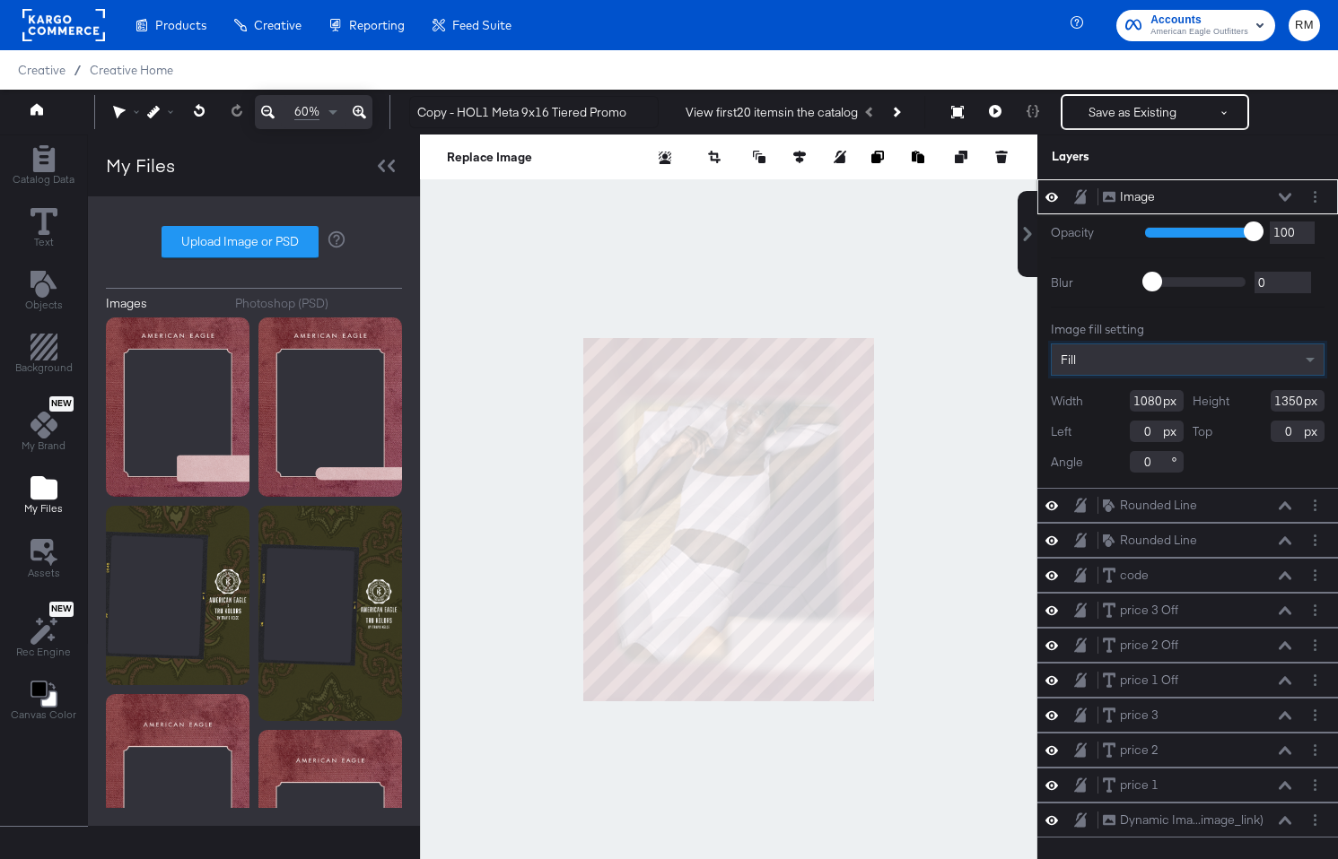
click at [1287, 193] on icon at bounding box center [1284, 197] width 13 height 9
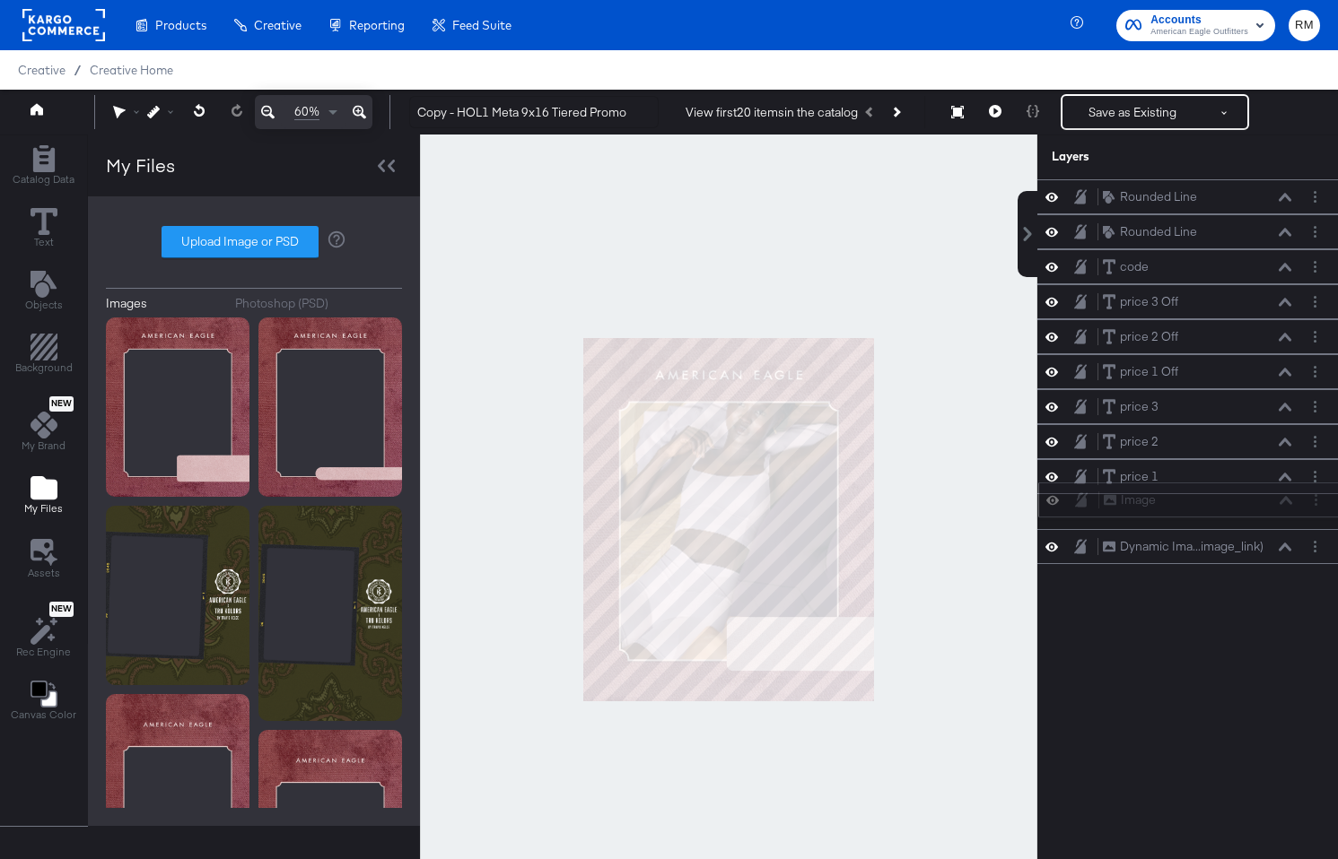
drag, startPoint x: 1260, startPoint y: 188, endPoint x: 1259, endPoint y: 505, distance: 316.7
click at [1259, 505] on div "Image Image" at bounding box center [1197, 500] width 190 height 19
click at [1275, 483] on div "price 1 price 1" at bounding box center [1197, 476] width 190 height 19
click at [1285, 475] on icon at bounding box center [1284, 477] width 13 height 8
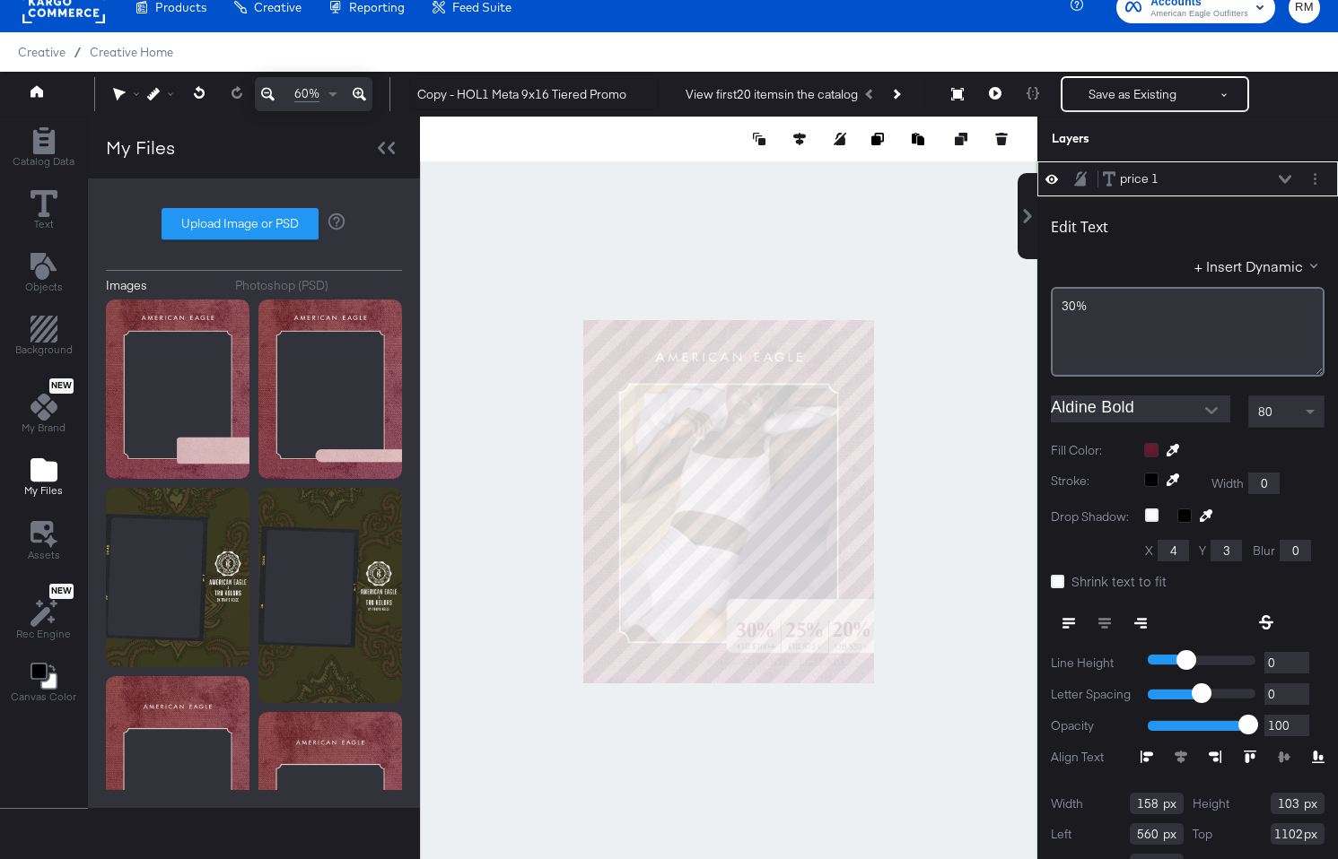
scroll to position [0, 0]
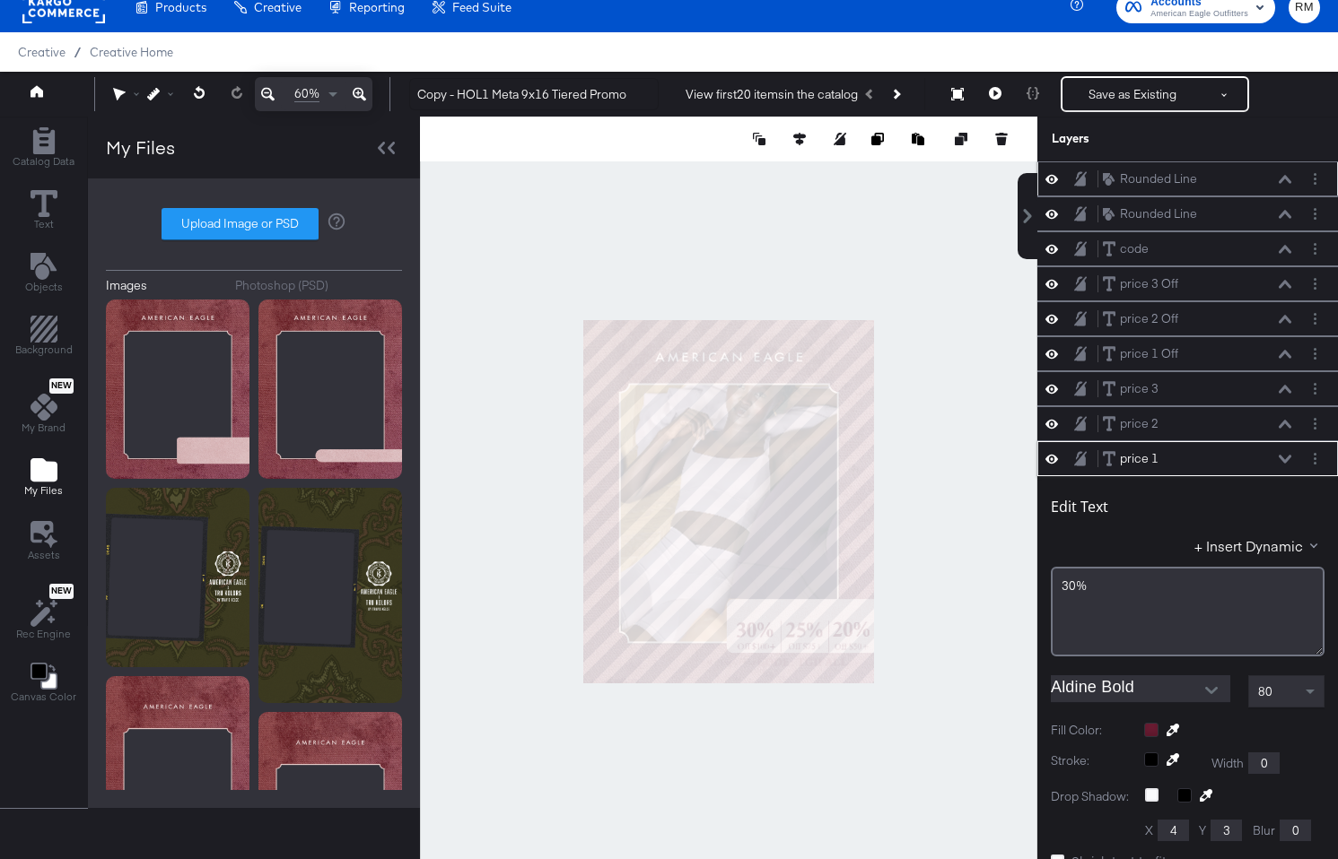
click at [1286, 176] on icon at bounding box center [1284, 179] width 13 height 9
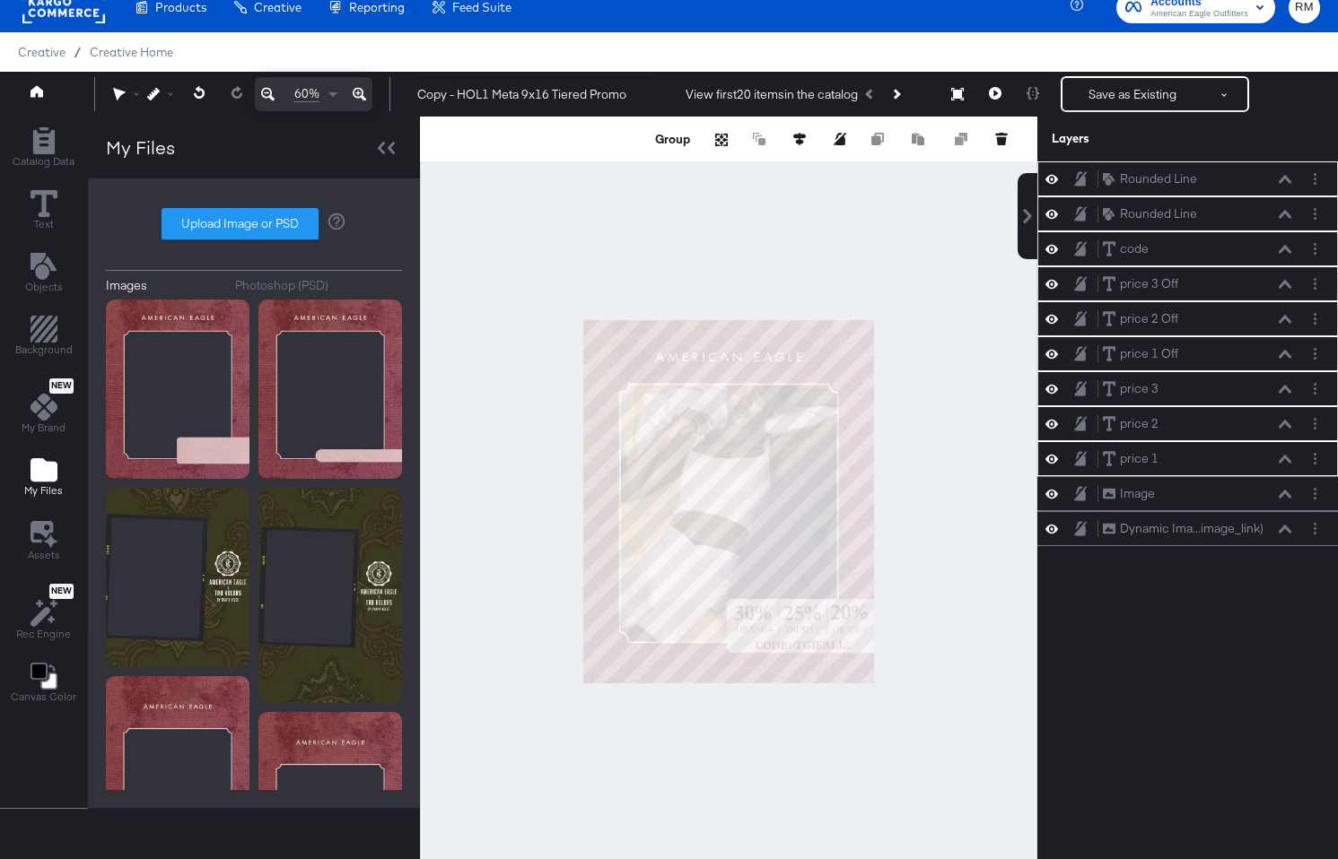
click at [815, 739] on div at bounding box center [728, 502] width 617 height 771
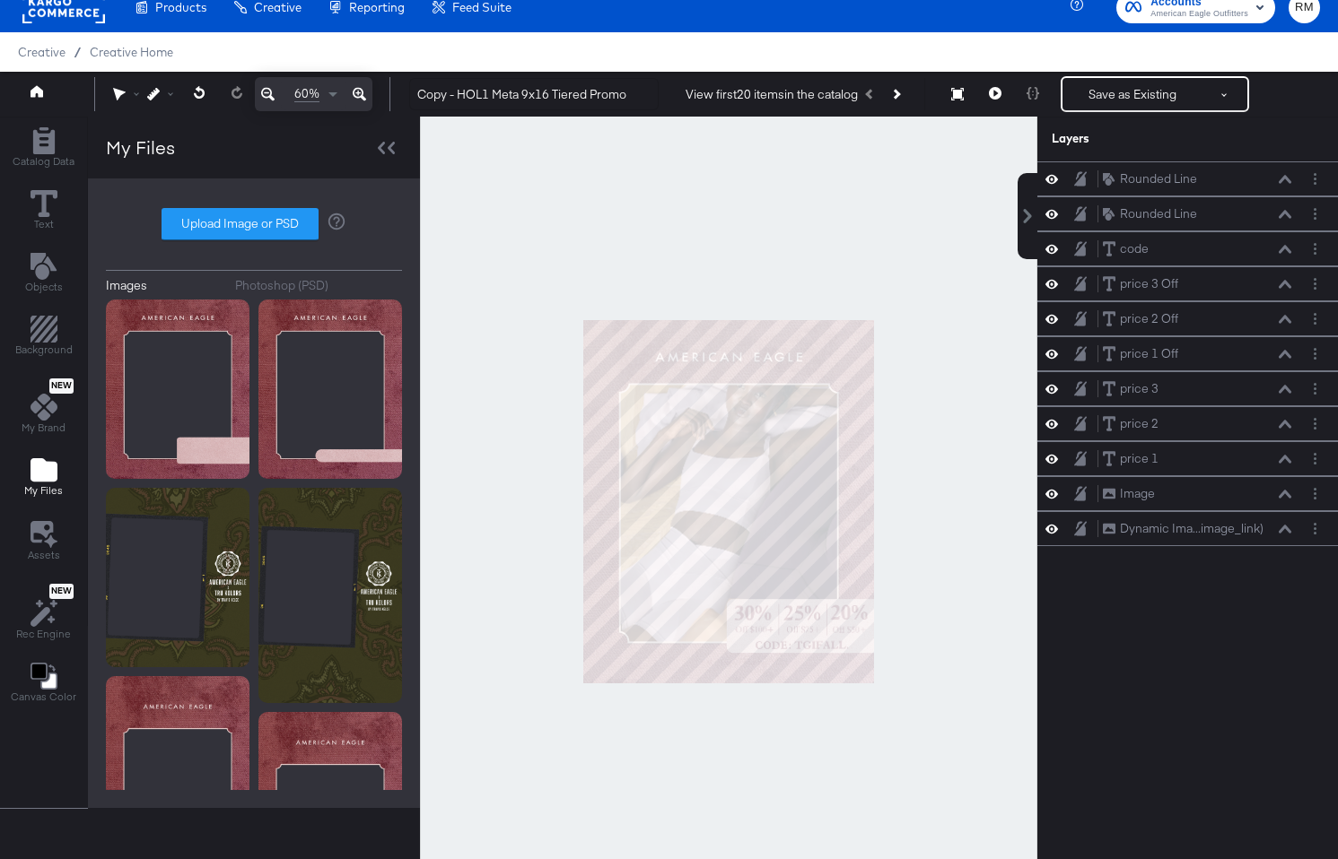
scroll to position [70, 0]
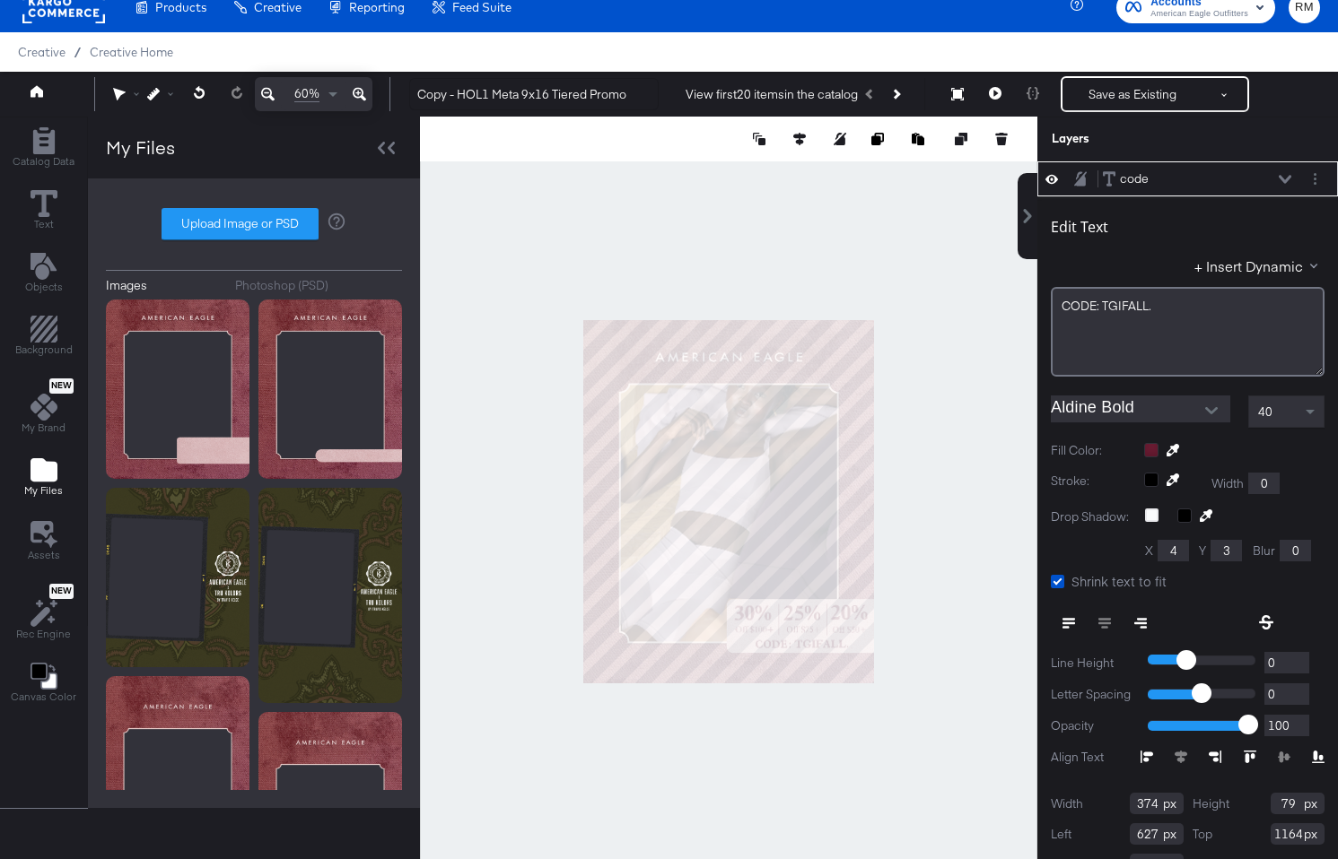
type input "1163"
click at [363, 93] on icon at bounding box center [359, 94] width 13 height 22
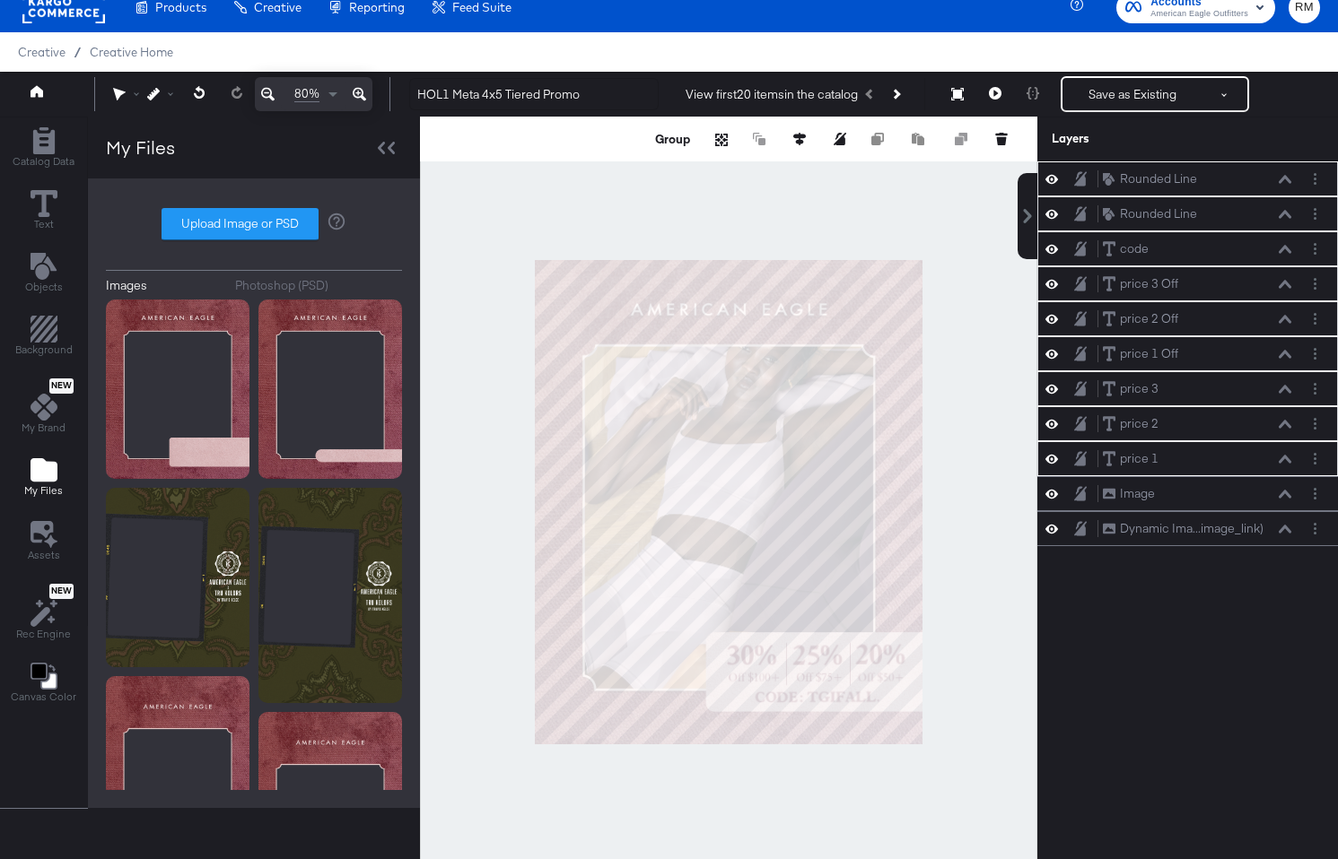
click at [762, 776] on div at bounding box center [728, 502] width 617 height 771
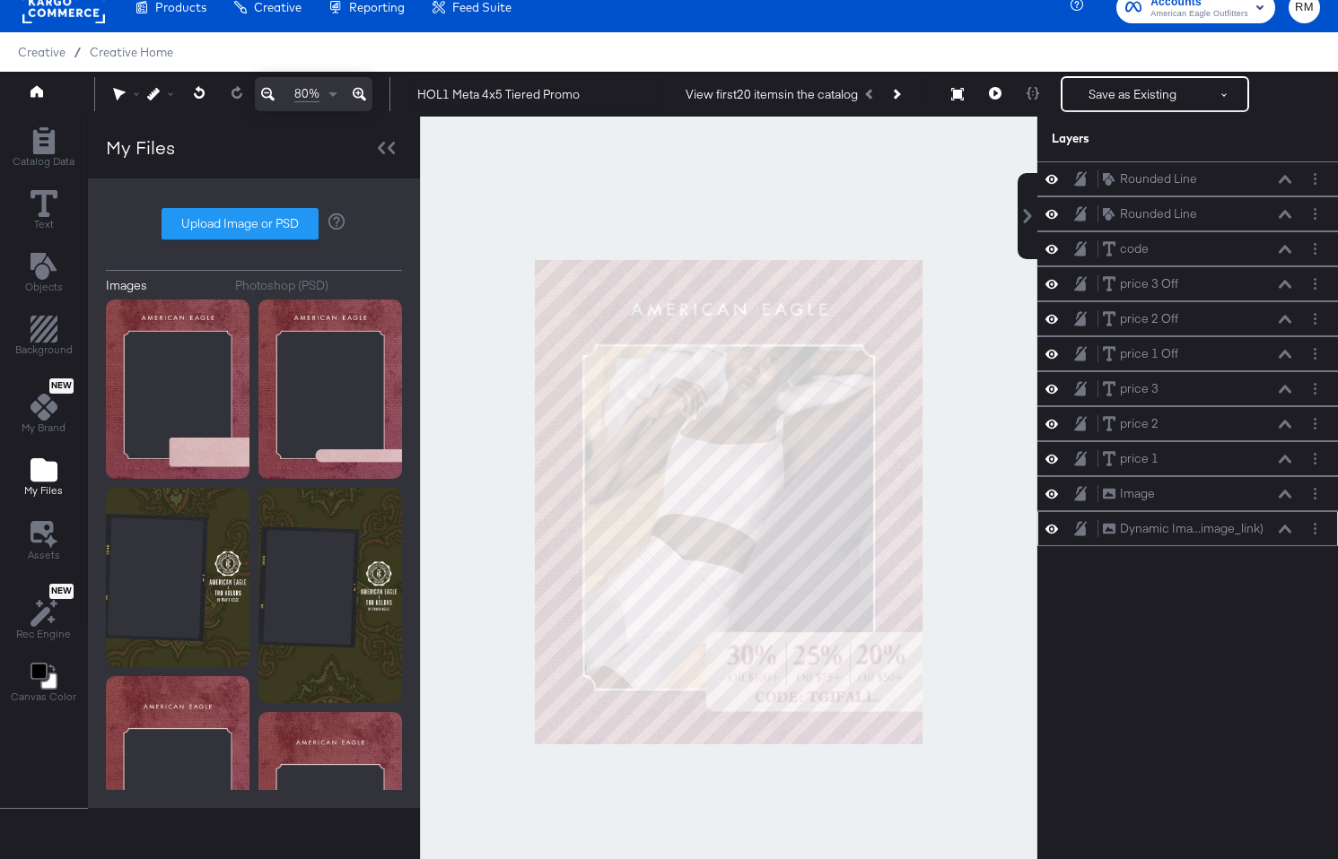
click at [1280, 533] on icon at bounding box center [1284, 529] width 13 height 9
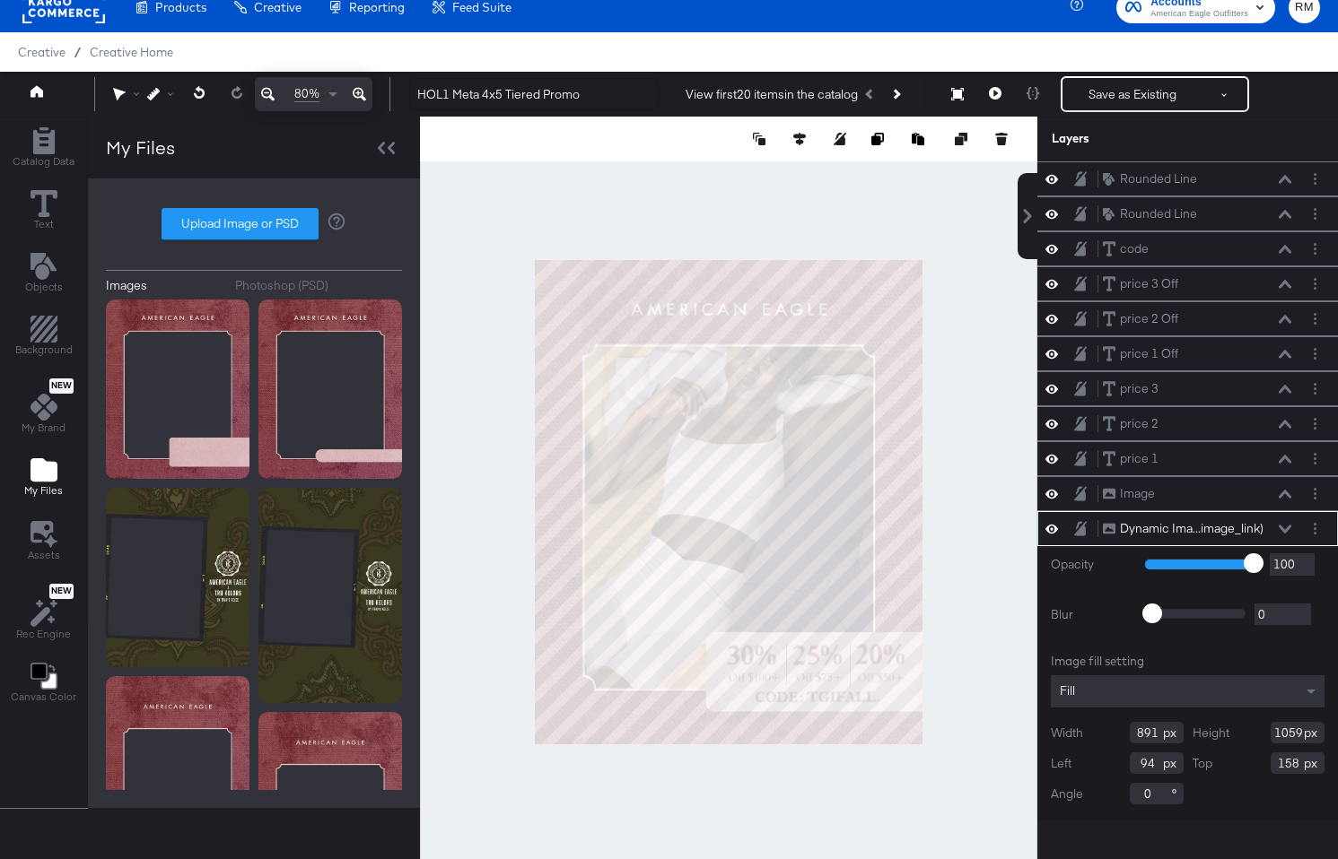
type input "1000"
type input "229"
type input "860"
type input "126"
type input "830"
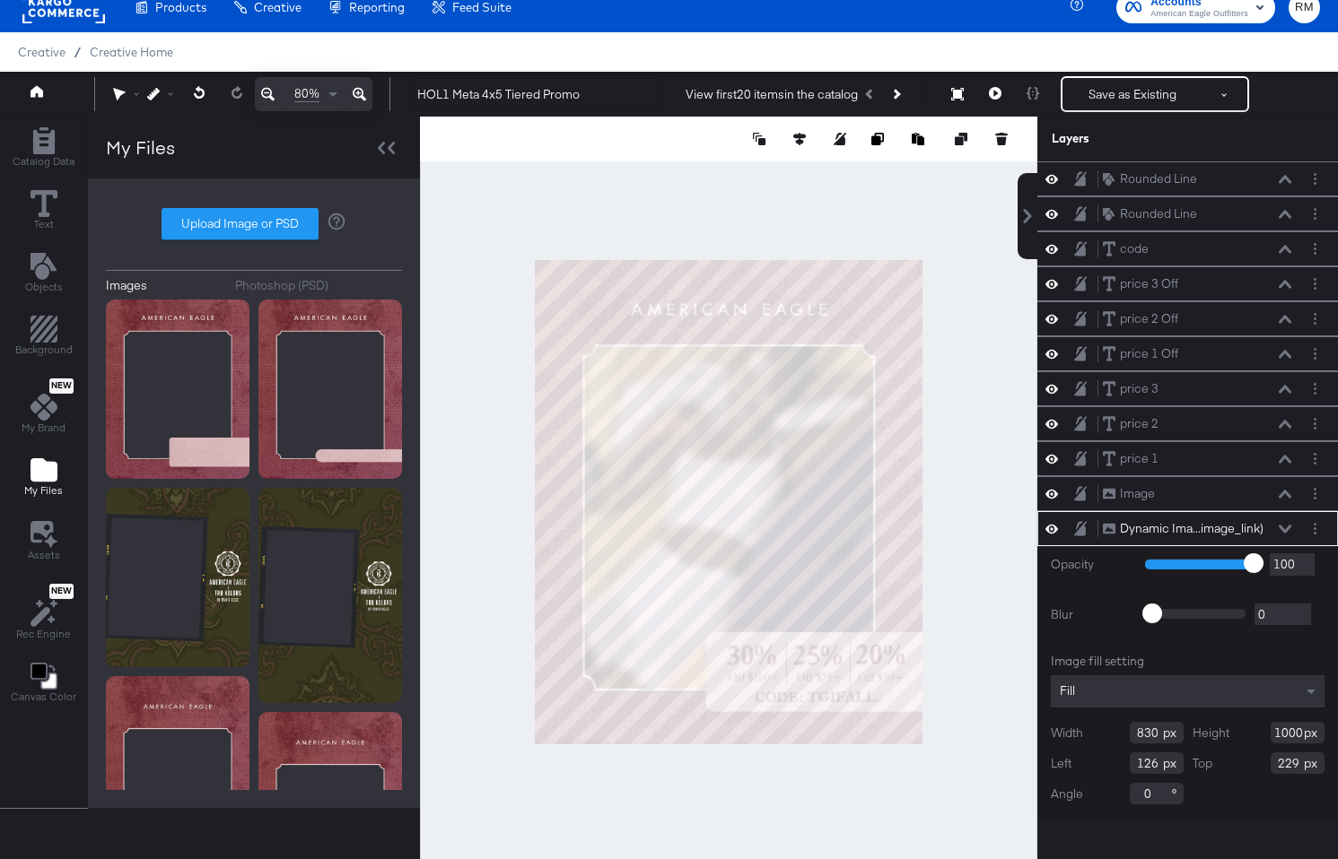
type input "980"
click at [723, 797] on div at bounding box center [728, 502] width 617 height 771
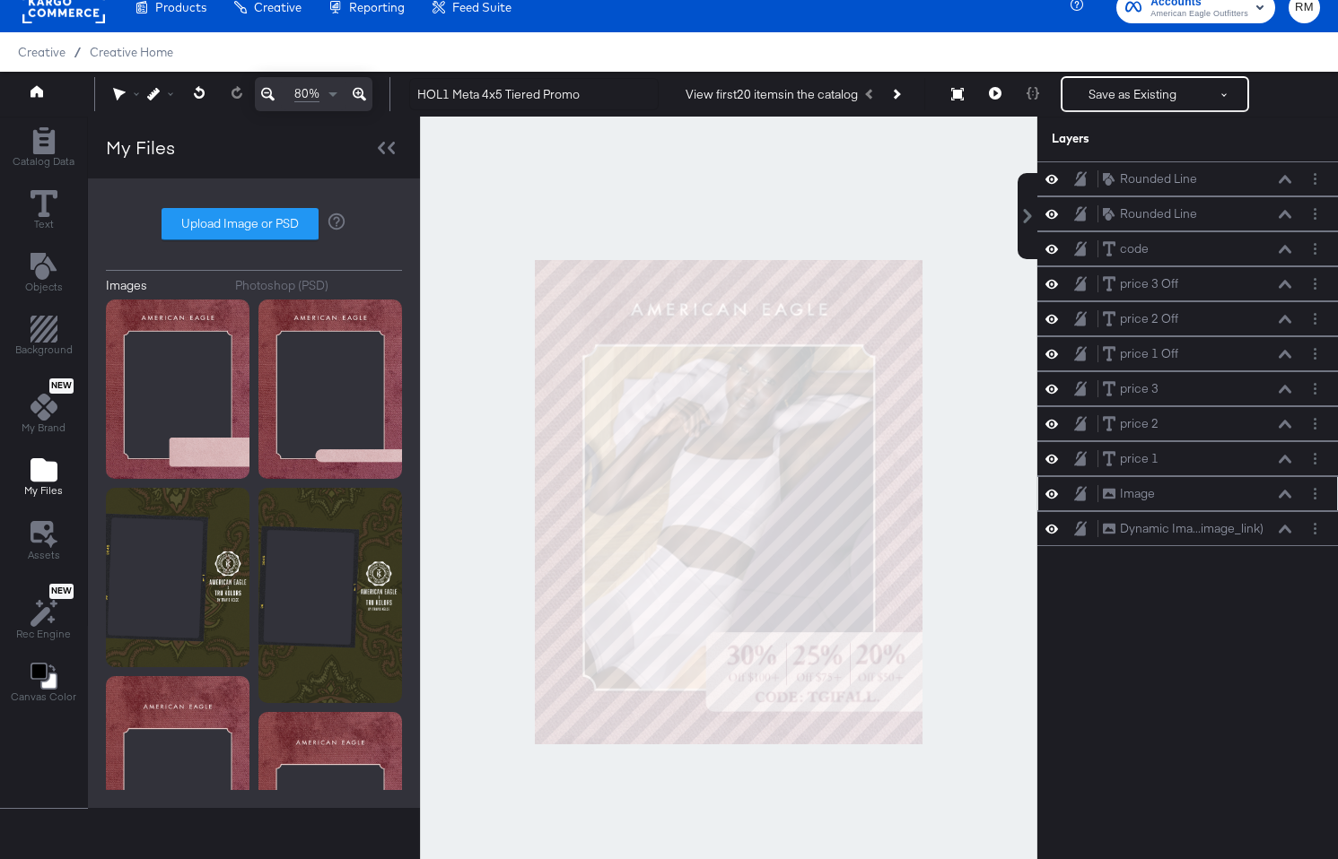
click at [1288, 493] on icon at bounding box center [1284, 494] width 13 height 8
click at [924, 669] on div at bounding box center [728, 502] width 617 height 771
click at [1102, 102] on button "Save as Existing" at bounding box center [1132, 94] width 140 height 32
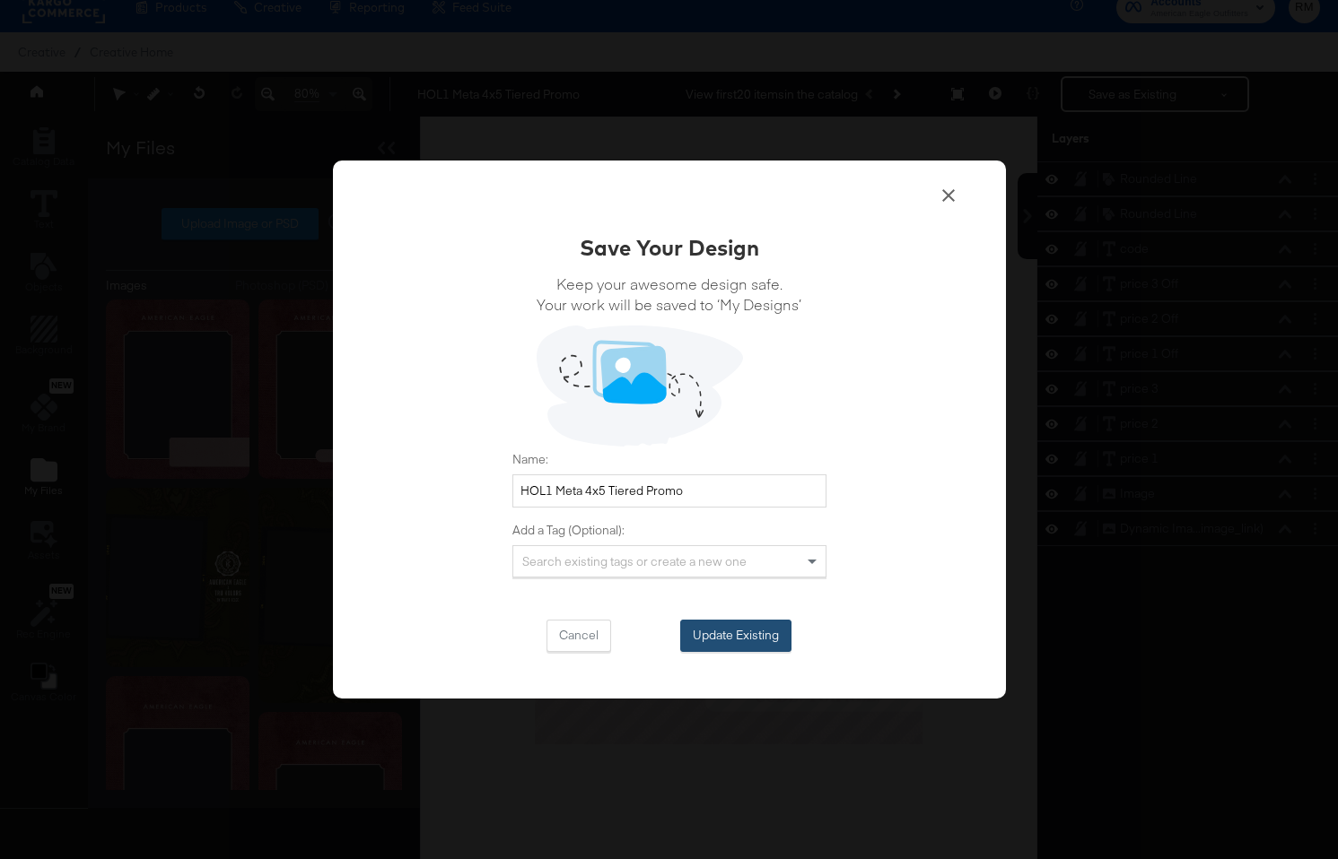
click at [744, 635] on button "Update Existing" at bounding box center [735, 636] width 111 height 32
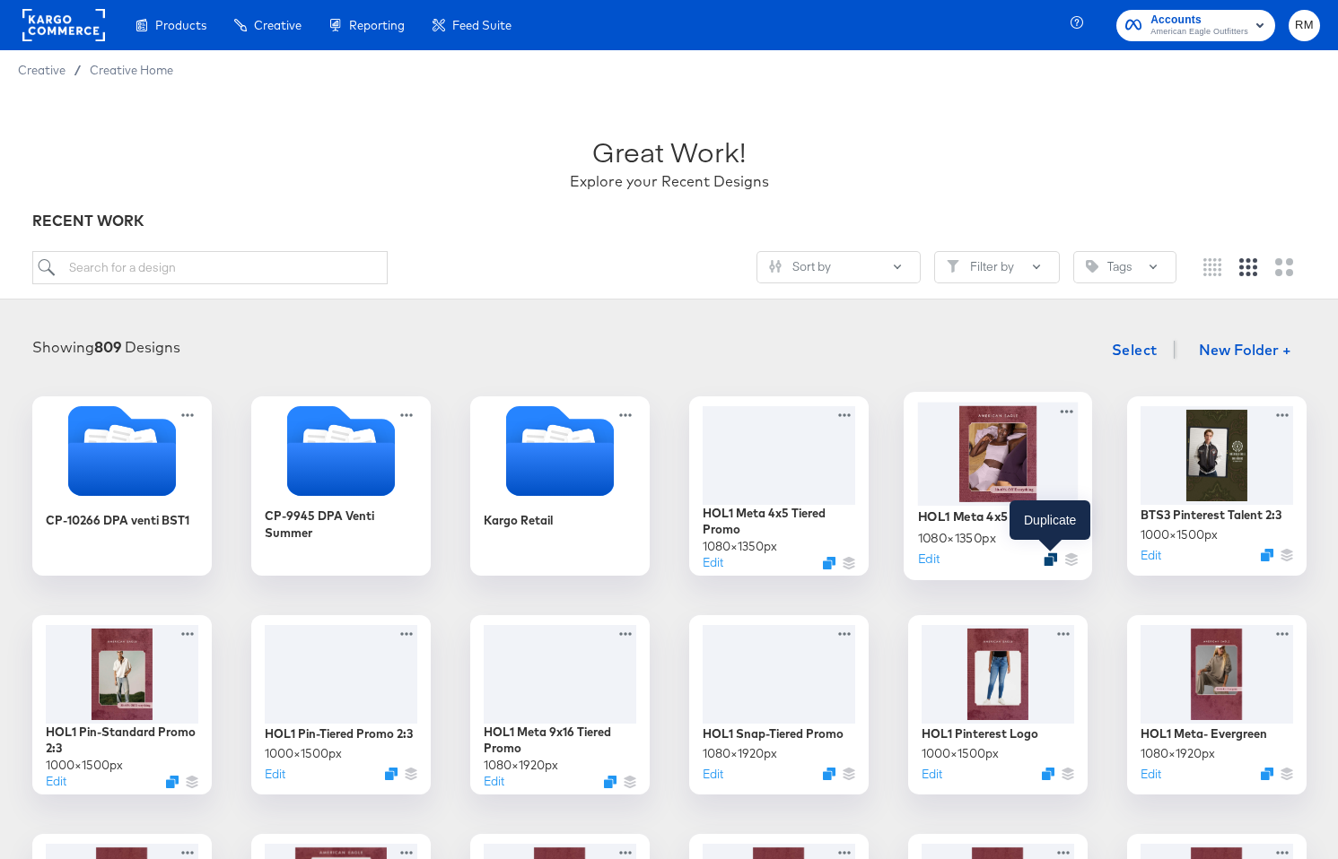
click at [1051, 562] on icon "Duplicate" at bounding box center [1049, 559] width 13 height 13
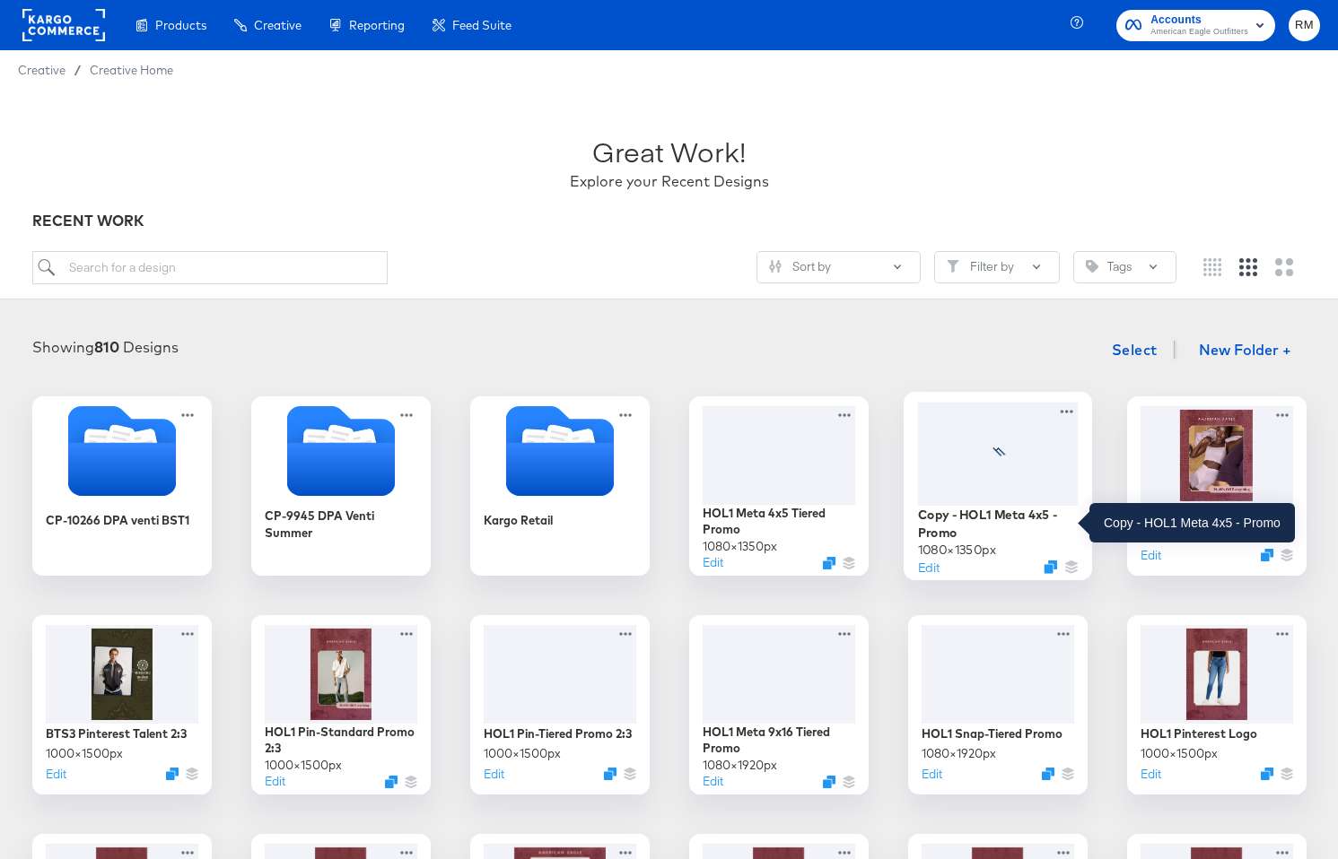
click at [1034, 534] on div "Copy - HOL1 Meta 4x5 - Promo" at bounding box center [997, 523] width 161 height 35
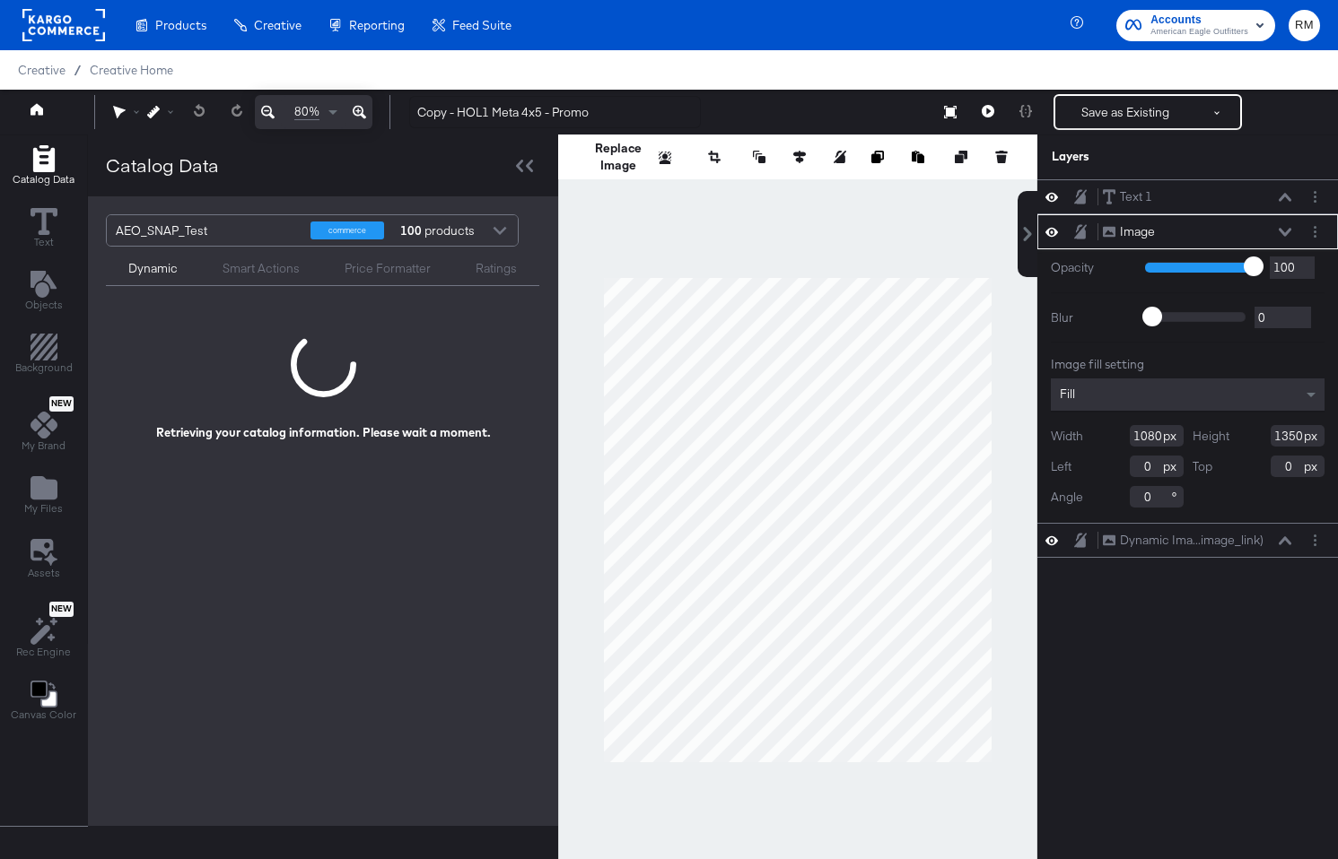
scroll to position [3, 0]
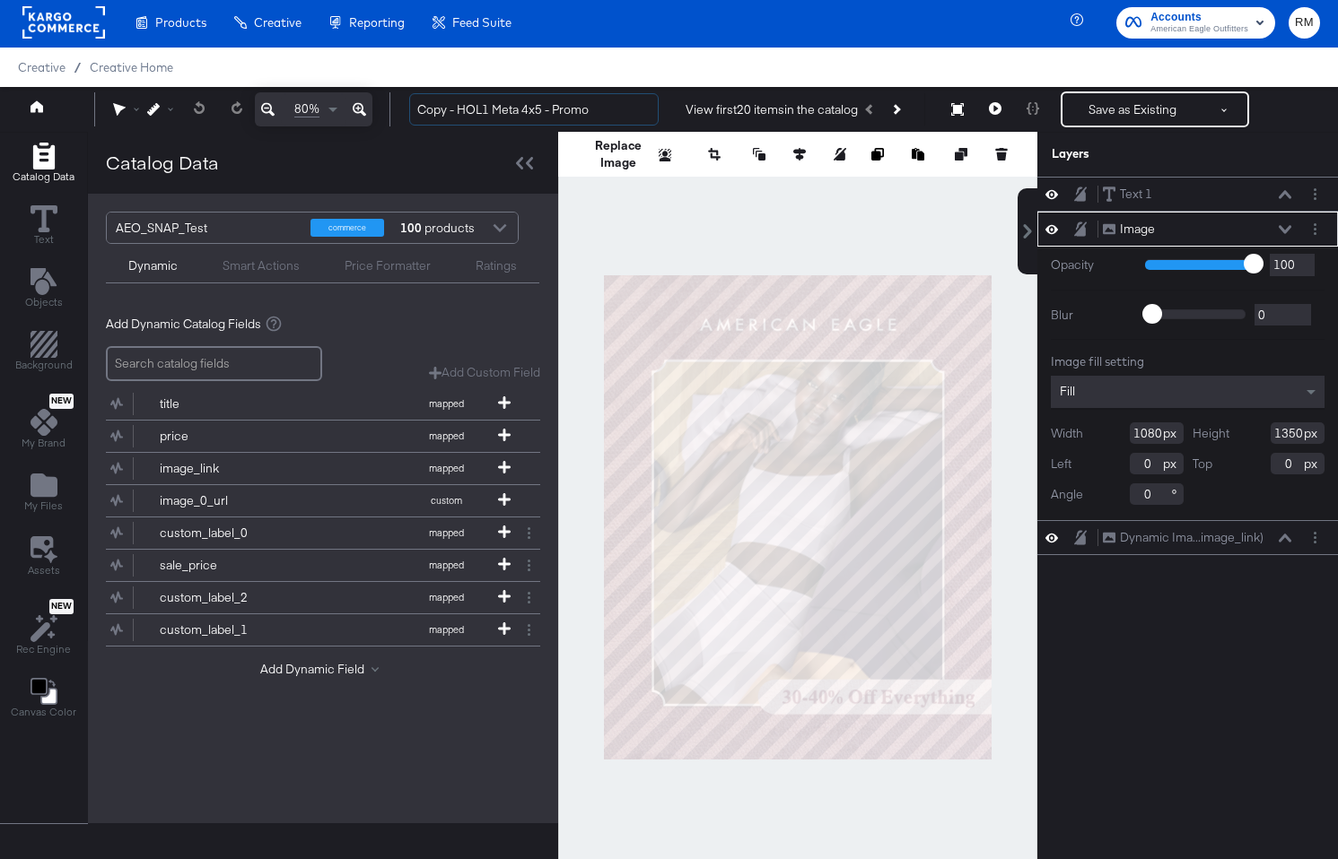
drag, startPoint x: 492, startPoint y: 109, endPoint x: 349, endPoint y: 109, distance: 142.6
click at [349, 109] on div "80% Copy - HOL1 Meta 4x5 - Promo View first 20 items in the catalog Save as Exi…" at bounding box center [669, 109] width 1338 height 45
drag, startPoint x: 546, startPoint y: 112, endPoint x: 510, endPoint y: 109, distance: 37.0
click at [510, 109] on input "BTS3 Meta 4x5 - Promo" at bounding box center [533, 109] width 249 height 33
type input "BTS3 Meta 4x5 - Talent"
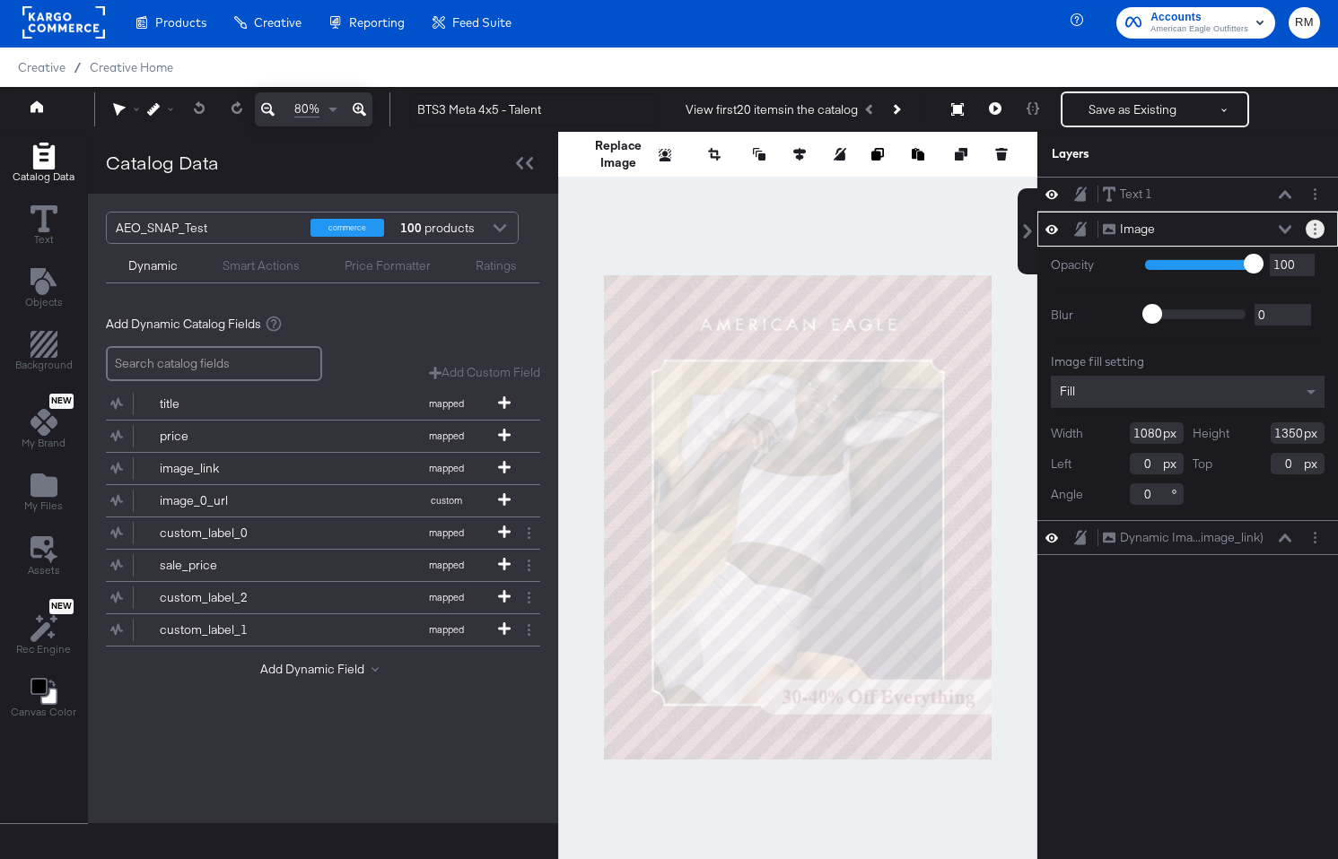
click at [1314, 231] on icon "Layer Options" at bounding box center [1314, 229] width 3 height 12
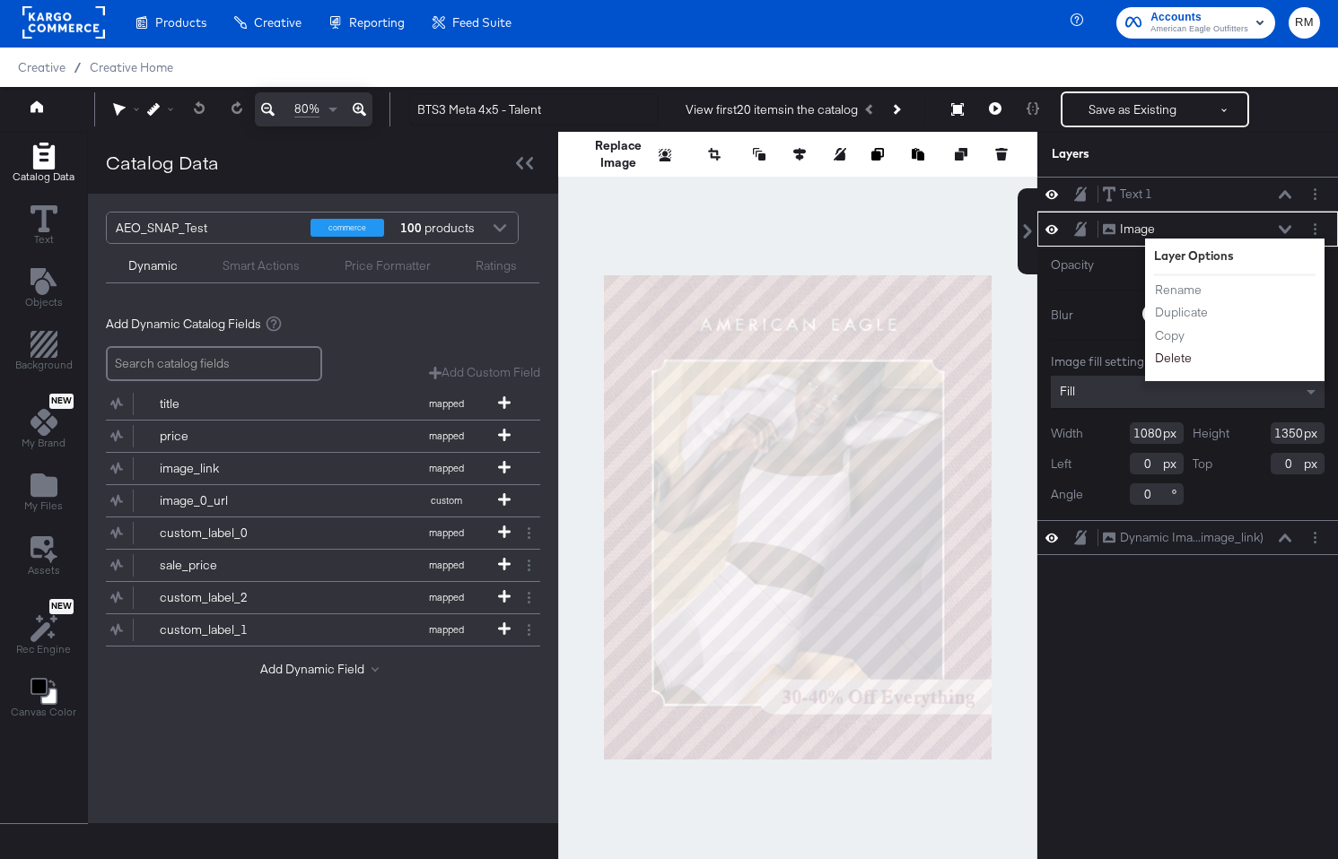
click at [1177, 356] on button "Delete" at bounding box center [1173, 358] width 39 height 19
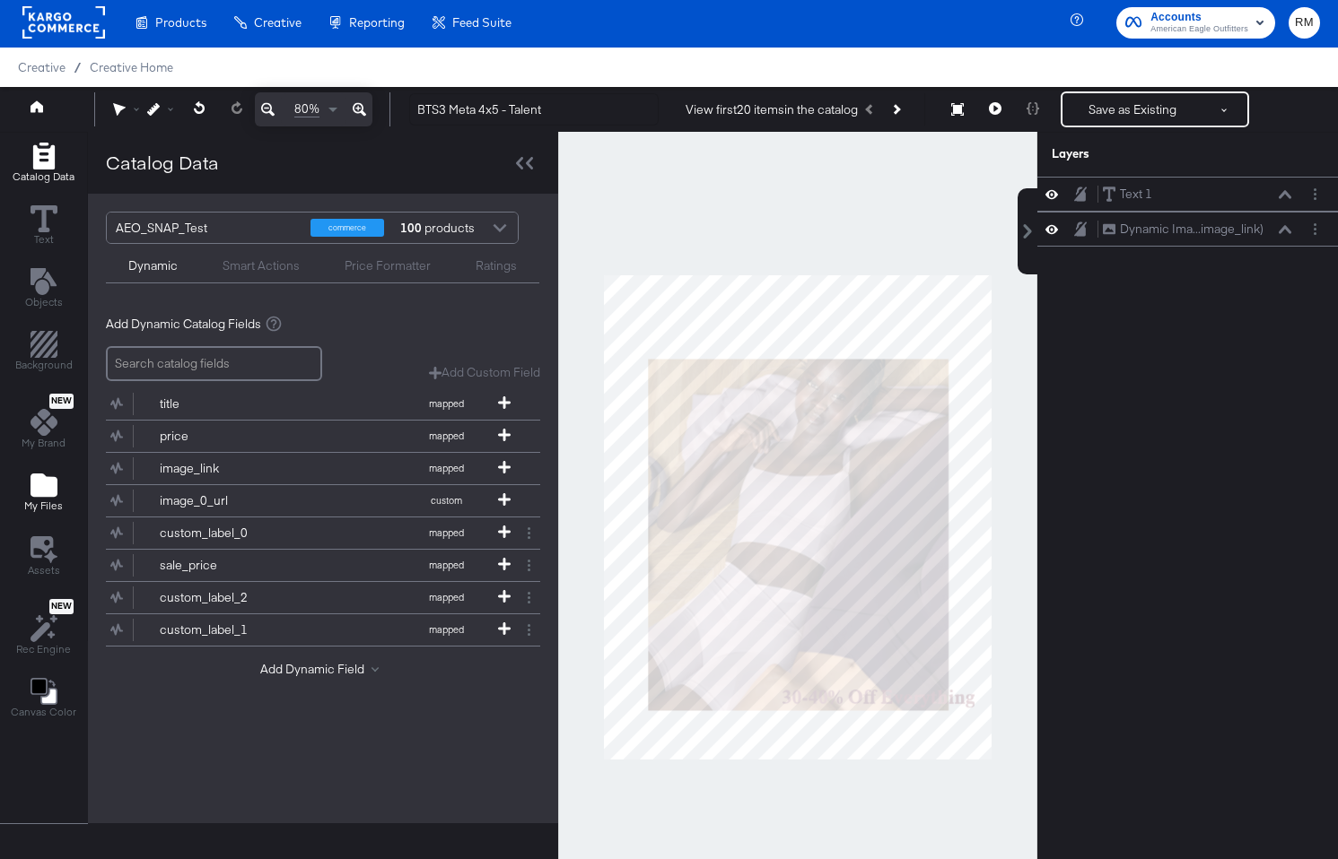
click at [53, 489] on icon "Add Files" at bounding box center [43, 485] width 27 height 23
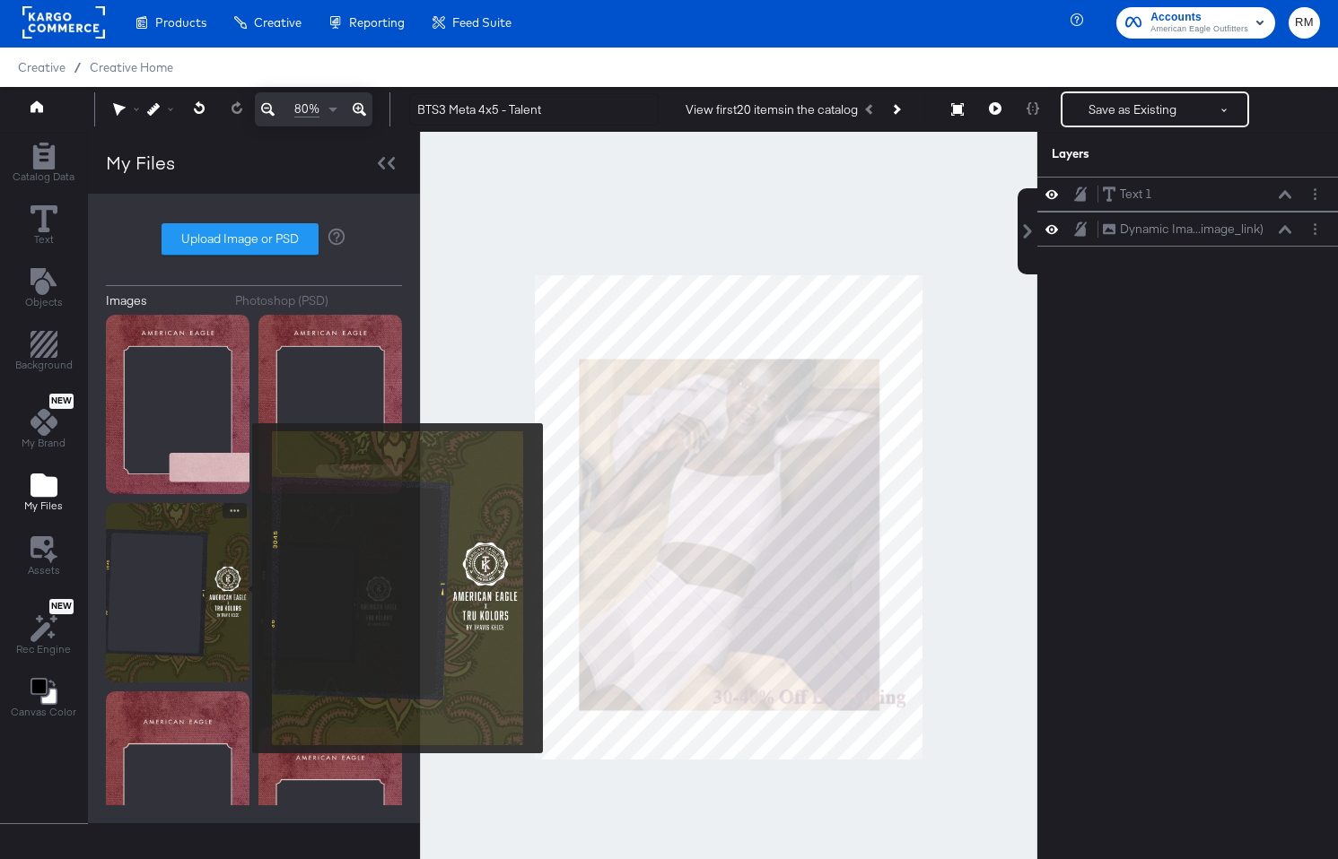
click at [240, 588] on img at bounding box center [178, 592] width 144 height 179
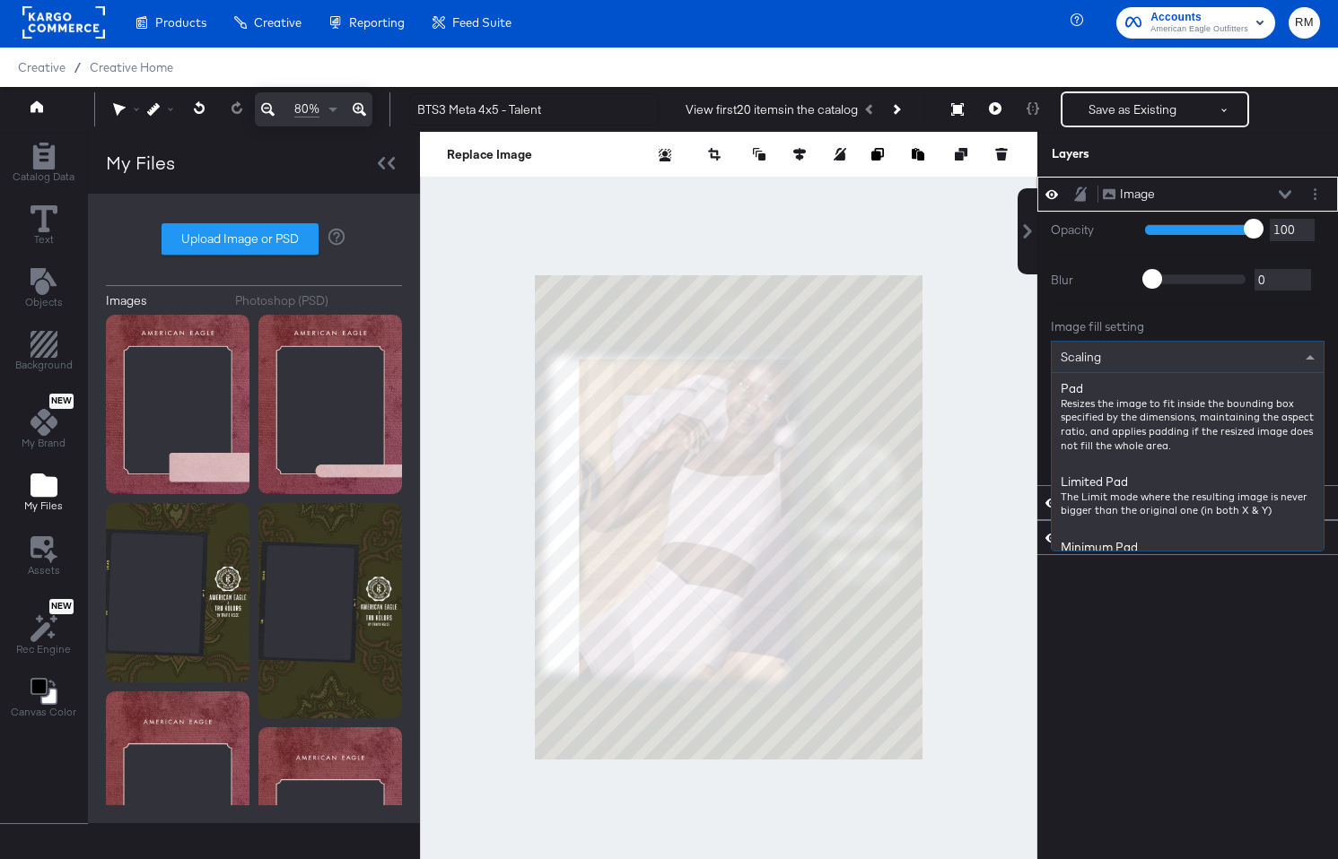
click at [1088, 354] on span "Scaling" at bounding box center [1080, 357] width 40 height 16
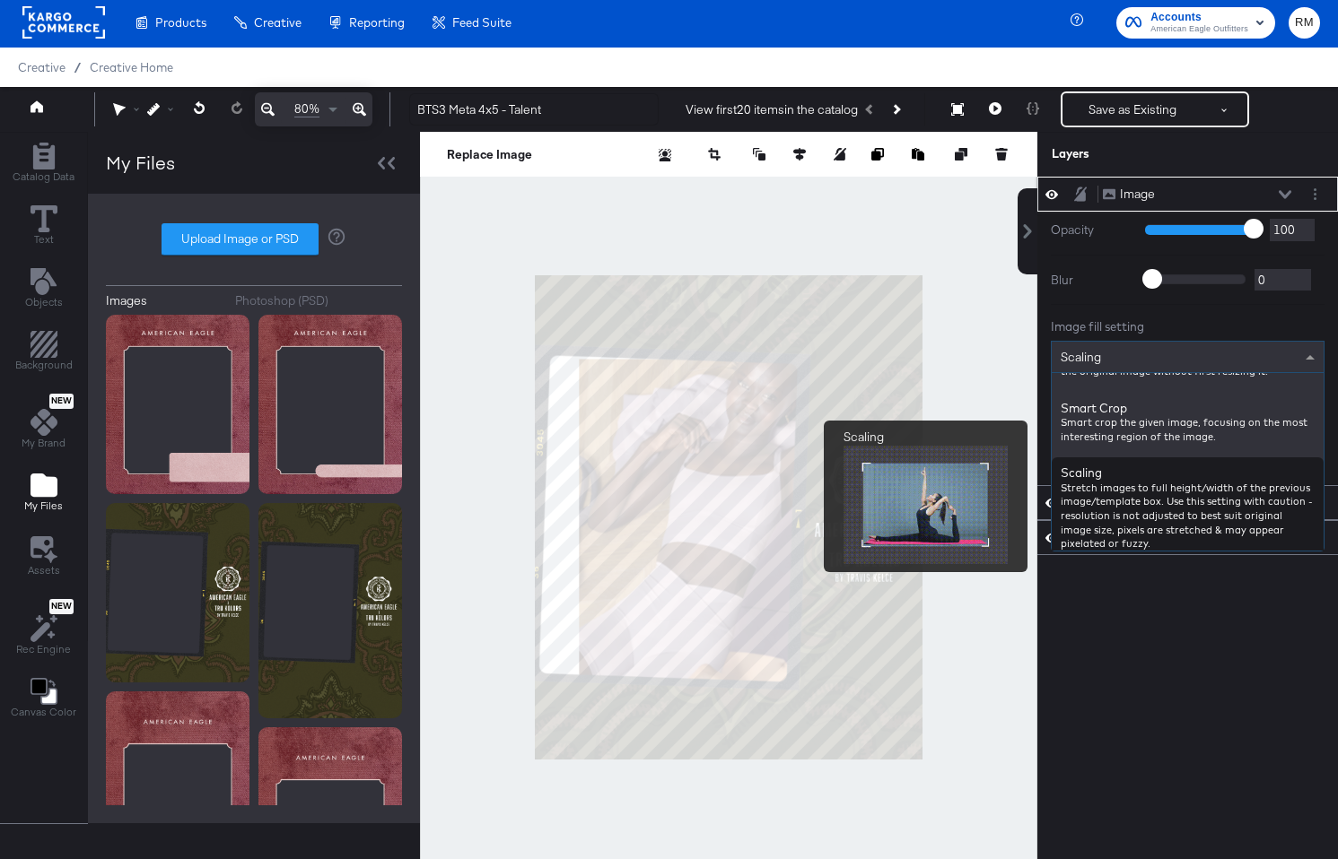
scroll to position [269, 0]
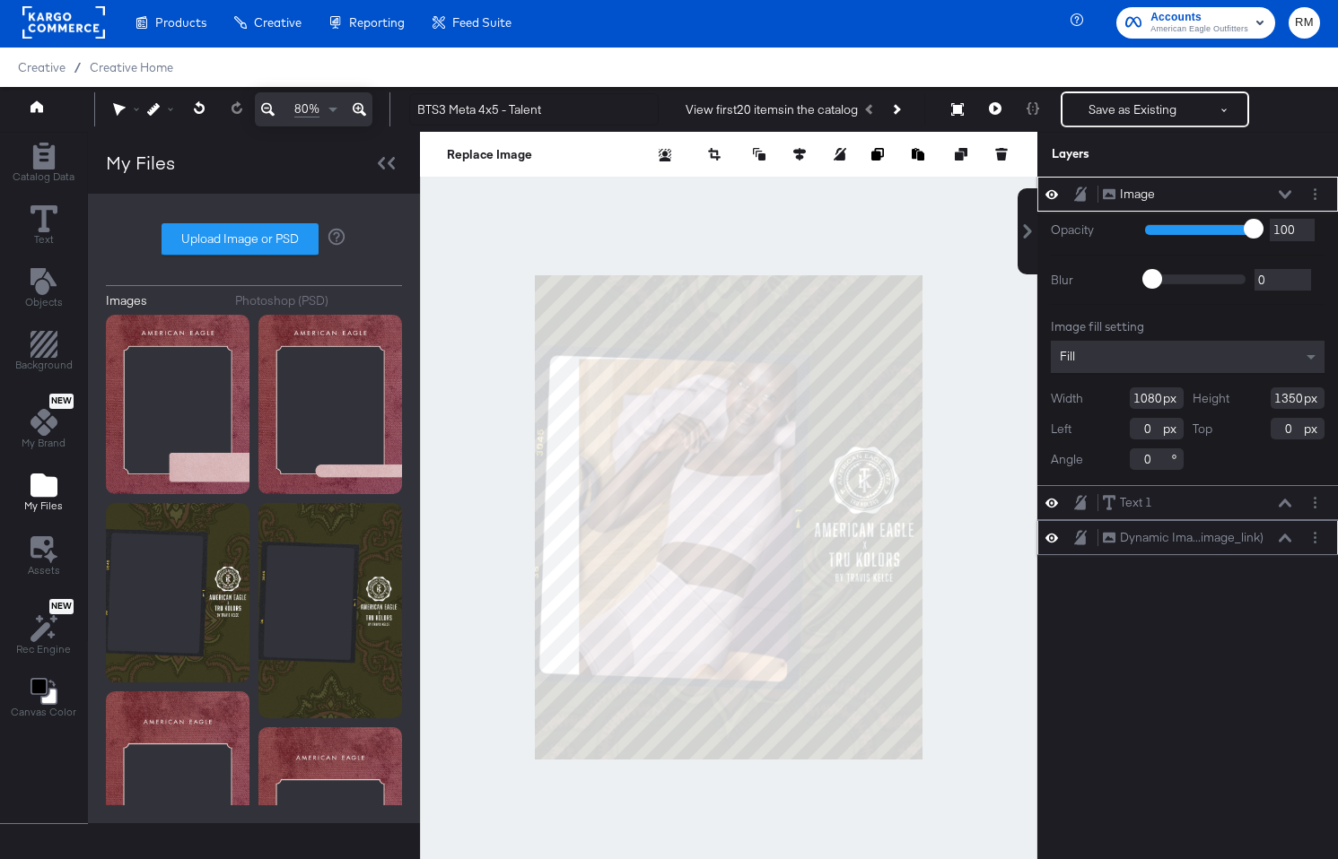
click at [1286, 536] on icon at bounding box center [1284, 538] width 13 height 8
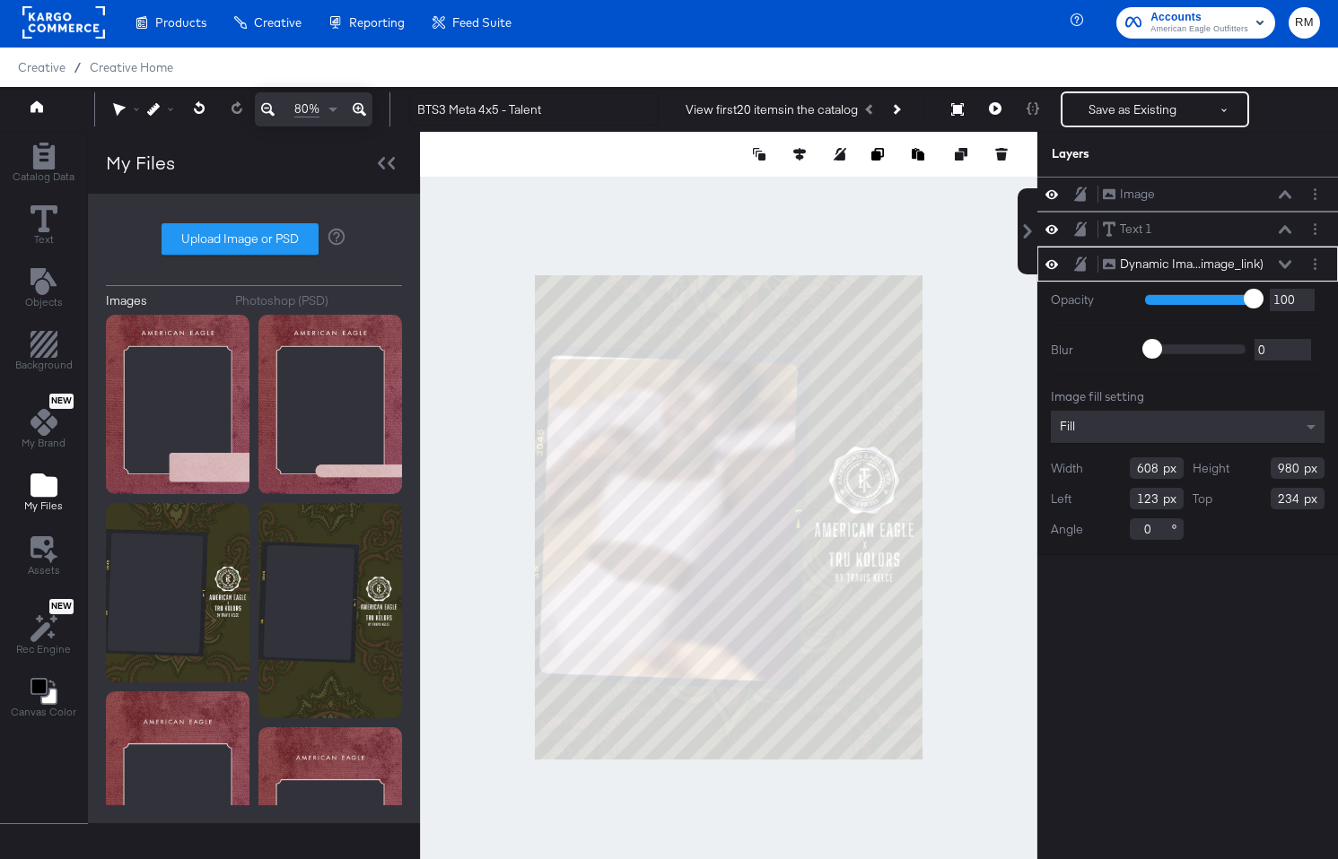
type input "703"
type input "28"
type input "999"
type input "215"
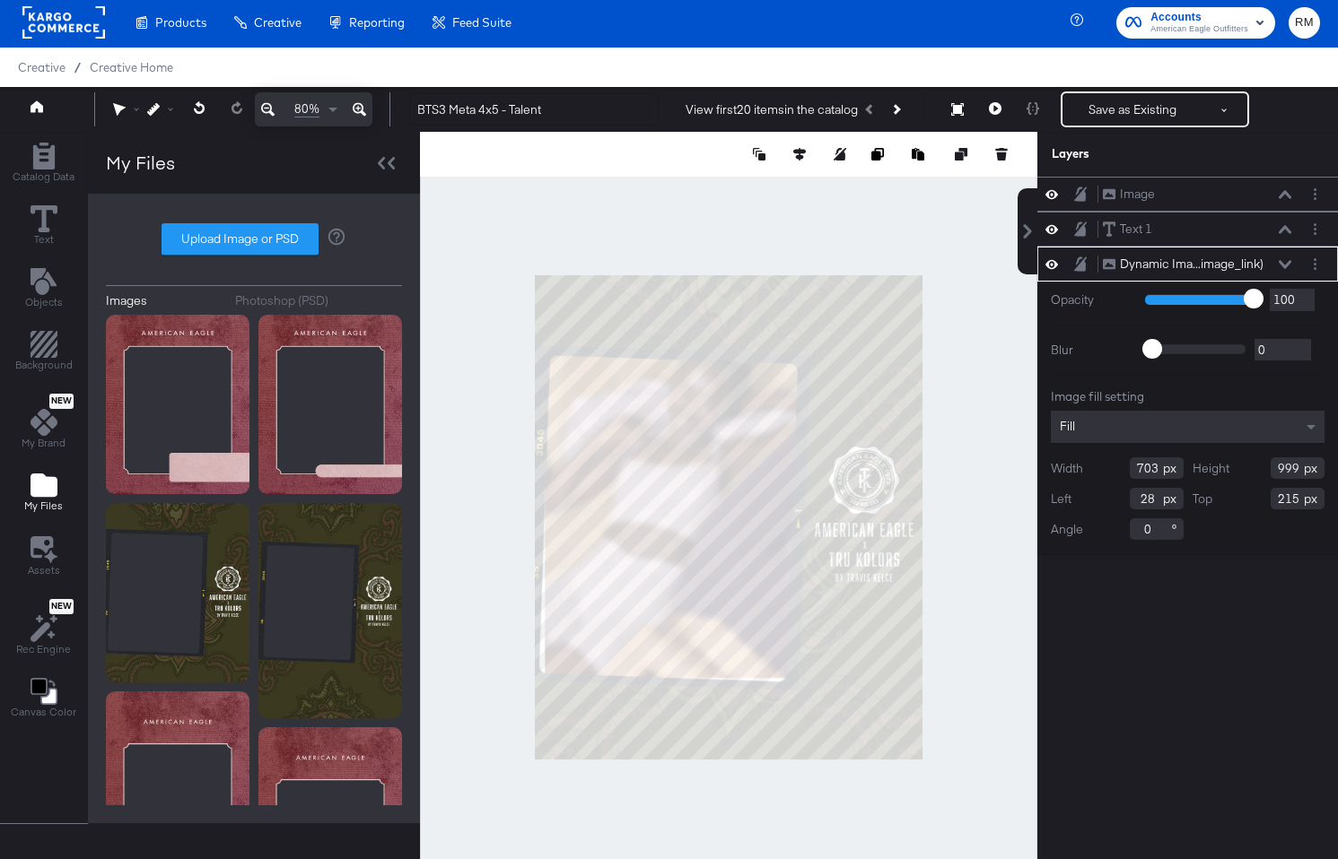
type input "940"
type input "743"
type input "-12"
click at [529, 521] on div at bounding box center [728, 517] width 617 height 771
click at [1159, 526] on input "0" at bounding box center [1156, 529] width 54 height 22
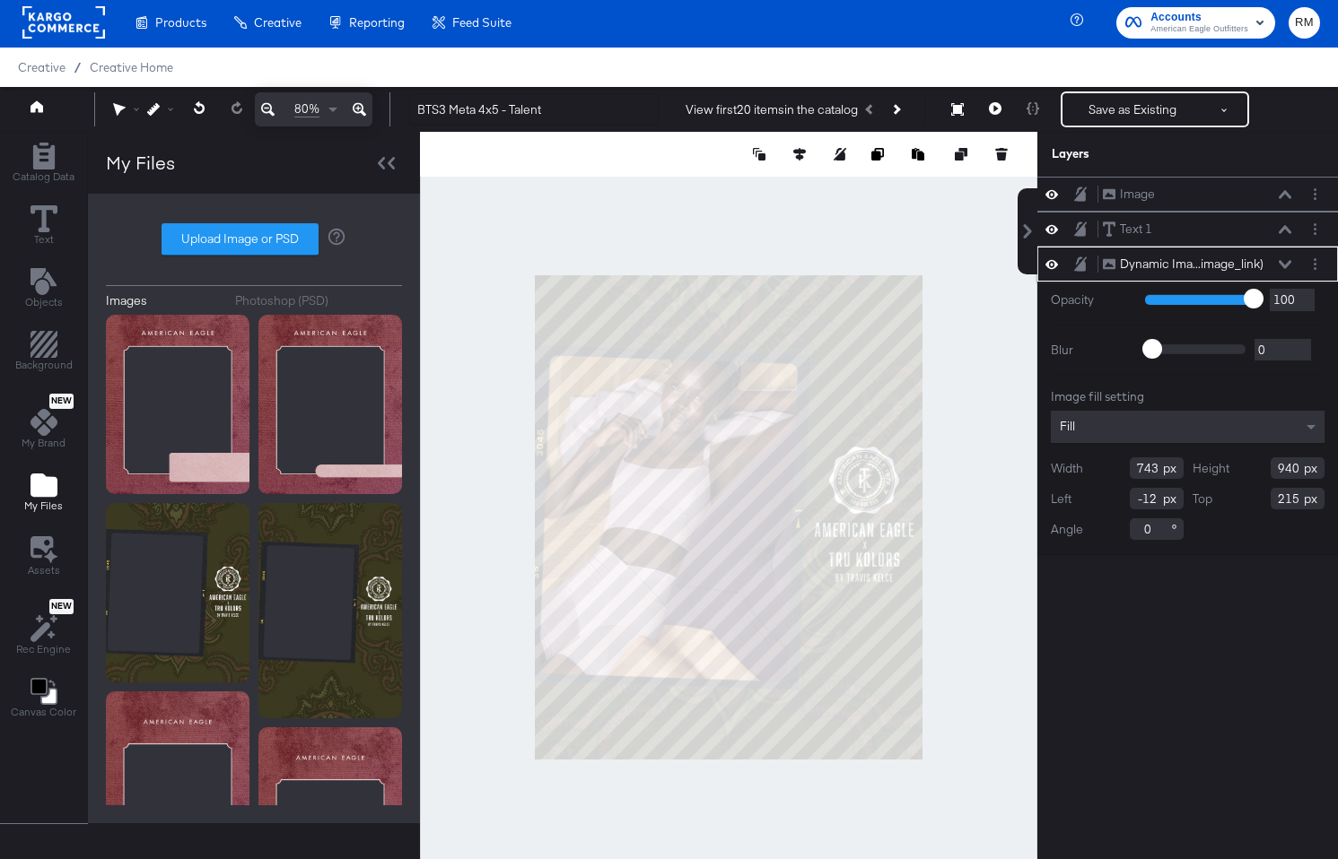
click at [1159, 526] on input "0" at bounding box center [1156, 529] width 54 height 22
type input "2"
type input "905"
type input "756"
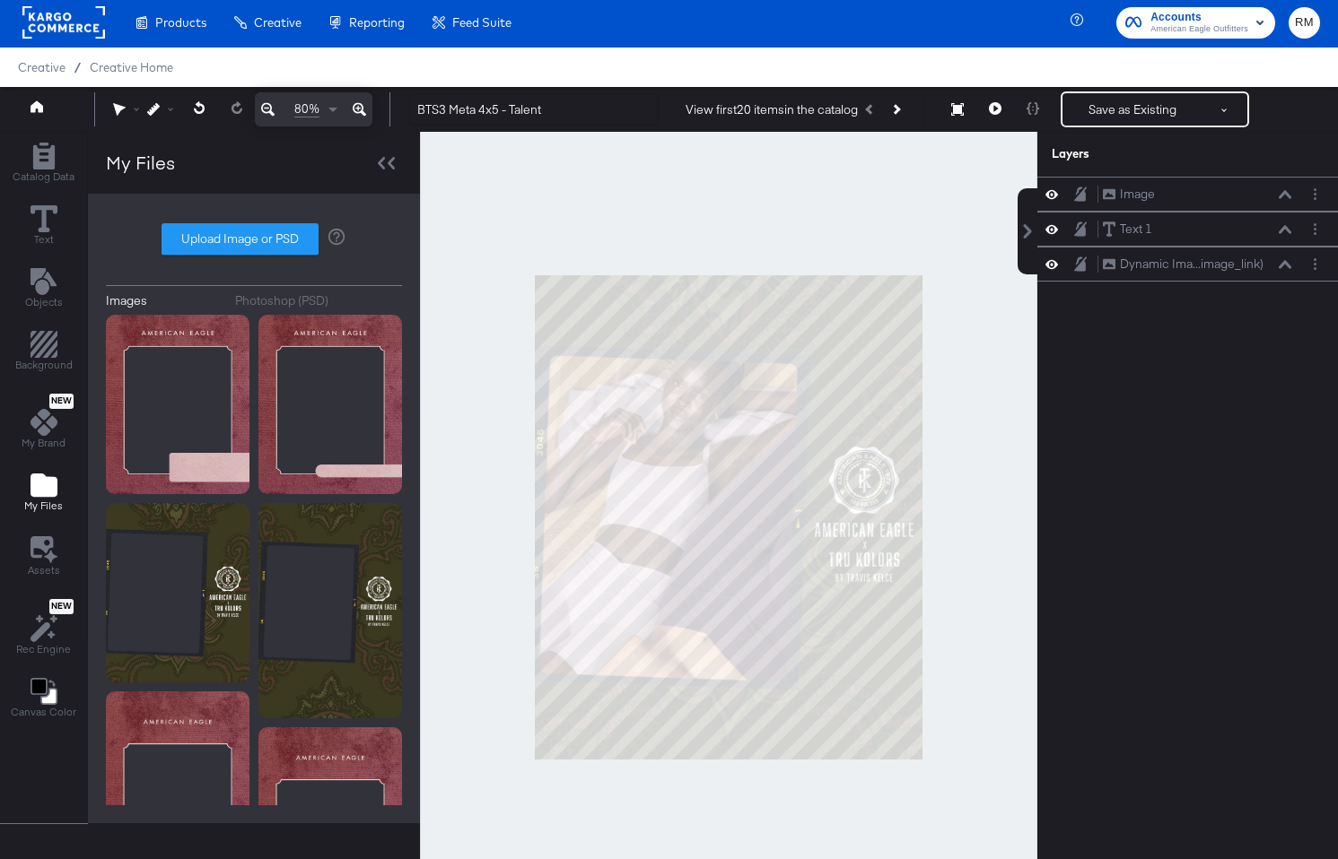
click at [968, 581] on div at bounding box center [728, 517] width 617 height 771
click at [1283, 193] on icon at bounding box center [1284, 194] width 13 height 8
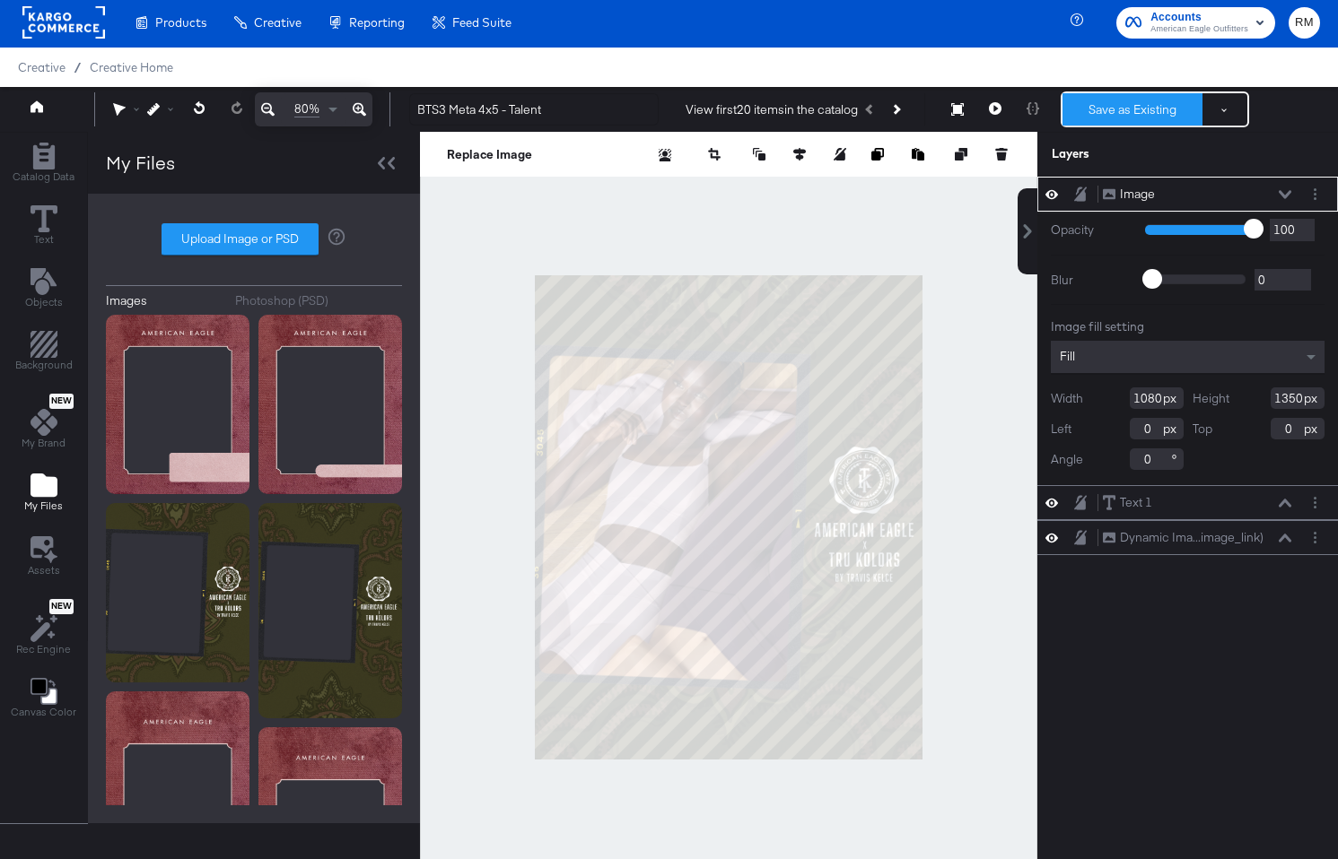
click at [1102, 125] on button "Save as Existing" at bounding box center [1132, 109] width 140 height 32
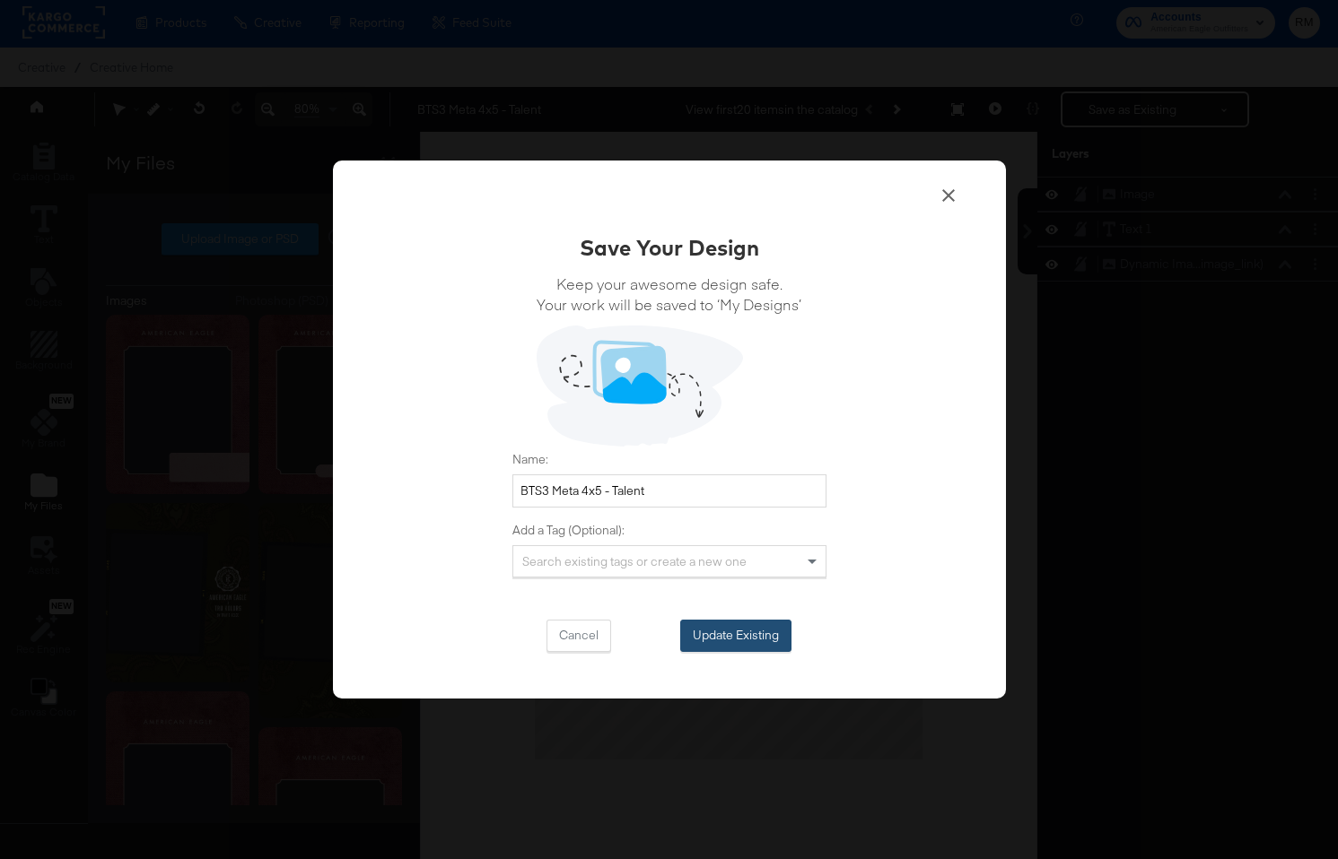
click at [760, 632] on button "Update Existing" at bounding box center [735, 636] width 111 height 32
